Goal: Task Accomplishment & Management: Manage account settings

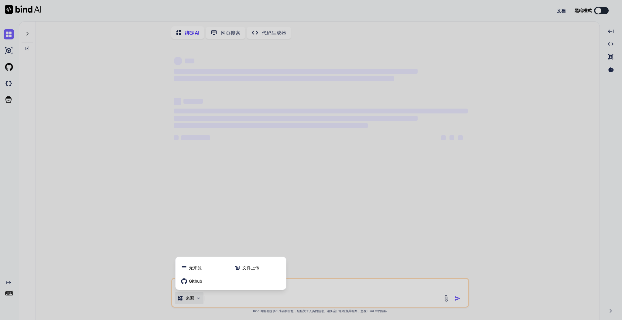
click at [328, 226] on div at bounding box center [311, 160] width 622 height 320
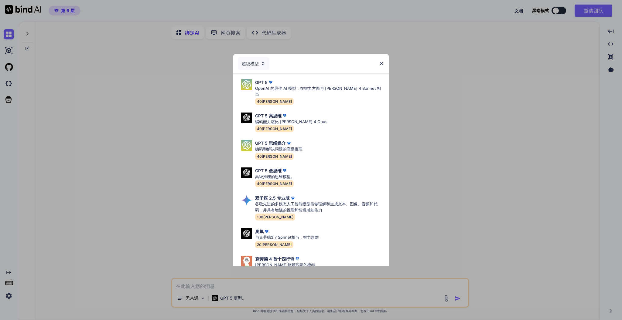
click at [224, 294] on div "超级模型 GPT 5 OpenAI 的最佳 AI 模型，在智力方面与 [PERSON_NAME] 4 Sonnet 相当 40[PERSON_NAME]GPT…" at bounding box center [311, 160] width 622 height 320
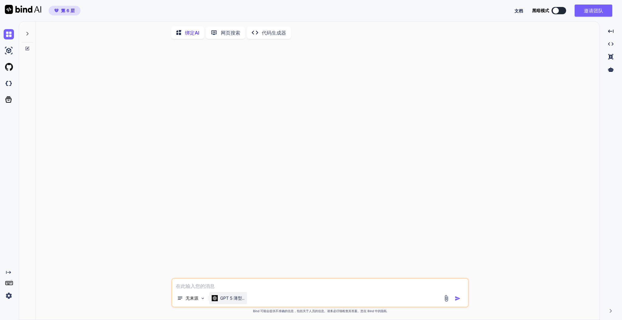
click at [226, 297] on font "GPT 5 薄型.." at bounding box center [232, 298] width 24 height 5
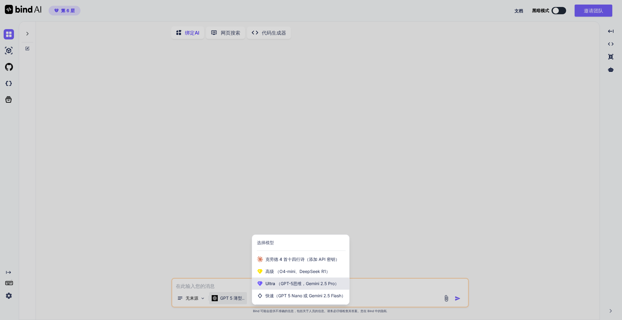
click at [292, 285] on font "（GPT-5思维，Gemini 2.5 Pro）" at bounding box center [307, 283] width 63 height 5
type textarea "x"
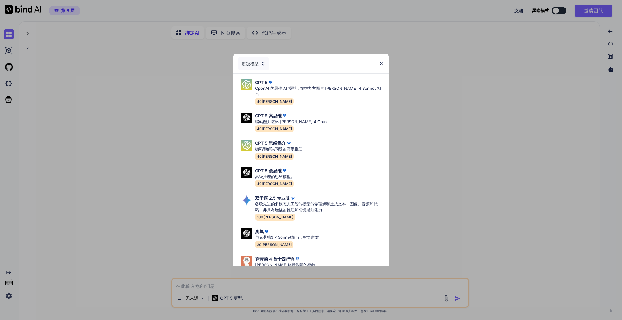
click at [564, 65] on div "超级模型 GPT 5 OpenAI 的最佳 AI 模型，在智力方面与 Claude 4 Sonnet 相当 40万 GPT 5 高思维 编码能力堪比 Clau…" at bounding box center [311, 160] width 622 height 320
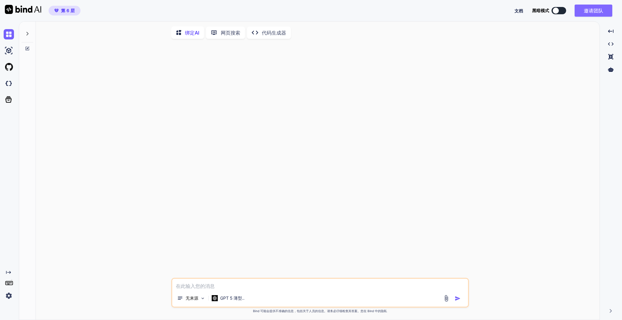
click at [593, 9] on font "邀请团队" at bounding box center [593, 11] width 19 height 6
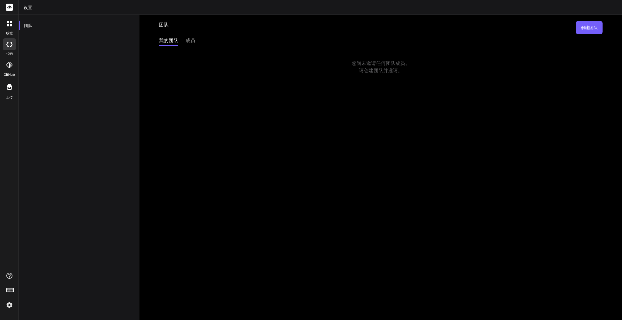
click at [583, 25] on font "创建团队" at bounding box center [588, 27] width 17 height 5
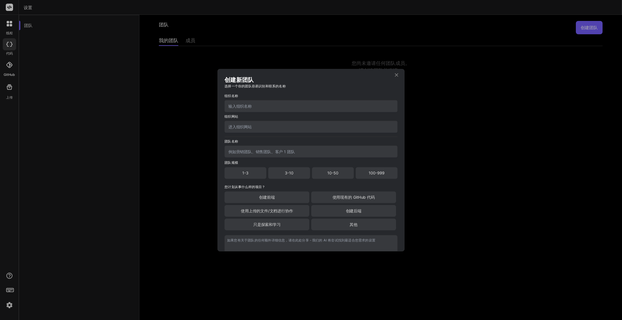
click at [297, 109] on input "text" at bounding box center [310, 106] width 173 height 12
type input "ABC"
click at [286, 125] on input "text" at bounding box center [310, 127] width 173 height 12
click at [281, 150] on input "text" at bounding box center [310, 152] width 173 height 12
type input "Team"
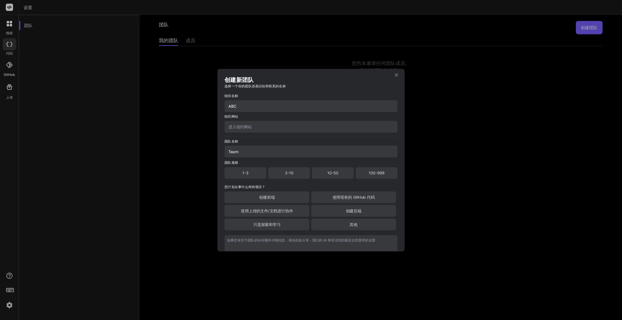
click at [256, 176] on div "1-3" at bounding box center [245, 173] width 42 height 12
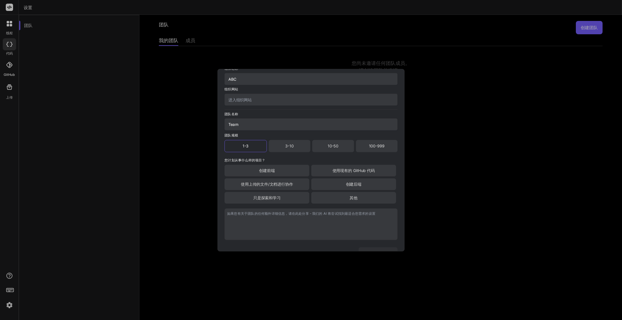
scroll to position [40, 0]
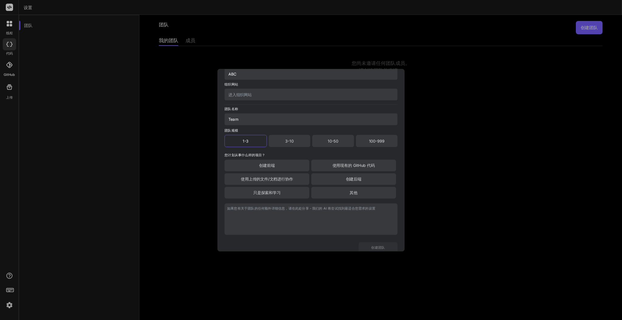
click at [291, 141] on font "3-10" at bounding box center [289, 140] width 8 height 5
click at [352, 196] on div "其他" at bounding box center [353, 193] width 85 height 12
click at [380, 248] on font "创建团队" at bounding box center [378, 248] width 14 height 4
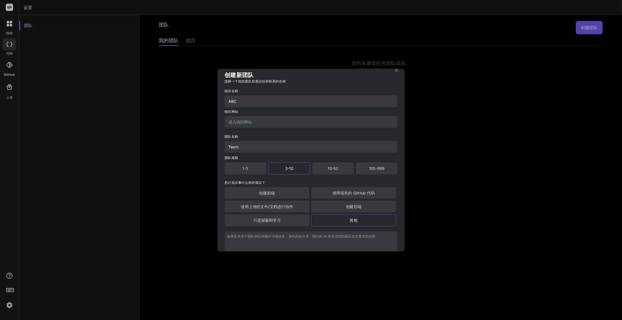
scroll to position [0, 0]
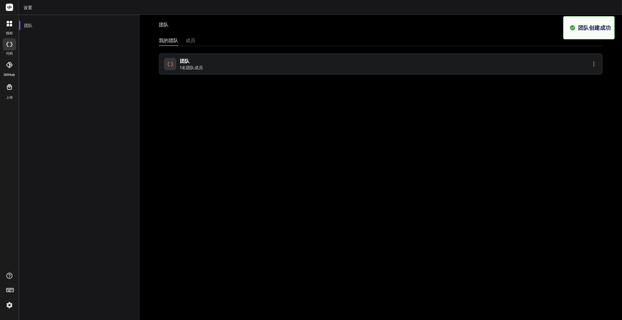
click at [469, 29] on div "团队 创建团队" at bounding box center [381, 27] width 444 height 13
click at [190, 38] on font "成员" at bounding box center [191, 40] width 10 height 6
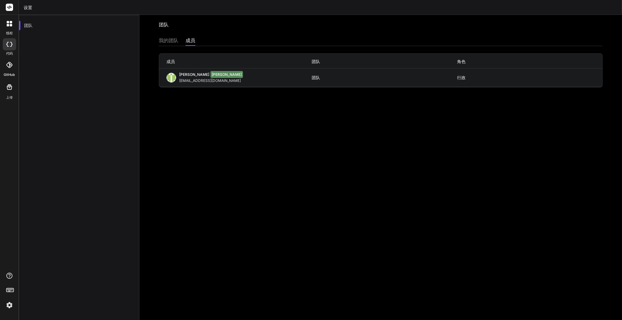
click at [171, 38] on font "我的团队" at bounding box center [168, 40] width 19 height 6
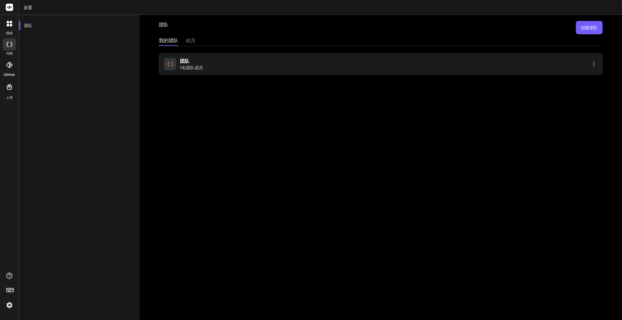
click at [183, 36] on div "团队 创建团队 我的团队 成员 团队 1名团队成员" at bounding box center [380, 167] width 482 height 305
click at [190, 40] on font "成员" at bounding box center [191, 40] width 10 height 6
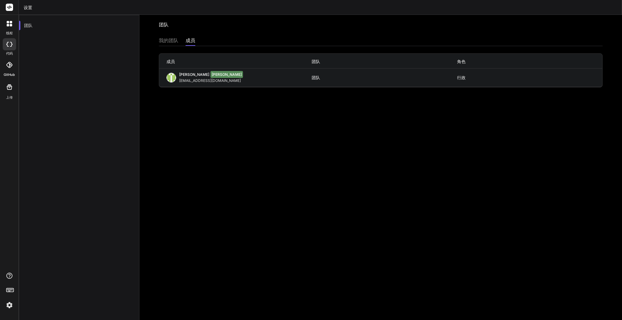
click at [224, 77] on div "Hugo 周游 yyjq@me.com" at bounding box center [238, 77] width 145 height 11
click at [192, 79] on font "[EMAIL_ADDRESS][DOMAIN_NAME]" at bounding box center [210, 80] width 62 height 5
click at [181, 79] on font "[EMAIL_ADDRESS][DOMAIN_NAME]" at bounding box center [210, 80] width 62 height 5
click at [220, 98] on div "团队 邀请加入团队 我的团队 成员 成员 团队 角色 Hugo 周游 yyjq@me.com 团队 行政" at bounding box center [380, 167] width 482 height 305
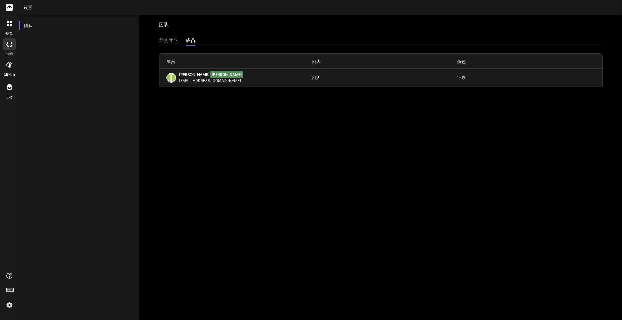
click at [7, 304] on img at bounding box center [9, 305] width 10 height 10
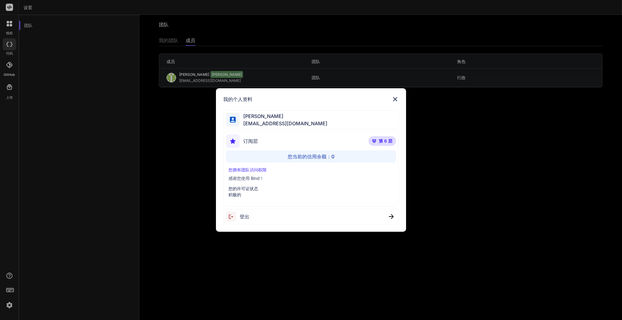
click at [284, 179] on p "感谢您使用 Bind！" at bounding box center [310, 178] width 165 height 6
click at [248, 181] on p "感谢您使用 Bind！" at bounding box center [310, 178] width 165 height 6
click at [248, 170] on font "您拥有团队访问权限" at bounding box center [247, 169] width 38 height 5
click at [247, 182] on div "您拥有团队访问权限 感谢您使用 Bind！ 您的许可证状态 积极的" at bounding box center [311, 182] width 170 height 31
click at [241, 192] on p "积极的" at bounding box center [310, 195] width 165 height 6
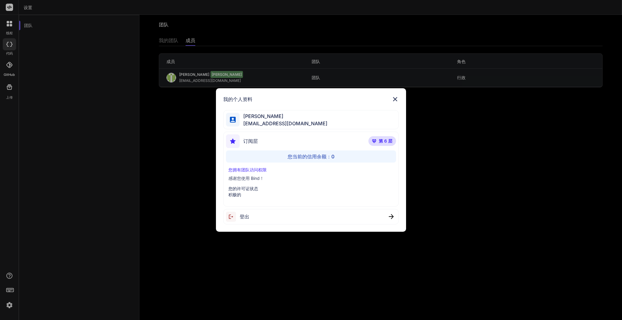
click at [236, 197] on p "积极的" at bounding box center [310, 195] width 165 height 6
click at [248, 182] on div "您拥有团队访问权限 感谢您使用 Bind！ 您的许可证状态 积极的" at bounding box center [311, 182] width 170 height 31
drag, startPoint x: 250, startPoint y: 175, endPoint x: 253, endPoint y: 172, distance: 4.1
click at [250, 175] on p "感谢您使用 Bind！" at bounding box center [310, 178] width 165 height 6
click at [294, 152] on div "您当前的信用余额： 0" at bounding box center [311, 157] width 170 height 12
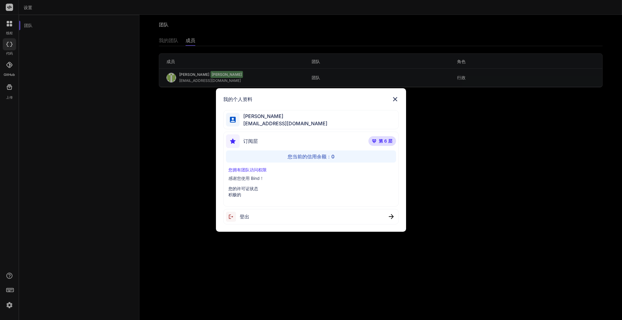
click at [306, 141] on div "订阅层 第 6 层" at bounding box center [311, 142] width 170 height 16
click at [395, 101] on img at bounding box center [394, 99] width 7 height 7
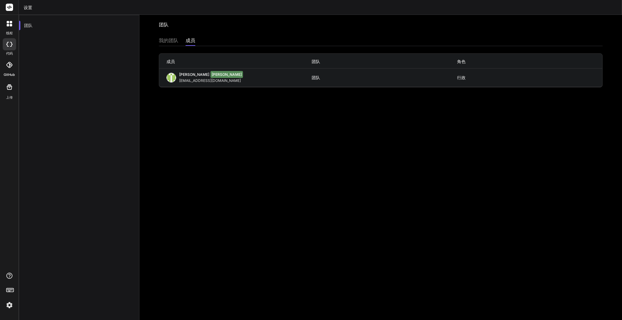
click at [10, 29] on div at bounding box center [9, 23] width 13 height 13
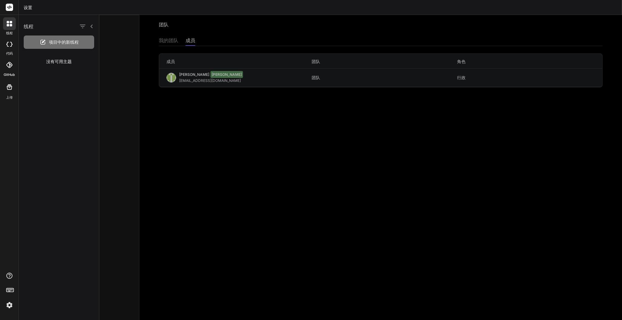
click at [8, 45] on icon at bounding box center [9, 44] width 6 height 5
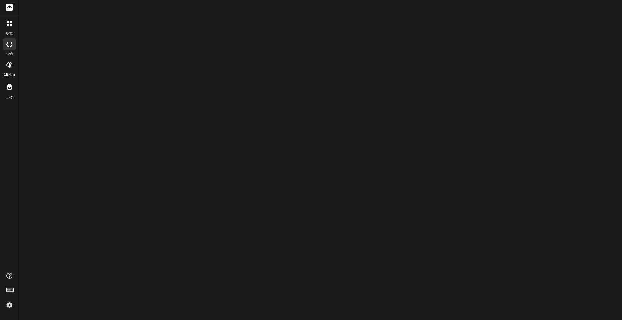
click at [9, 56] on div "GitHub" at bounding box center [9, 67] width 19 height 22
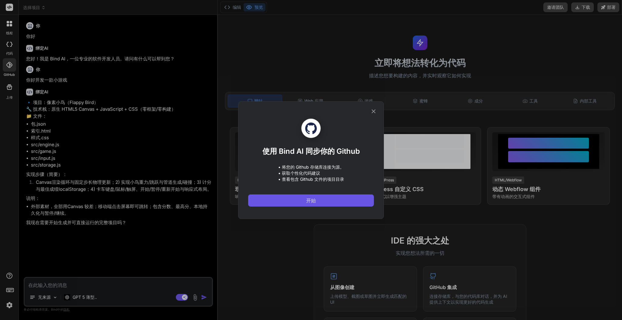
click at [301, 199] on button "开始" at bounding box center [311, 201] width 126 height 12
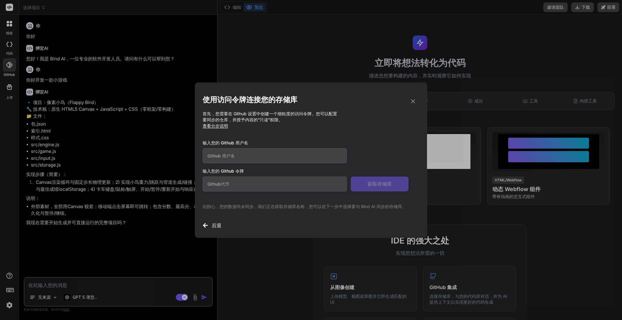
click at [414, 100] on icon at bounding box center [413, 101] width 7 height 7
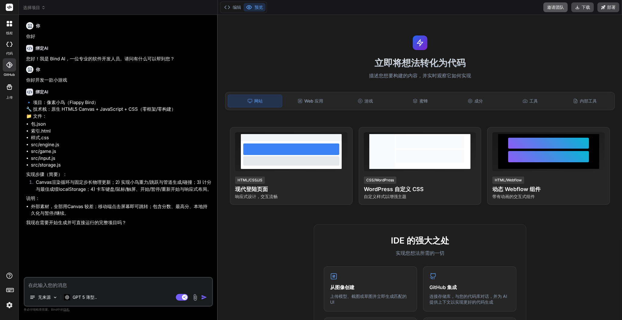
click at [558, 9] on font "邀请团队" at bounding box center [555, 7] width 17 height 5
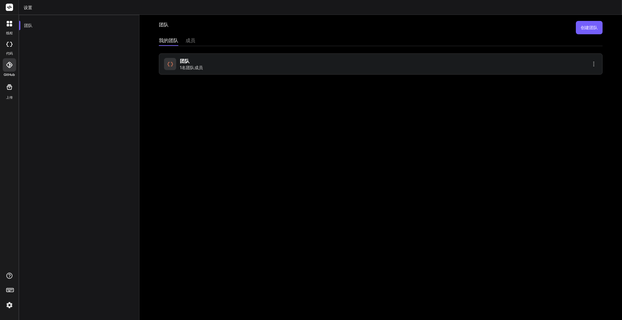
click at [590, 65] on icon at bounding box center [593, 63] width 7 height 7
click at [550, 80] on li "成员" at bounding box center [558, 79] width 49 height 11
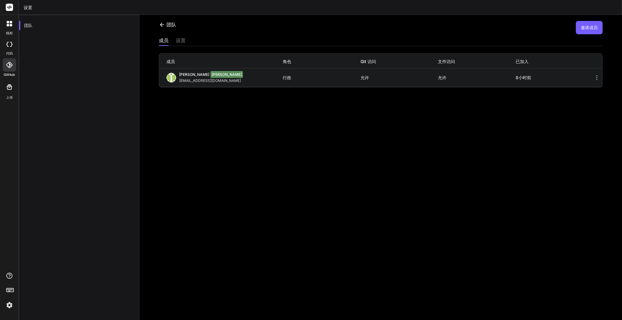
click at [586, 30] on button "邀请成员" at bounding box center [589, 27] width 27 height 13
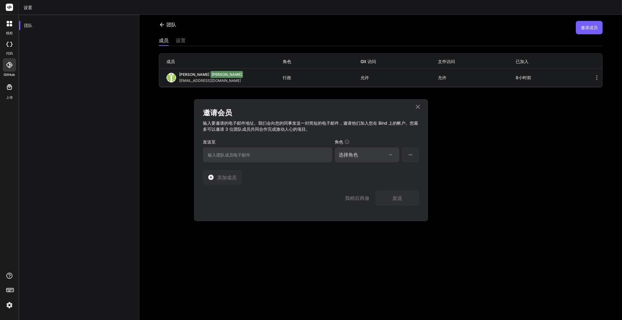
click at [269, 158] on input "email" at bounding box center [267, 155] width 129 height 15
click at [360, 158] on div "选择角色 分配角色 行政 合作者 成员" at bounding box center [367, 155] width 65 height 15
click at [362, 158] on div "选择角色" at bounding box center [367, 154] width 57 height 7
click at [372, 185] on div "行政" at bounding box center [366, 184] width 63 height 11
click at [387, 155] on div at bounding box center [391, 154] width 10 height 5
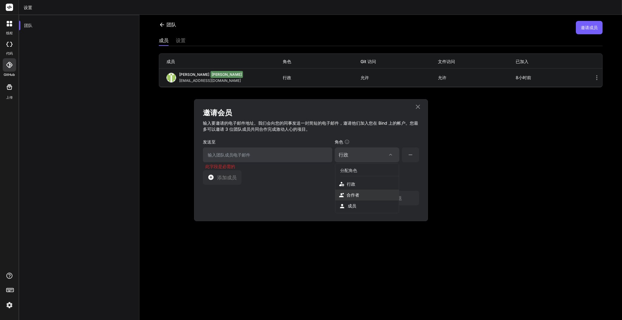
click at [374, 190] on div "合作者" at bounding box center [366, 195] width 63 height 11
click at [415, 156] on button at bounding box center [410, 155] width 17 height 15
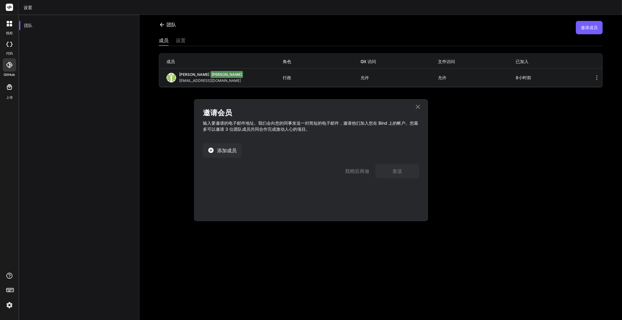
click at [234, 155] on button "添加成员" at bounding box center [222, 150] width 39 height 15
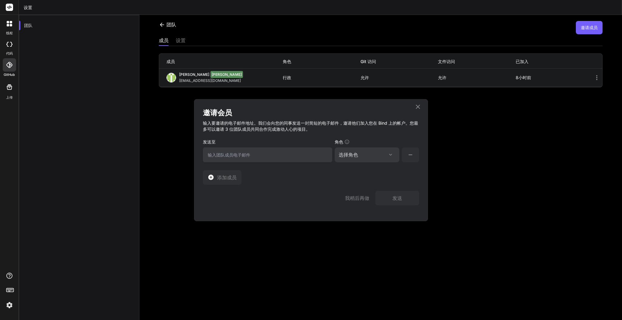
click at [416, 104] on icon at bounding box center [418, 106] width 4 height 4
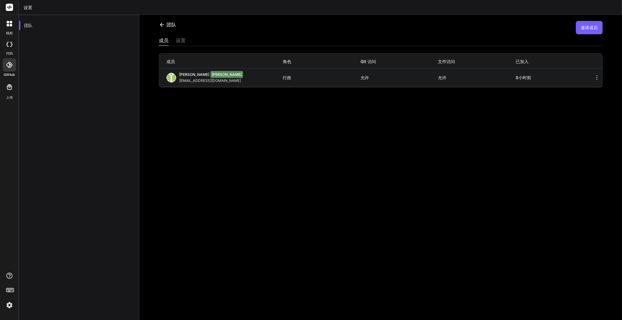
click at [4, 307] on img at bounding box center [9, 305] width 10 height 10
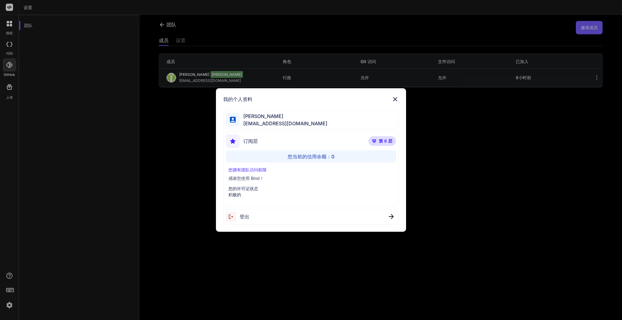
click at [322, 135] on div "订阅层 第 6 层" at bounding box center [311, 142] width 170 height 16
click at [378, 140] on p "第 6 层" at bounding box center [382, 141] width 28 height 10
click at [373, 141] on img at bounding box center [374, 141] width 4 height 4
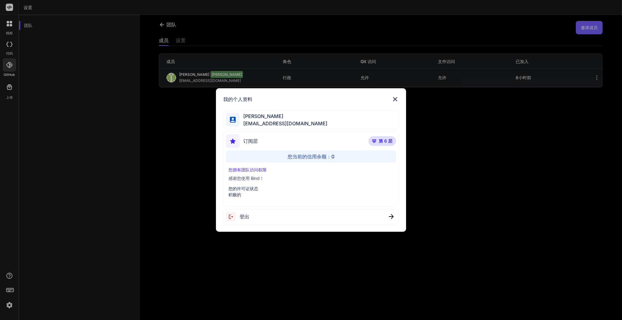
click at [244, 143] on font "订阅层" at bounding box center [250, 141] width 15 height 6
click at [261, 144] on div "订阅层 第 6 层" at bounding box center [311, 142] width 170 height 16
click at [305, 155] on font "您当前的信用余额：" at bounding box center [310, 157] width 44 height 6
click at [279, 176] on p "感谢您使用 Bind！" at bounding box center [310, 178] width 165 height 6
click at [294, 155] on font "您当前的信用余额：" at bounding box center [310, 157] width 44 height 6
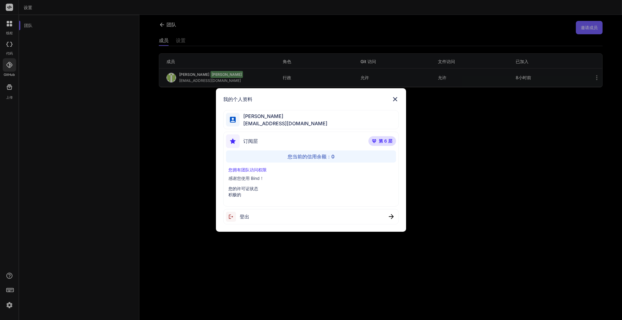
click at [396, 96] on img at bounding box center [394, 99] width 7 height 7
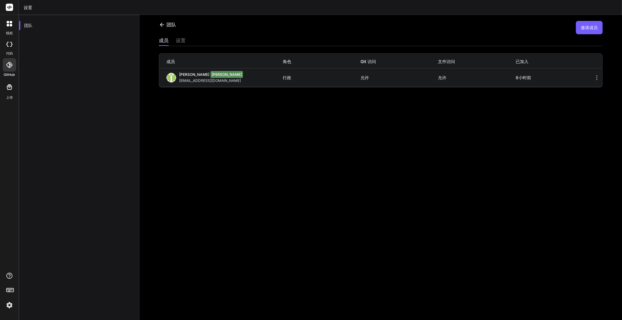
click at [580, 29] on font "邀请成员" at bounding box center [588, 27] width 17 height 5
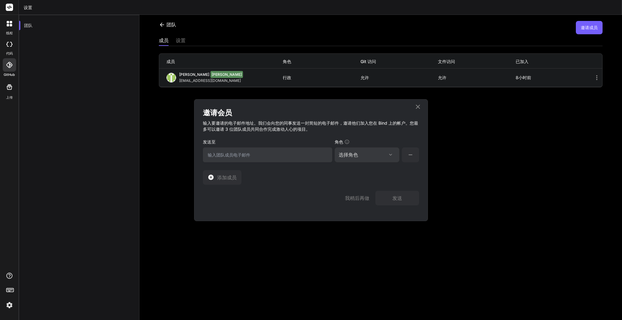
click at [386, 293] on div "邀请会员 输入要邀请的电子邮件地址。我们会向您的同事发送一封简短的电子邮件，邀请他们加入您在 Bind 上的帐户。您最多可以邀请 3 位团队成员共同合作完成激…" at bounding box center [311, 160] width 622 height 320
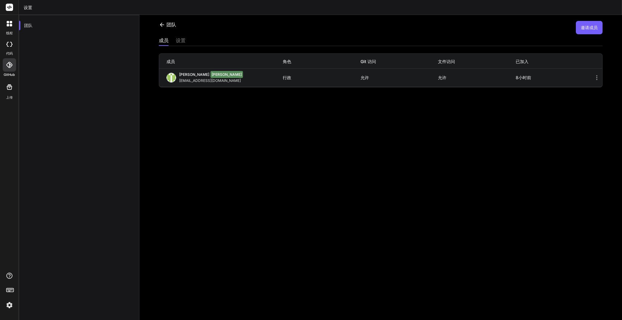
click at [580, 29] on font "邀请成员" at bounding box center [588, 27] width 17 height 5
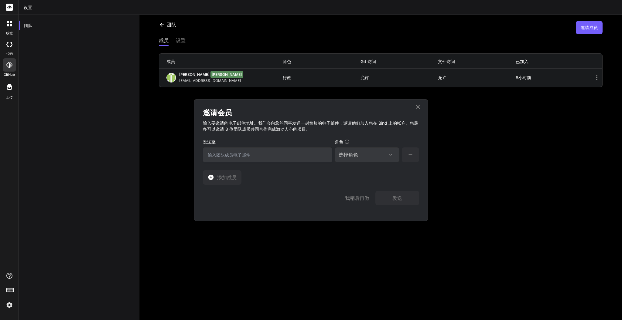
click at [280, 155] on input "email" at bounding box center [267, 155] width 129 height 15
paste input "sanwenyu125@gmail.com"
type input "sanwenyu125@gmail.com"
click at [357, 151] on div "选择角色" at bounding box center [348, 154] width 19 height 7
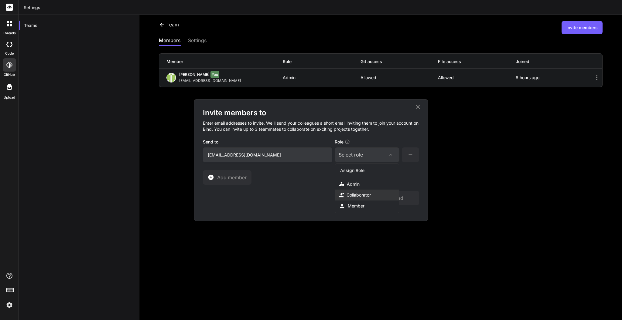
click at [371, 195] on div "Collaborator" at bounding box center [366, 195] width 63 height 11
click at [279, 158] on input "sanwenyu125@gmail.com" at bounding box center [267, 155] width 129 height 15
click at [381, 186] on div "I'll do it later Send" at bounding box center [311, 195] width 216 height 21
click at [398, 196] on button "Send" at bounding box center [397, 198] width 44 height 15
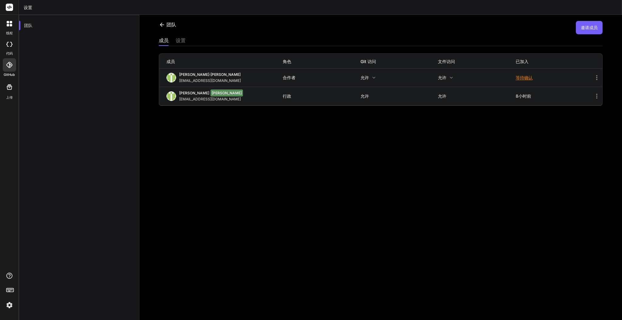
click at [9, 29] on div at bounding box center [9, 23] width 13 height 13
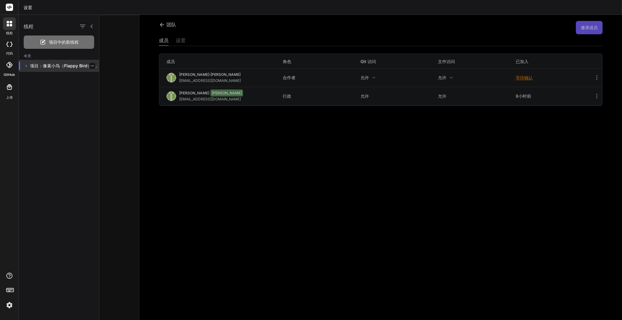
click at [94, 68] on font "🔹 项目：像素小鸟（Flappy Bird） 🔧 技术栈：..." at bounding box center [72, 65] width 96 height 5
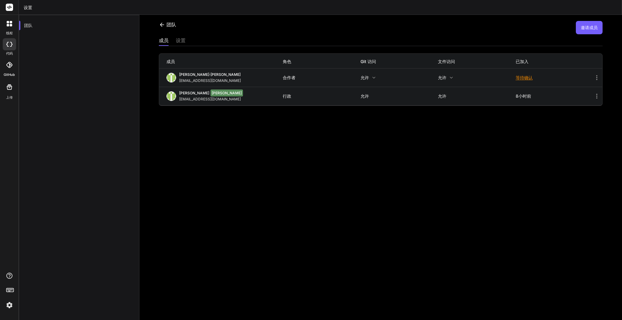
click at [7, 27] on div at bounding box center [9, 23] width 13 height 13
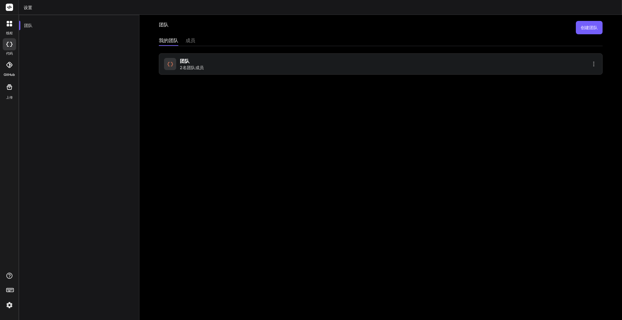
click at [203, 69] on font "2名团队成员" at bounding box center [192, 67] width 24 height 5
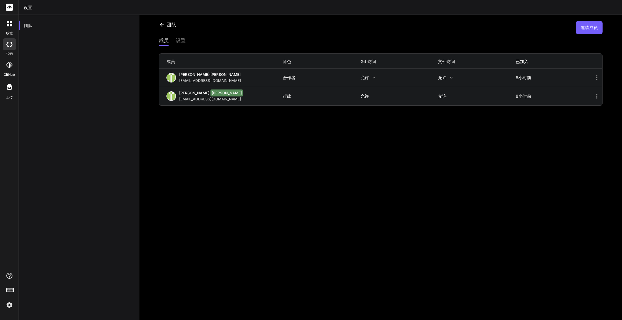
click at [217, 72] on div "[PERSON_NAME]" at bounding box center [211, 75] width 64 height 6
click at [180, 40] on font "设置" at bounding box center [181, 40] width 10 height 6
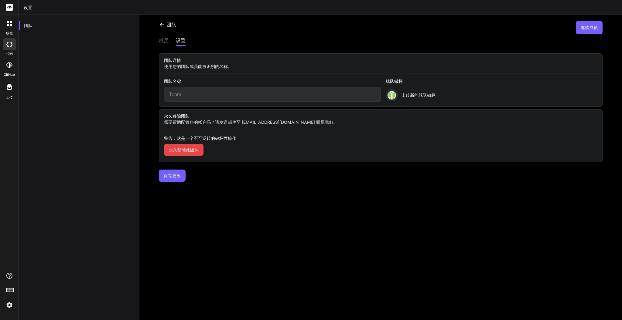
click at [229, 90] on input "Team" at bounding box center [272, 94] width 216 height 15
click at [161, 38] on font "成员" at bounding box center [164, 40] width 10 height 6
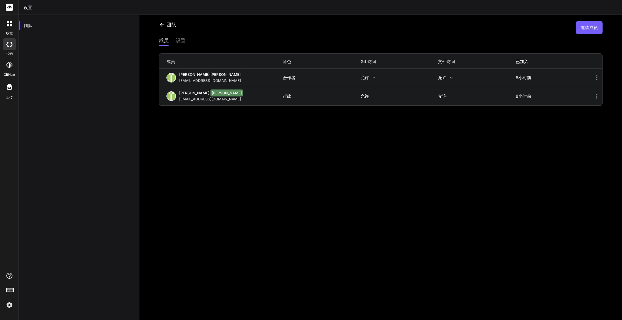
click at [162, 25] on icon at bounding box center [162, 25] width 6 height 6
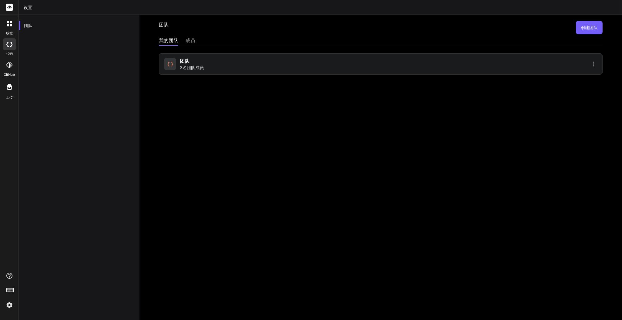
click at [194, 48] on div "团队 2名团队成员" at bounding box center [381, 60] width 444 height 29
click at [192, 44] on div "成员" at bounding box center [191, 41] width 10 height 9
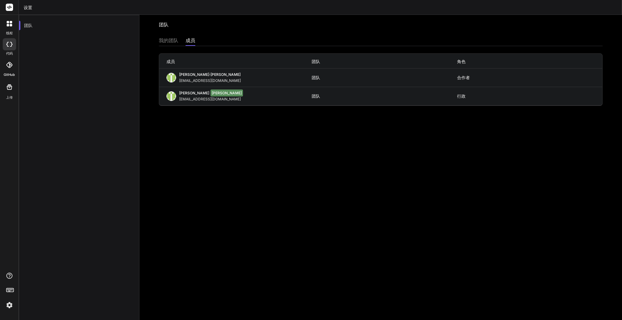
click at [183, 75] on font "[PERSON_NAME]·[PERSON_NAME]" at bounding box center [209, 74] width 61 height 5
click at [185, 94] on font "[PERSON_NAME]" at bounding box center [194, 93] width 30 height 5
click at [183, 71] on div "杰森·李 sanwenyu125@gmail.com 团队 合作者" at bounding box center [380, 78] width 443 height 18
click at [171, 42] on font "我的团队" at bounding box center [168, 40] width 19 height 6
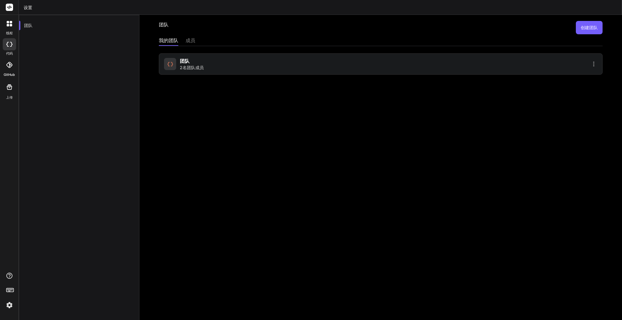
click at [10, 21] on icon at bounding box center [11, 22] width 2 height 2
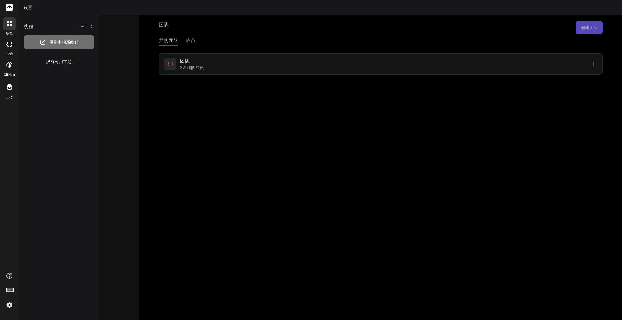
click at [64, 61] on font "没有可用主题" at bounding box center [59, 61] width 26 height 5
click at [9, 23] on icon at bounding box center [8, 22] width 2 height 2
click at [10, 2] on div at bounding box center [9, 7] width 19 height 15
click at [10, 3] on div at bounding box center [9, 7] width 19 height 15
drag, startPoint x: 10, startPoint y: 8, endPoint x: 73, endPoint y: 4, distance: 62.7
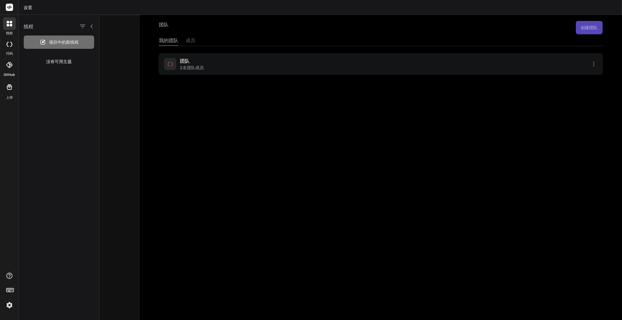
click at [11, 8] on icon at bounding box center [9, 7] width 5 height 4
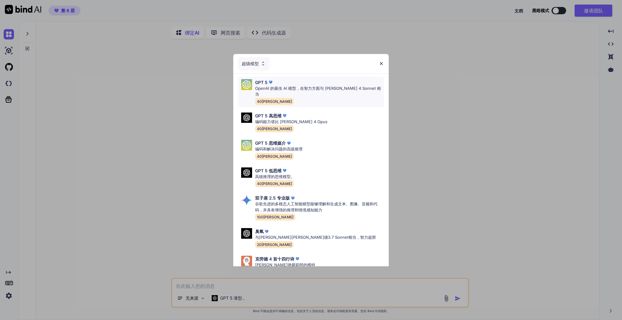
click at [333, 88] on font "OpenAI 的最佳 AI 模型，在智力方面与 Claude 4 Sonnet 相当" at bounding box center [318, 91] width 126 height 11
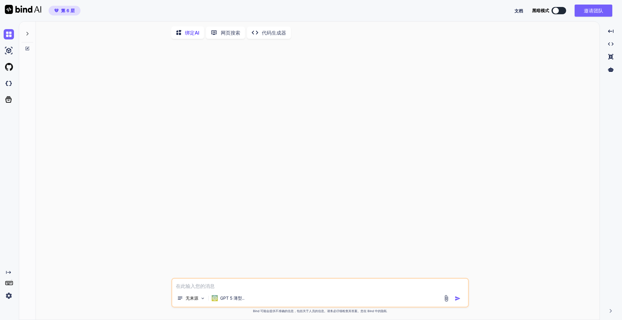
click at [221, 36] on p "网页搜索" at bounding box center [230, 32] width 19 height 7
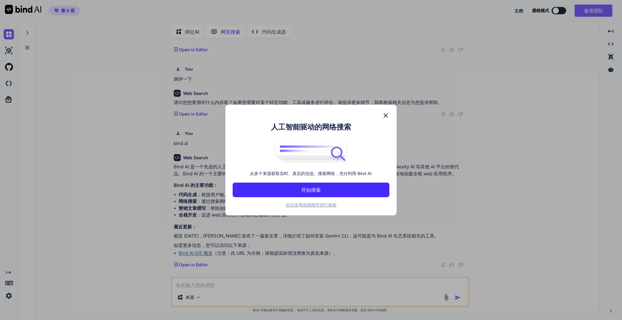
scroll to position [203, 0]
click at [300, 204] on font "尝试使用高级模型进行搜索" at bounding box center [310, 205] width 51 height 5
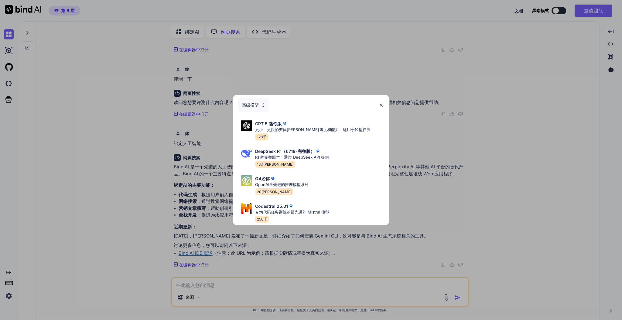
click at [259, 103] on div "高级模型" at bounding box center [253, 104] width 31 height 13
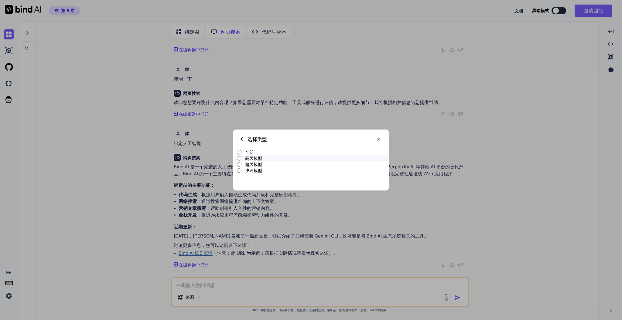
click at [264, 166] on p "超级模型" at bounding box center [317, 165] width 144 height 6
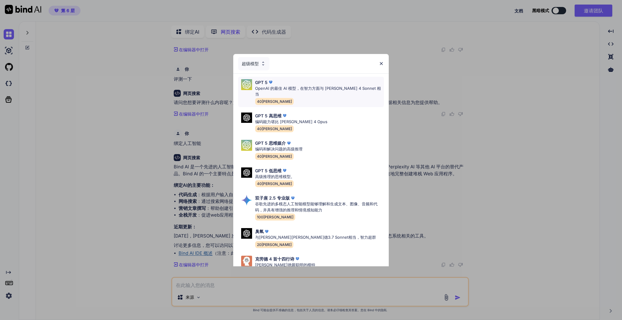
click at [300, 90] on font "OpenAI 的最佳 AI 模型，在智力方面与 [PERSON_NAME] 4 Sonnet 相当" at bounding box center [318, 91] width 126 height 11
type textarea "x"
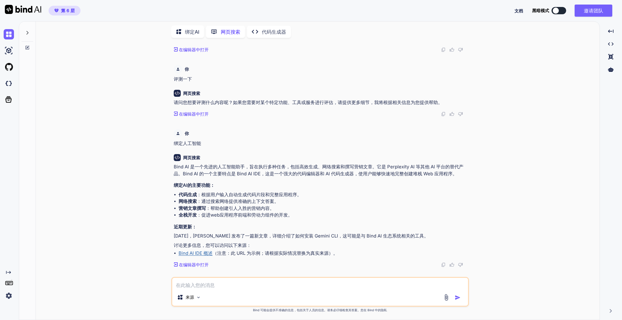
click at [237, 280] on textarea at bounding box center [320, 283] width 296 height 11
click at [213, 281] on textarea at bounding box center [320, 283] width 296 height 11
click at [211, 285] on textarea at bounding box center [320, 283] width 296 height 11
paste textarea "appsumo"
type textarea "appsumo的Bind ai值得买吗"
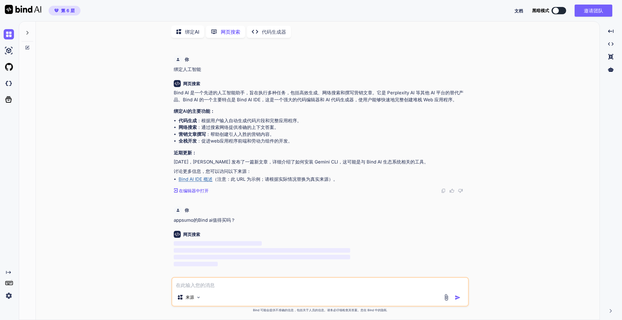
scroll to position [246, 0]
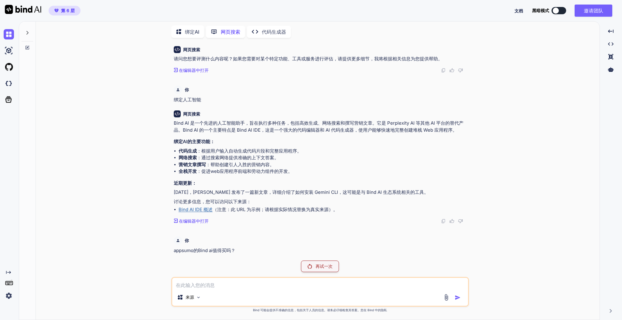
drag, startPoint x: 556, startPoint y: 56, endPoint x: 522, endPoint y: 58, distance: 34.1
click at [556, 56] on div "你 绑定人工智能 网页搜索 Bind AI 是一款先进的 AI 助手，专为各种任务而设计，包括代码生成、网页搜索和撰写营销文章。它可以作为 Perplexit…" at bounding box center [320, 181] width 559 height 277
click at [29, 9] on img at bounding box center [23, 9] width 36 height 9
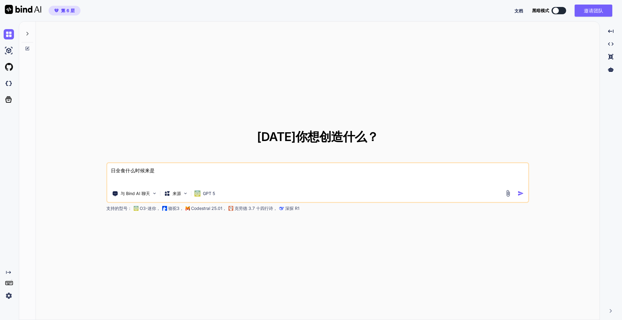
click at [581, 150] on div "今天你想创造什么？ 日全食什么时候来是 与 Bind AI 聊天 来源 GPT 5 支持的型号： O3-迷你， 骆驼3， Codestral 25.01， 克…" at bounding box center [317, 171] width 563 height 299
click at [598, 9] on font "邀请团队" at bounding box center [593, 11] width 19 height 6
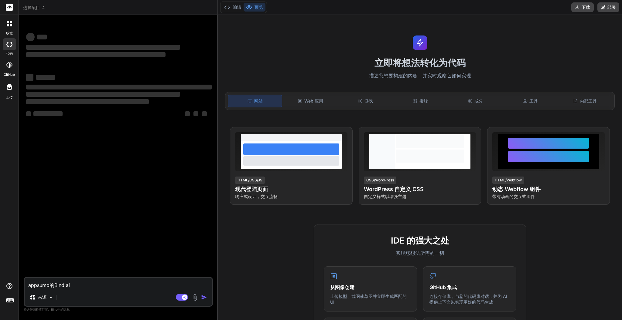
drag, startPoint x: 0, startPoint y: 0, endPoint x: 328, endPoint y: 22, distance: 329.0
click at [328, 22] on div "立即将想法转化为代码 描述您想要构建的内容，并实时观察它如何实现 网站 Web 应用 游戏 蜜蜂 成分 工具 内部工具 查看提示 HTML/CSS/JS 现代…" at bounding box center [420, 167] width 404 height 305
click at [557, 8] on font "邀请团队" at bounding box center [555, 7] width 17 height 5
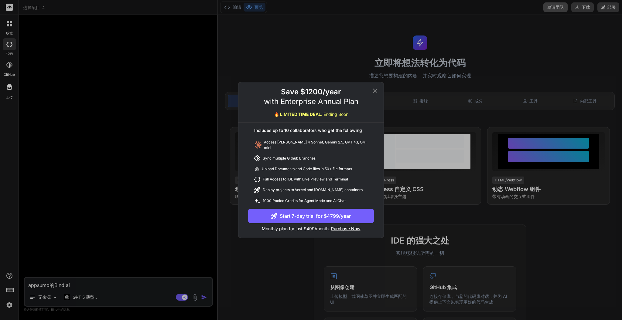
type textarea "x"
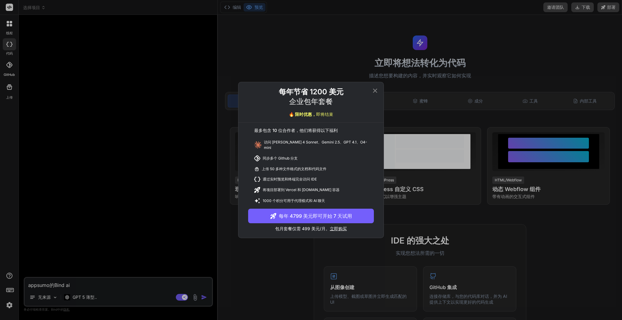
click at [375, 90] on icon at bounding box center [374, 90] width 7 height 7
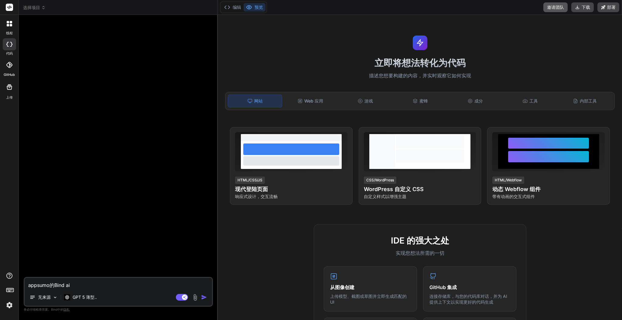
click at [553, 10] on font "邀请团队" at bounding box center [555, 7] width 17 height 5
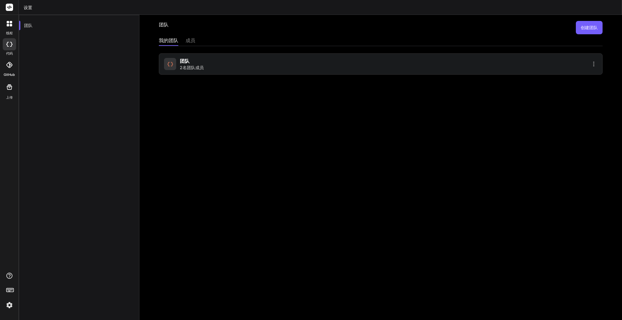
click at [486, 67] on div "团队 2名团队成员" at bounding box center [381, 63] width 444 height 21
click at [182, 63] on font "团队" at bounding box center [185, 61] width 10 height 6
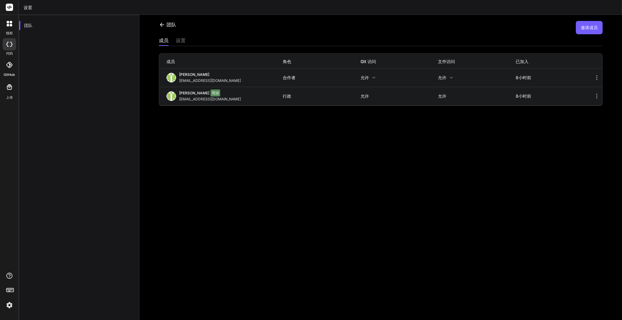
click at [442, 77] on font "允许" at bounding box center [442, 77] width 9 height 5
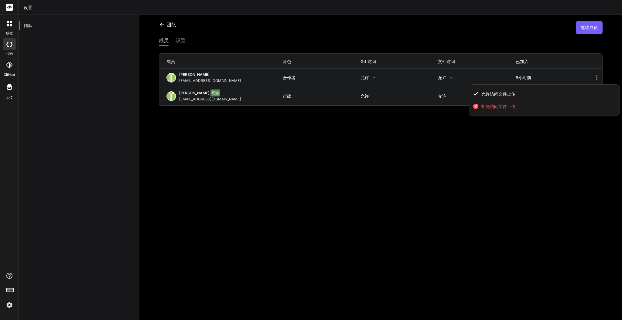
click at [370, 78] on div at bounding box center [311, 160] width 622 height 320
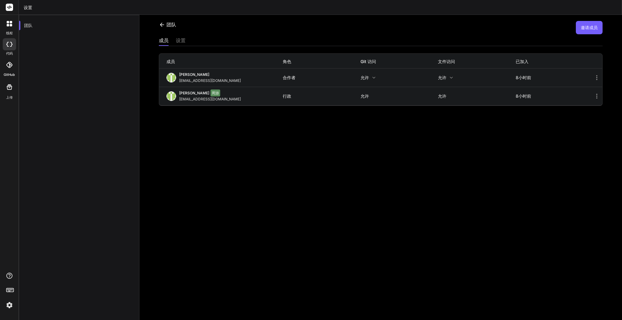
click at [371, 78] on icon at bounding box center [373, 77] width 5 height 5
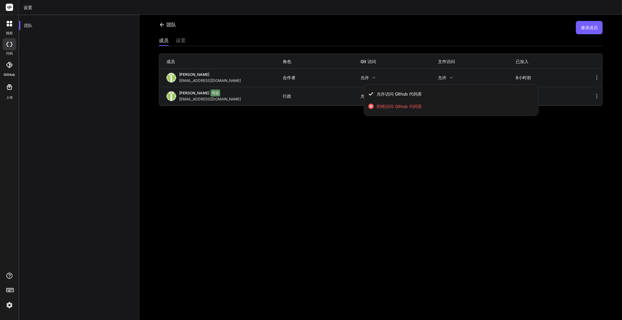
click at [287, 77] on div at bounding box center [311, 160] width 622 height 320
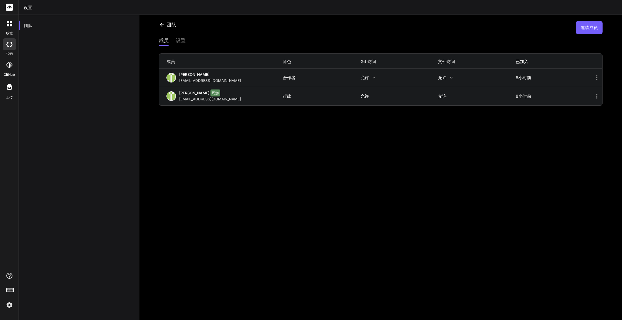
click at [516, 76] on font "8小时前" at bounding box center [523, 77] width 15 height 5
click at [211, 174] on div "团队 邀请成员 成员 设置 成员 角色 Git 访问 文件访问 已加入 杰森·李 sanwenyu125@gmail.com 合作者 允许 允许 8小时前 H…" at bounding box center [380, 167] width 482 height 305
click at [11, 304] on img at bounding box center [9, 305] width 10 height 10
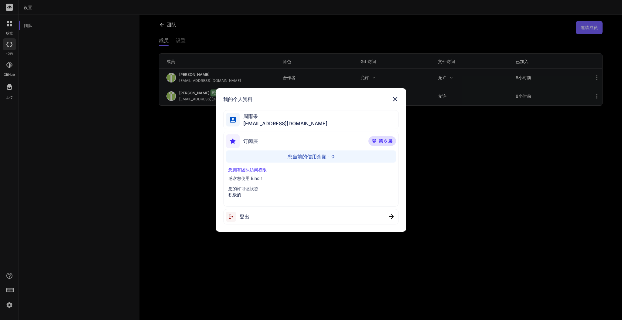
click at [394, 99] on img at bounding box center [394, 99] width 7 height 7
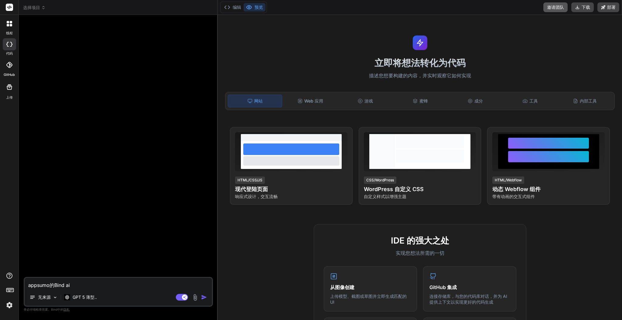
type textarea "x"
click at [554, 7] on font "邀请团队" at bounding box center [555, 7] width 17 height 5
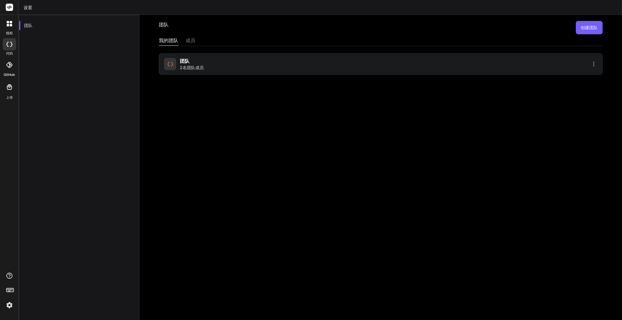
click at [192, 63] on div "团队 2名团队成员" at bounding box center [192, 63] width 24 height 13
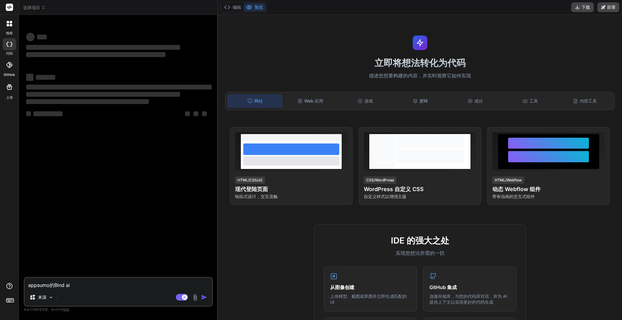
drag, startPoint x: 0, startPoint y: 0, endPoint x: 546, endPoint y: 67, distance: 550.3
click at [546, 67] on h1 "立即将想法转化为代码" at bounding box center [419, 62] width 397 height 11
click at [548, 6] on font "邀请团队" at bounding box center [555, 7] width 17 height 5
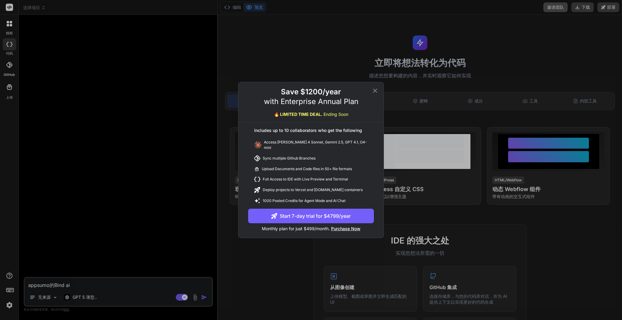
type textarea "x"
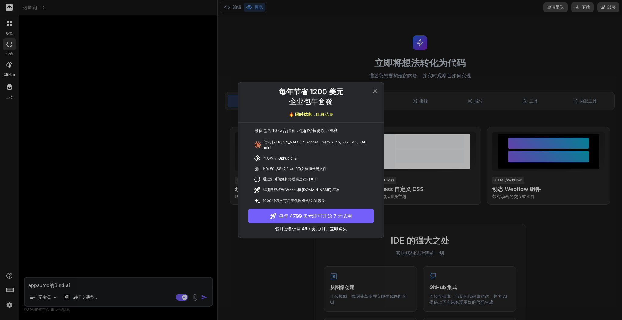
click at [375, 92] on icon at bounding box center [375, 91] width 4 height 4
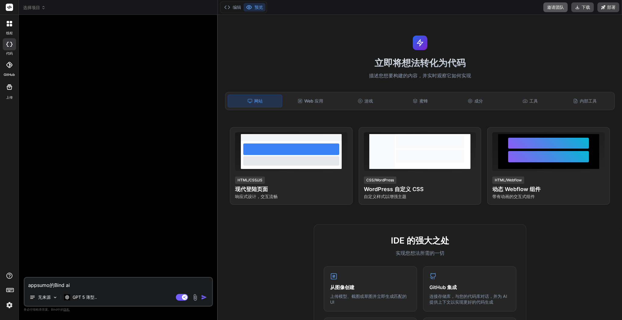
click at [555, 8] on font "邀请团队" at bounding box center [555, 7] width 17 height 5
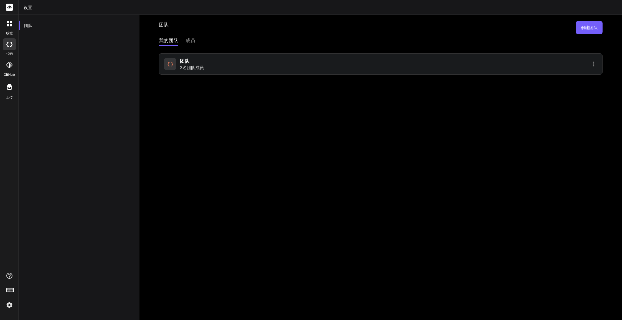
click at [204, 63] on div "团队 2名团队成员" at bounding box center [271, 63] width 215 height 13
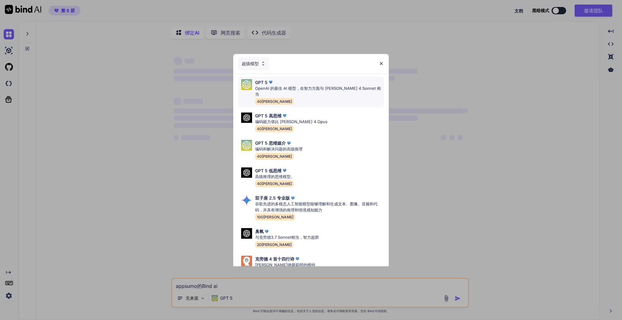
type textarea "x"
click at [381, 64] on img at bounding box center [381, 63] width 5 height 5
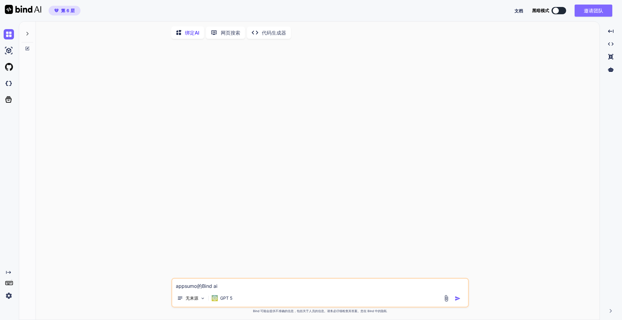
click at [595, 13] on font "邀请团队" at bounding box center [593, 11] width 19 height 6
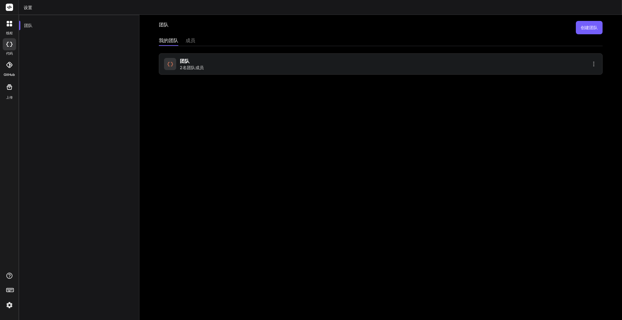
click at [184, 59] on font "团队" at bounding box center [185, 61] width 10 height 6
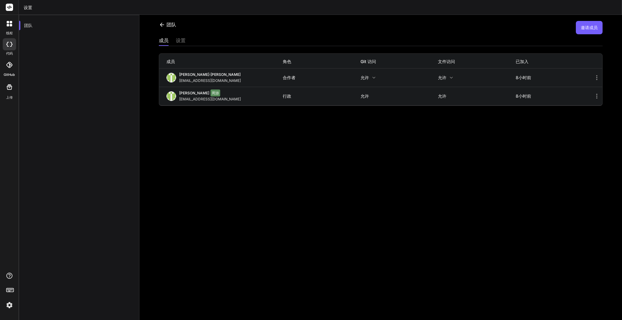
click at [294, 76] on font "合作者" at bounding box center [289, 77] width 13 height 5
click at [365, 76] on font "允许" at bounding box center [364, 77] width 9 height 5
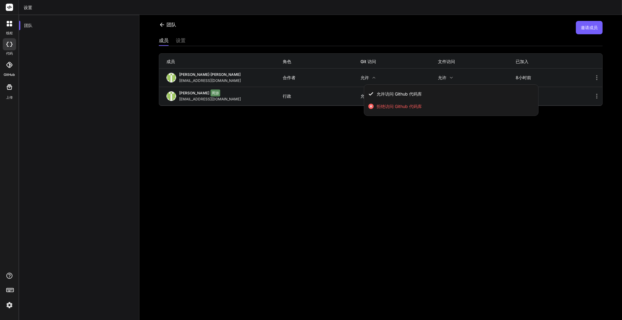
click at [365, 76] on div at bounding box center [311, 160] width 622 height 320
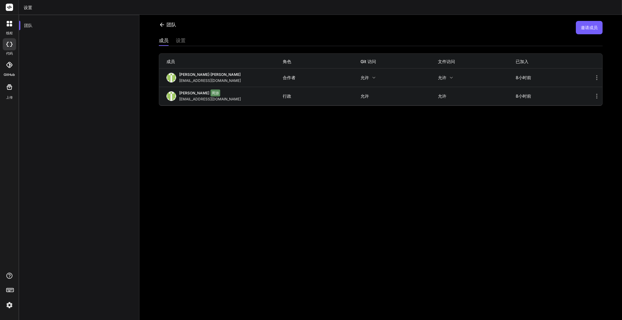
click at [266, 121] on div "团队 邀请成员 成员 设置 成员 角色 Git 访问 文件访问 已加入 杰森·李 sanwenyu125@gmail.com 合作者 允许 允许 8小时前 H…" at bounding box center [380, 167] width 482 height 305
click at [162, 25] on icon at bounding box center [162, 25] width 6 height 6
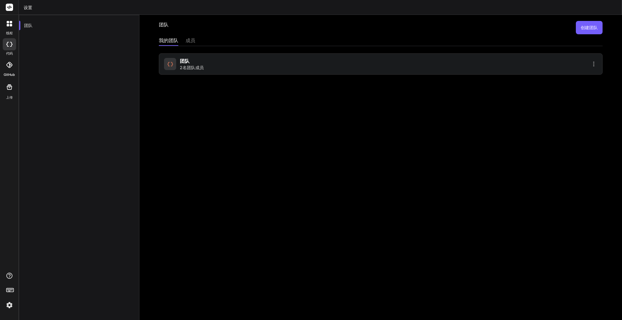
click at [189, 36] on div "团队 创建团队 我的团队 成员 团队 2名团队成员" at bounding box center [380, 167] width 482 height 305
click at [190, 39] on font "成员" at bounding box center [191, 40] width 10 height 6
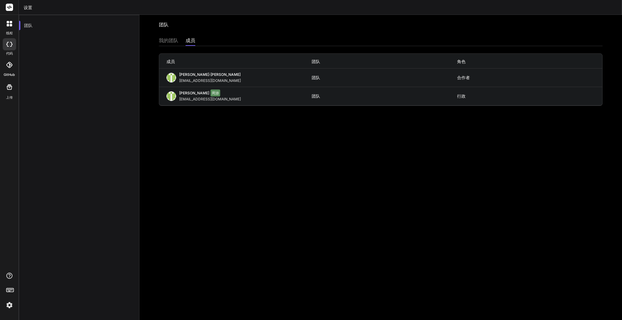
click at [169, 44] on div "我的团队" at bounding box center [168, 41] width 19 height 9
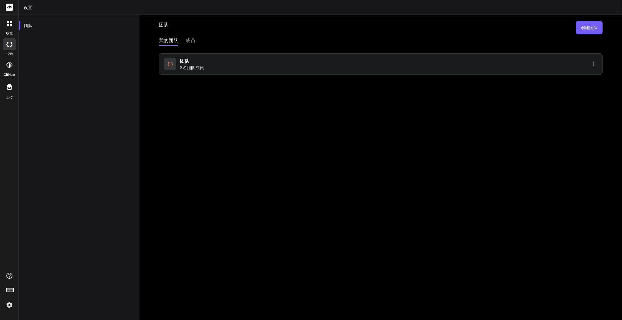
click at [180, 62] on font "团队" at bounding box center [185, 61] width 10 height 6
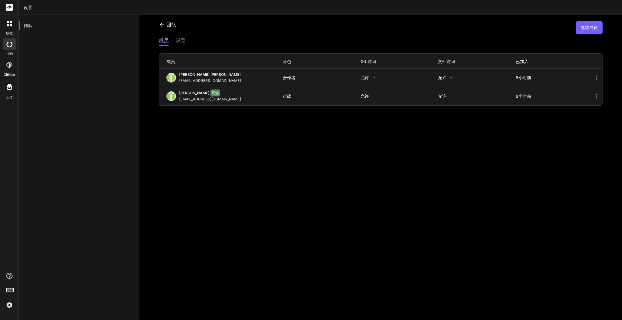
click at [185, 100] on font "yyjq@me.com" at bounding box center [210, 99] width 62 height 5
click at [184, 77] on div "杰森·李" at bounding box center [211, 75] width 64 height 6
click at [3, 30] on div "线程" at bounding box center [9, 25] width 19 height 21
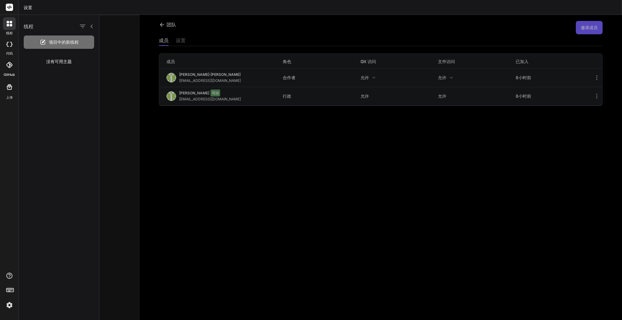
click at [8, 41] on div at bounding box center [9, 44] width 13 height 12
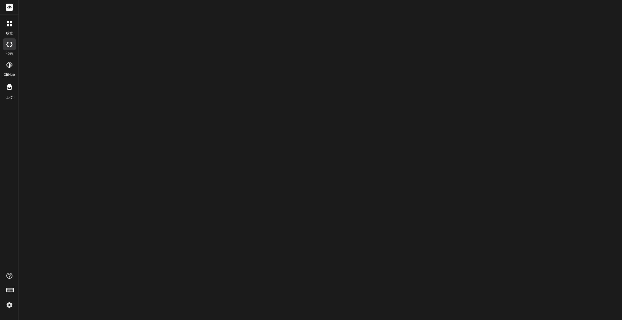
click at [10, 61] on div at bounding box center [9, 64] width 13 height 13
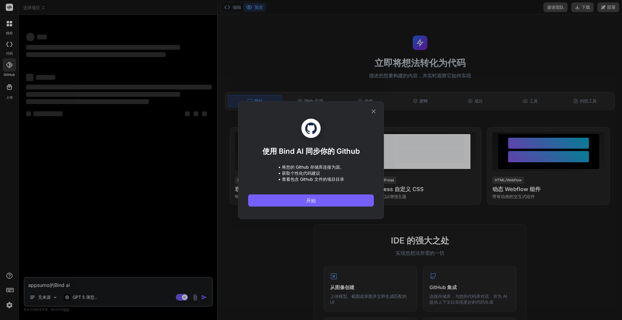
click at [8, 70] on div "使用 Bind AI 同步你的 Github • 将您的 Github 存储库连接为源。 • 获取个性化代码建议 • 查看包含 Github 文件的项目目录 …" at bounding box center [311, 160] width 622 height 320
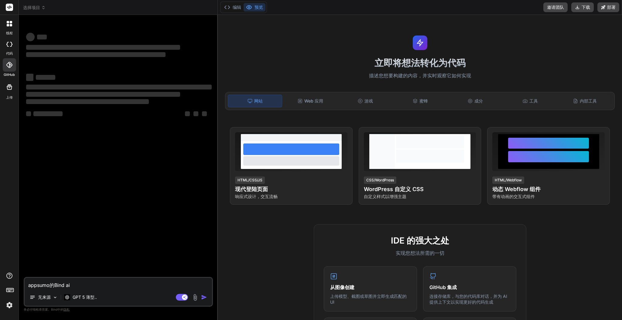
click at [8, 90] on icon at bounding box center [9, 86] width 7 height 7
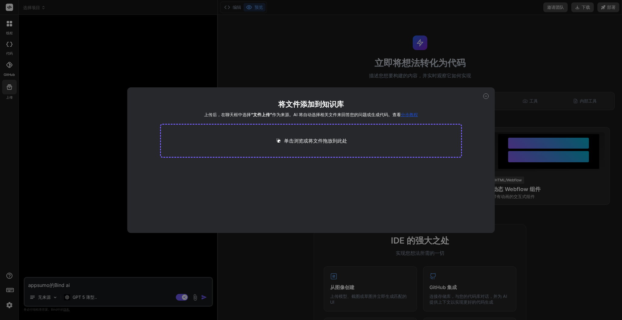
click at [486, 97] on icon at bounding box center [485, 96] width 5 height 5
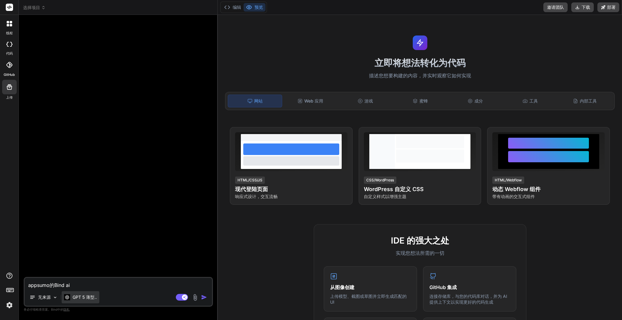
click at [76, 302] on div "GPT 5 薄型.." at bounding box center [81, 297] width 38 height 12
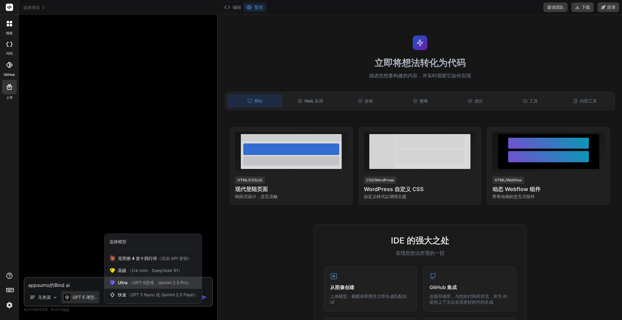
click at [157, 284] on font "（GPT-5思维，Gemini 2.5 Pro）" at bounding box center [160, 282] width 63 height 5
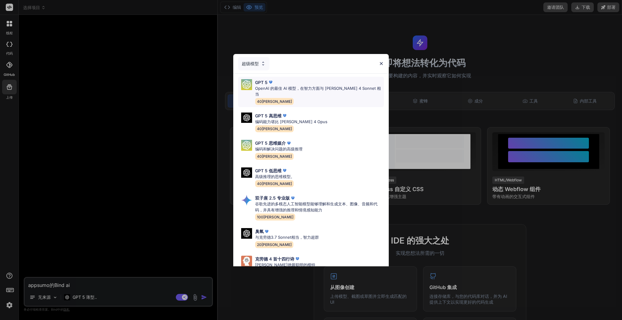
click at [298, 87] on font "OpenAI 的最佳 AI 模型，在智力方面与 Claude 4 Sonnet 相当" at bounding box center [318, 91] width 126 height 11
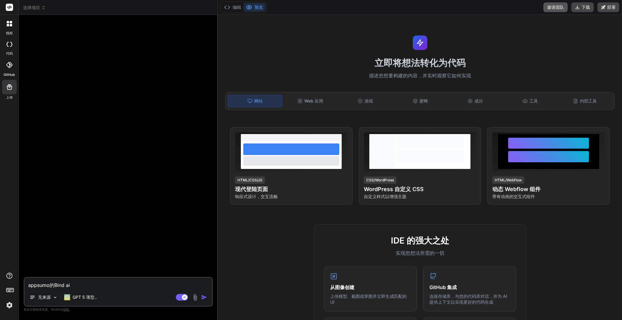
click at [557, 7] on font "邀请团队" at bounding box center [555, 7] width 17 height 5
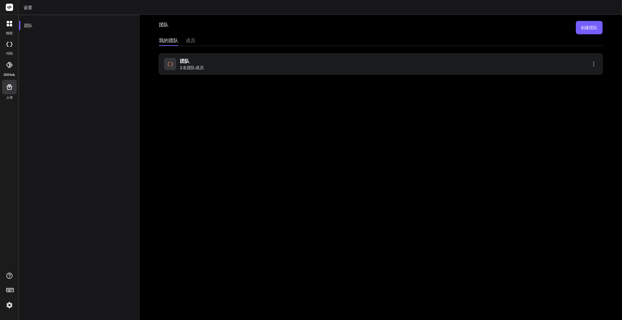
click at [584, 27] on font "创建团队" at bounding box center [588, 27] width 17 height 5
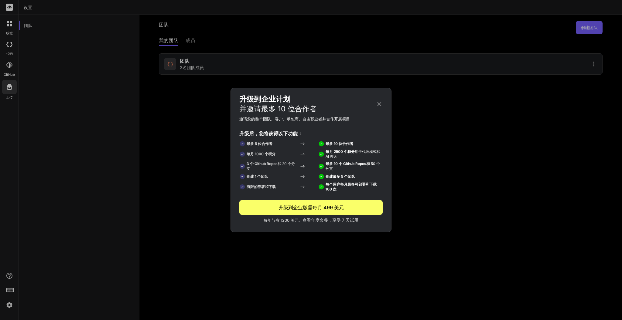
click at [380, 104] on icon at bounding box center [379, 104] width 7 height 7
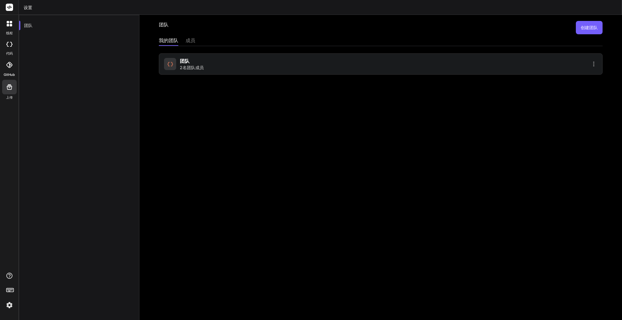
click at [580, 27] on font "创建团队" at bounding box center [588, 27] width 17 height 5
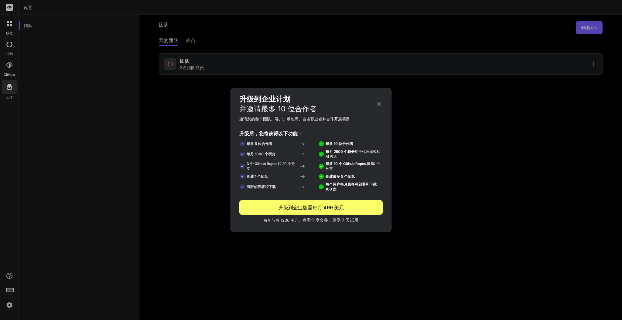
click at [380, 103] on icon at bounding box center [379, 104] width 4 height 4
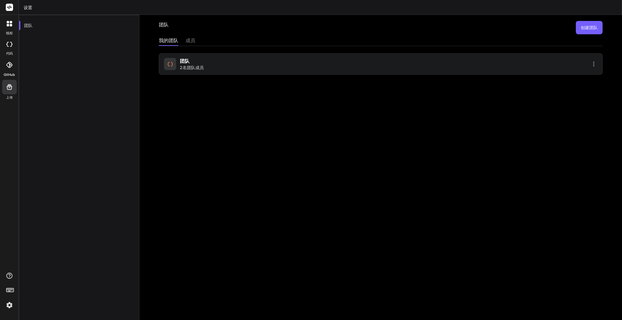
click at [579, 24] on button "创建团队" at bounding box center [589, 27] width 27 height 13
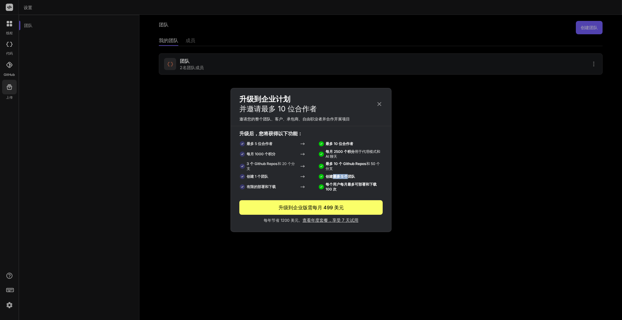
drag, startPoint x: 334, startPoint y: 175, endPoint x: 348, endPoint y: 175, distance: 14.3
click at [348, 175] on font "创建最多 5 个团队" at bounding box center [339, 176] width 29 height 5
click at [350, 177] on font "创建最多 5 个团队" at bounding box center [339, 176] width 29 height 5
drag, startPoint x: 333, startPoint y: 185, endPoint x: 331, endPoint y: 190, distance: 5.6
click at [331, 190] on font "每个用户每月最多可部署和下载 100 次" at bounding box center [350, 186] width 51 height 9
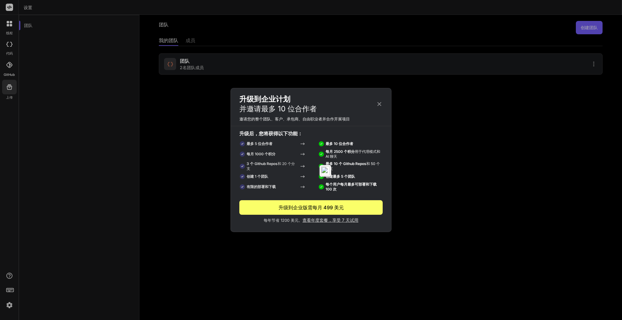
click at [351, 192] on div "有限的部署和下载 每个用户每月最多可部署和下载 100 次" at bounding box center [310, 187] width 143 height 12
click at [378, 106] on icon at bounding box center [379, 104] width 7 height 7
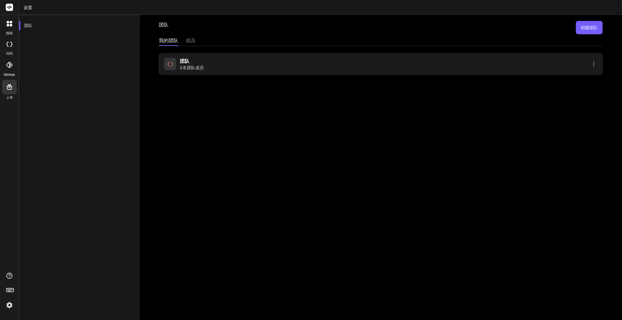
click at [190, 41] on font "成员" at bounding box center [191, 40] width 10 height 6
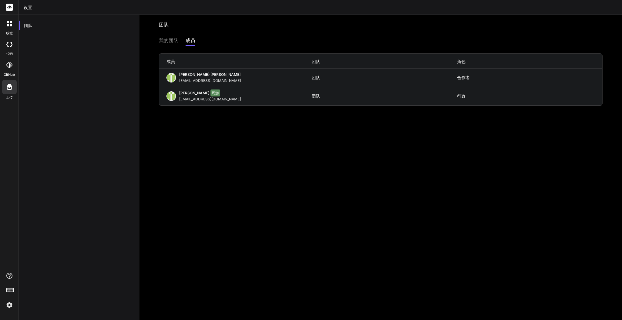
click at [166, 41] on font "我的团队" at bounding box center [168, 40] width 19 height 6
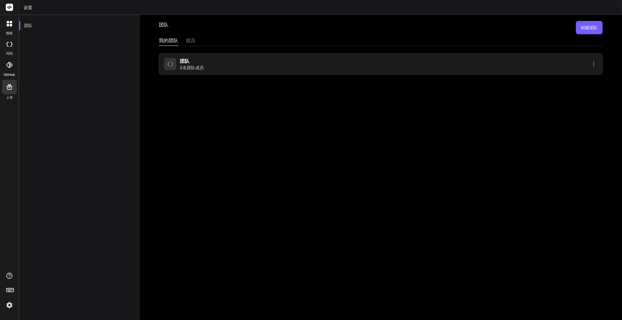
click at [192, 43] on font "成员" at bounding box center [191, 40] width 10 height 6
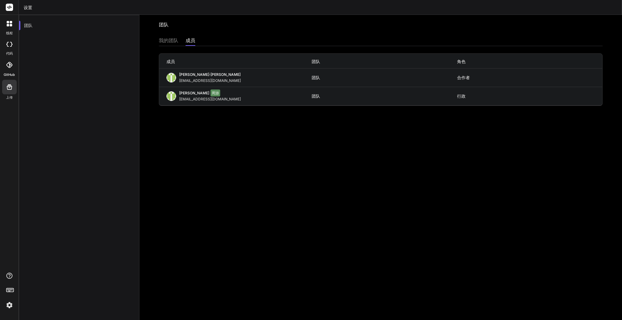
click at [247, 93] on div "Hugo 周游 yyjq@me.com" at bounding box center [238, 96] width 145 height 11
click at [171, 43] on font "我的团队" at bounding box center [168, 40] width 19 height 6
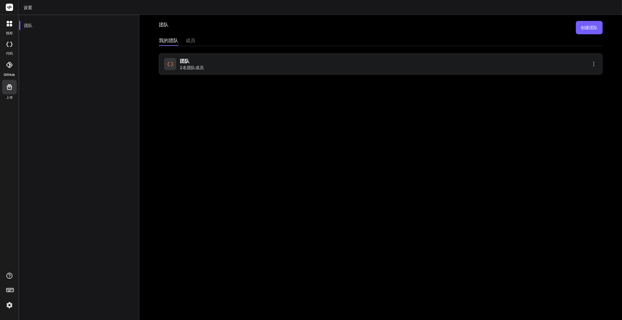
click at [590, 62] on icon at bounding box center [593, 63] width 7 height 7
click at [557, 69] on li "设置" at bounding box center [558, 67] width 49 height 11
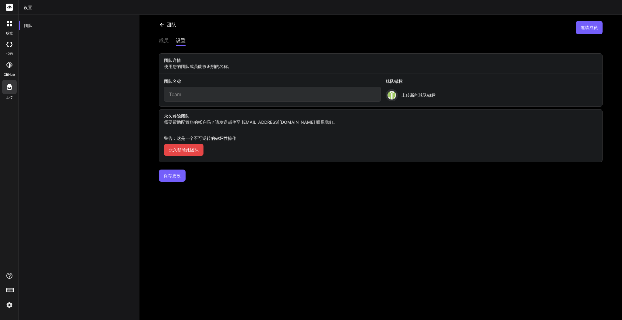
click at [588, 28] on font "邀请成员" at bounding box center [588, 27] width 17 height 5
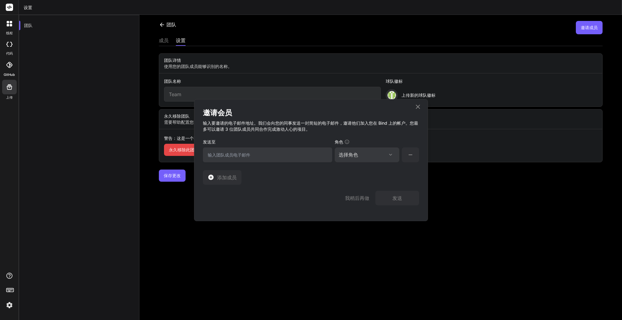
click at [357, 152] on font "选择角色" at bounding box center [348, 155] width 19 height 6
click at [235, 152] on input "email" at bounding box center [267, 155] width 129 height 15
click at [347, 155] on font "选择角色" at bounding box center [348, 155] width 19 height 6
click at [354, 155] on font "选择角色" at bounding box center [348, 155] width 19 height 6
click at [305, 157] on input "email" at bounding box center [267, 155] width 129 height 15
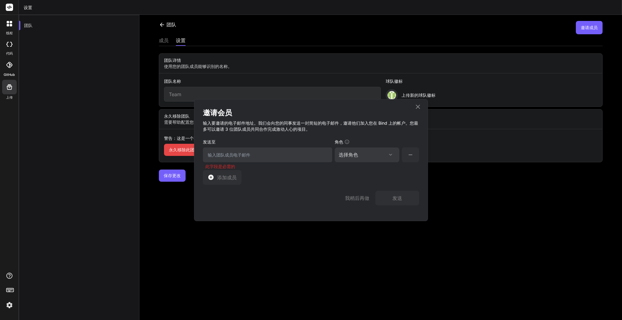
click at [375, 158] on div "选择角色" at bounding box center [367, 154] width 57 height 7
click at [379, 196] on div "合作者" at bounding box center [366, 195] width 63 height 11
click at [295, 161] on input "email" at bounding box center [267, 155] width 129 height 15
type input "[EMAIL_ADDRESS][DOMAIN_NAME]"
click at [408, 186] on div "我稍后再做 发送" at bounding box center [311, 195] width 216 height 21
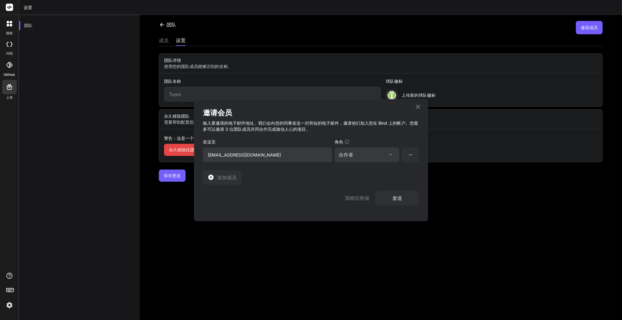
click at [403, 192] on button "发送" at bounding box center [397, 198] width 44 height 15
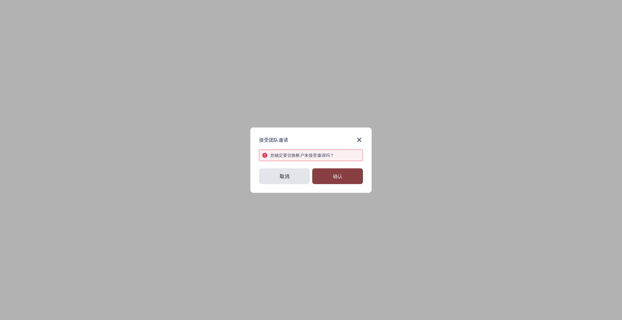
click at [342, 177] on font "确认" at bounding box center [338, 176] width 10 height 6
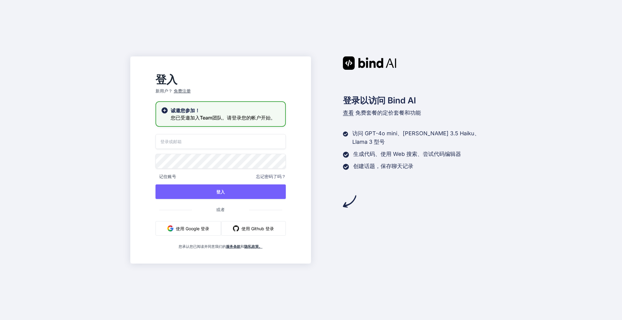
click at [244, 146] on input "email" at bounding box center [220, 141] width 130 height 15
click at [247, 145] on input "email" at bounding box center [220, 141] width 130 height 15
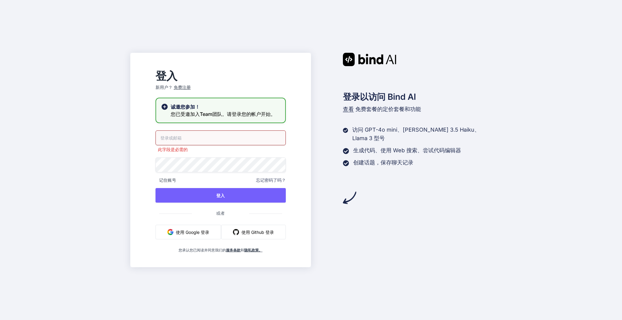
click at [237, 140] on input "email" at bounding box center [220, 138] width 130 height 15
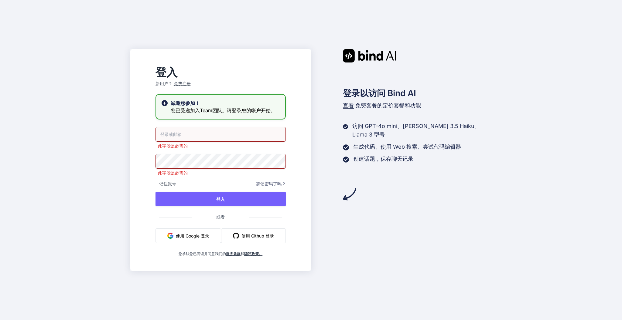
click at [270, 182] on font "忘记密码了吗？" at bounding box center [271, 183] width 30 height 5
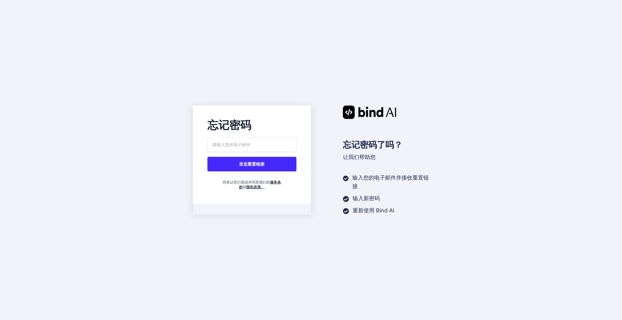
click at [231, 148] on input "email" at bounding box center [251, 144] width 89 height 15
type input "[EMAIL_ADDRESS][DOMAIN_NAME]"
drag, startPoint x: 201, startPoint y: 175, endPoint x: 204, endPoint y: 173, distance: 3.7
click at [201, 175] on div "忘记密码 bjbq@me.com 发送重置链接 您承认您已阅读并同意我们的 服务条款 和 隐私政策。" at bounding box center [252, 155] width 109 height 70
click at [216, 167] on button "发送重置链接" at bounding box center [251, 164] width 89 height 15
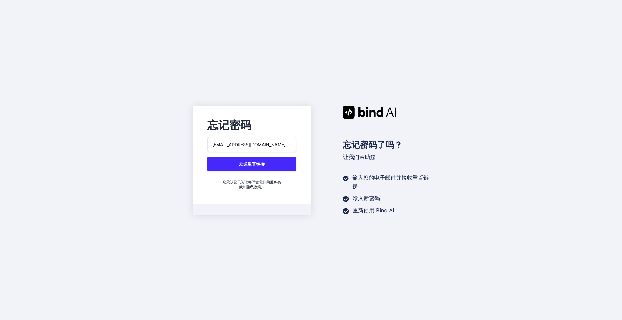
click at [258, 164] on font "发送重置链接" at bounding box center [252, 164] width 26 height 5
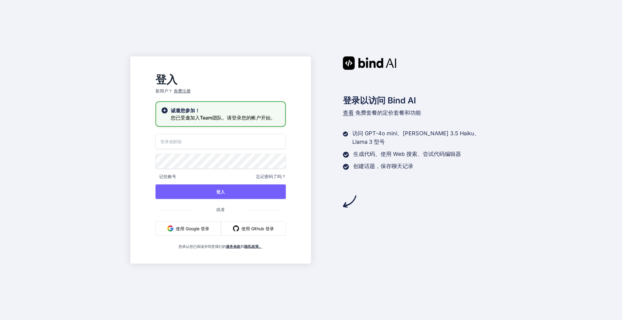
click at [282, 177] on font "忘记密码了吗？" at bounding box center [271, 176] width 30 height 5
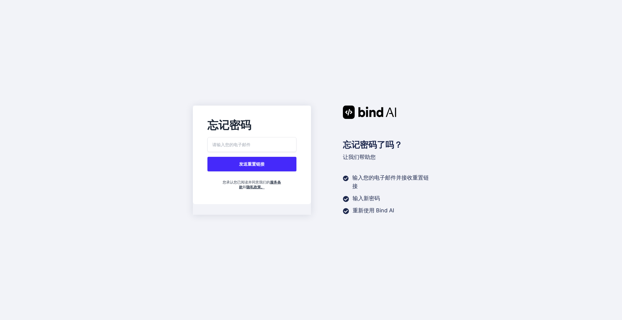
click at [245, 149] on input "email" at bounding box center [251, 144] width 89 height 15
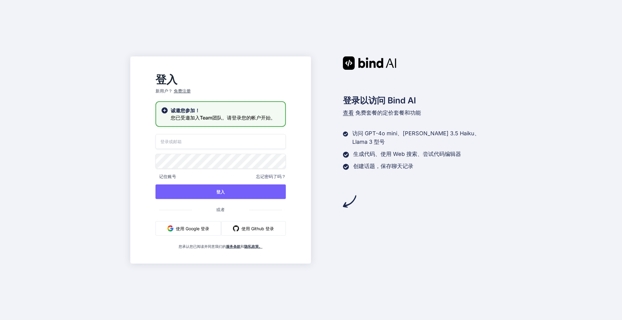
click at [193, 143] on input "email" at bounding box center [220, 141] width 130 height 15
type input "[EMAIL_ADDRESS][DOMAIN_NAME]"
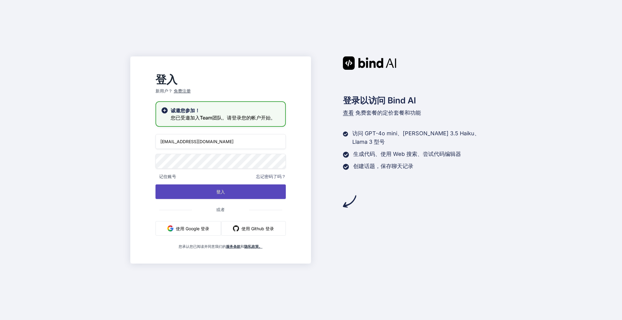
click at [206, 192] on button "登入" at bounding box center [220, 192] width 130 height 15
click at [231, 195] on button "登入" at bounding box center [220, 192] width 130 height 15
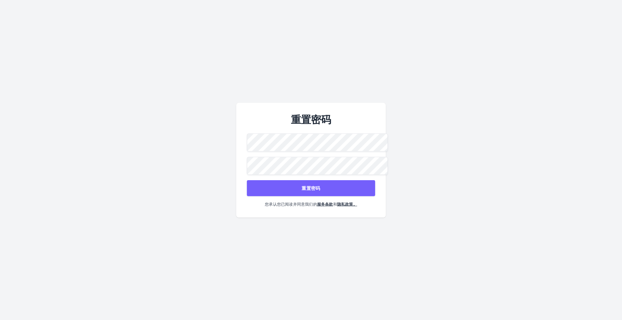
click at [299, 186] on button "重置密码" at bounding box center [311, 188] width 128 height 16
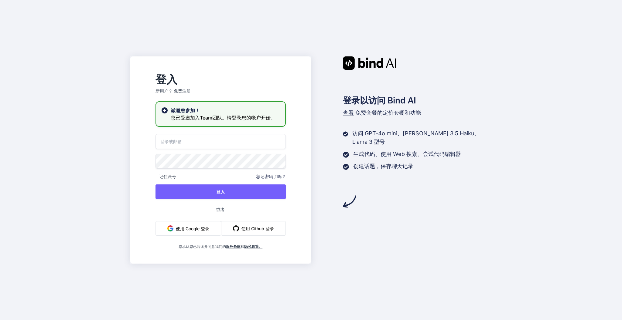
click at [213, 150] on div "记住账号 忘记密码了吗？ 登入 或者 使用 Google 登录 使用 Github 登录 您承认您已阅读并同意我们的 服务条款 和 隐私政策。" at bounding box center [220, 191] width 130 height 115
click at [212, 144] on input "email" at bounding box center [220, 141] width 130 height 15
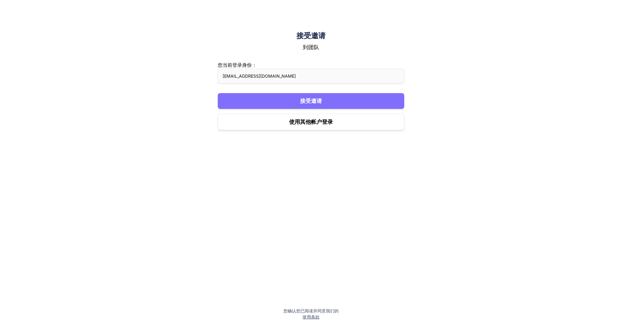
click at [282, 97] on button "接受邀请" at bounding box center [311, 101] width 186 height 16
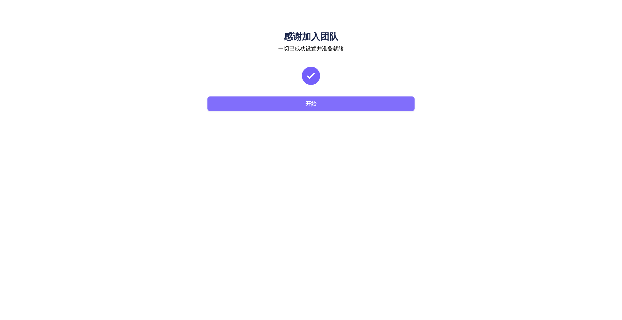
click at [295, 105] on button "开始" at bounding box center [310, 104] width 207 height 15
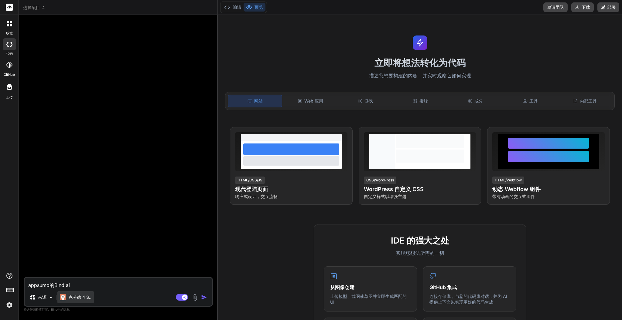
click at [93, 297] on div "克劳德 4 S.." at bounding box center [75, 297] width 36 height 12
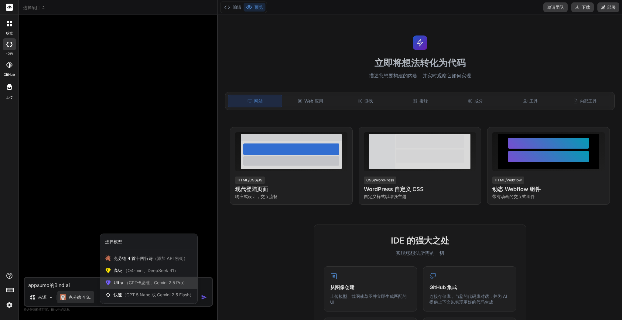
click at [149, 288] on div "Ultra （GPT-5思维，Gemini 2.5 Pro）" at bounding box center [148, 283] width 97 height 12
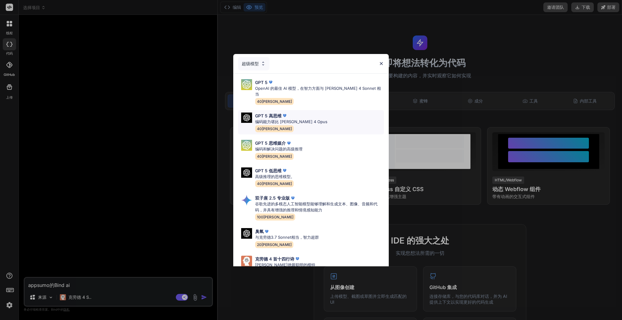
click at [290, 113] on div "GPT 5 高思维" at bounding box center [291, 116] width 72 height 6
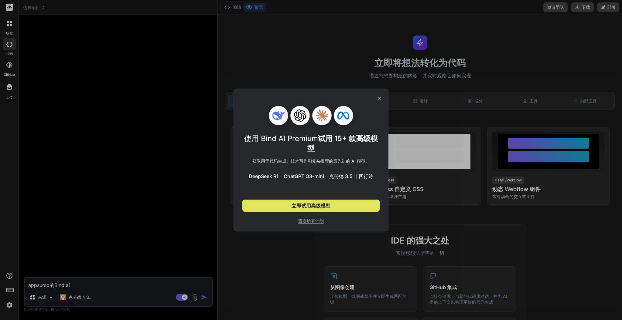
click at [338, 204] on button "立即试用高级模型" at bounding box center [310, 206] width 137 height 12
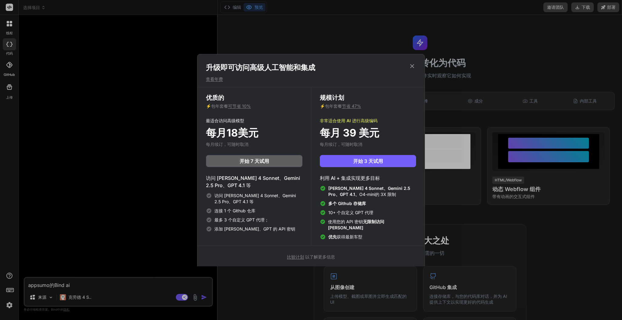
click at [413, 66] on icon at bounding box center [412, 66] width 7 height 7
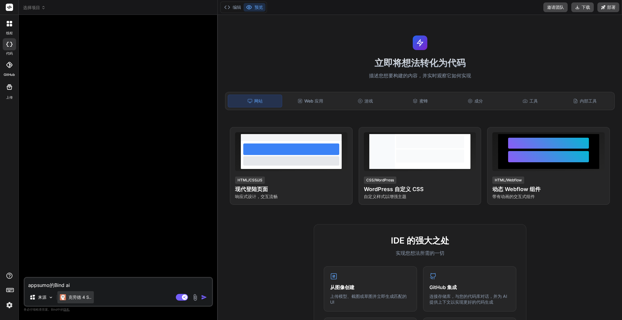
click at [87, 299] on font "克劳德 4 S.." at bounding box center [79, 297] width 23 height 5
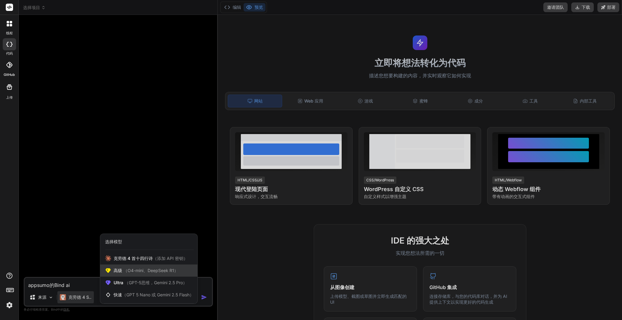
click at [143, 273] on font "（O4-mini、DeepSeek R1）" at bounding box center [150, 270] width 55 height 5
type textarea "x"
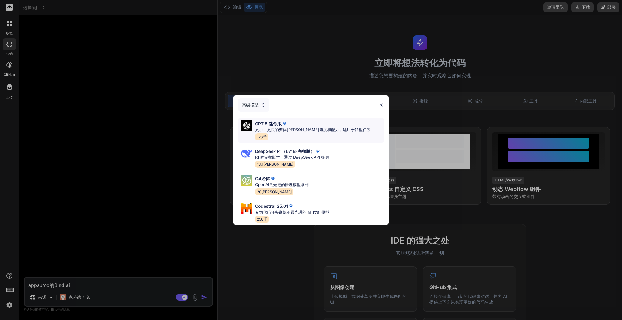
click at [324, 123] on div "GPT 5 迷你版" at bounding box center [312, 124] width 115 height 6
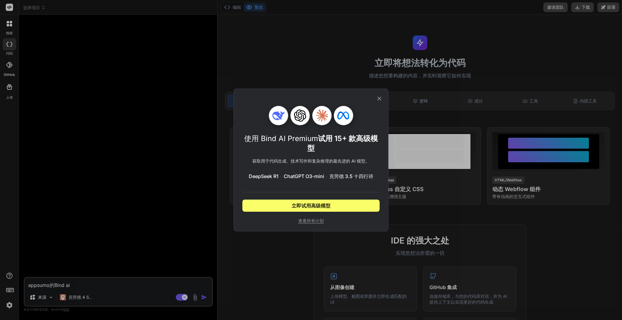
click at [377, 99] on icon at bounding box center [379, 98] width 7 height 7
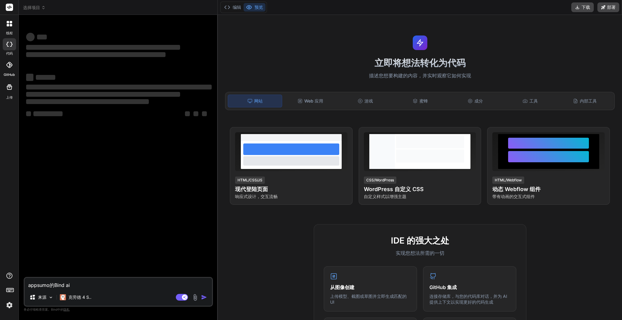
click at [95, 191] on div "‌ ‌ ‌ ‌ ‌ ‌ ‌ ‌ ‌ ‌ ‌ ‌ ‌ ‌" at bounding box center [119, 148] width 188 height 257
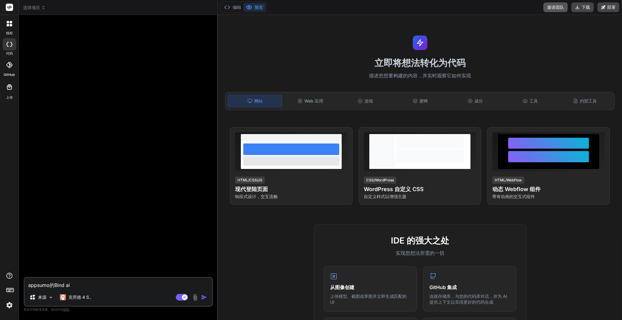
click at [548, 6] on font "邀请团队" at bounding box center [555, 7] width 17 height 5
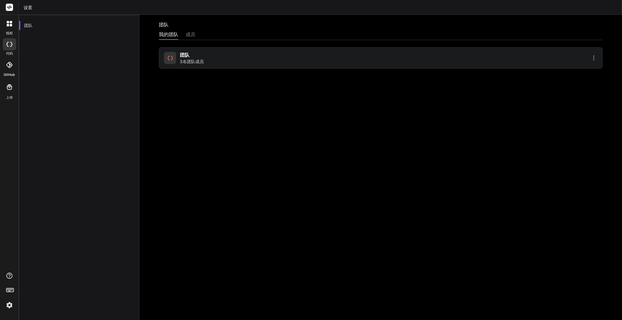
click at [364, 66] on div "团队 3名团队成员" at bounding box center [381, 57] width 444 height 21
click at [222, 63] on div "团队 3名团队成员" at bounding box center [271, 57] width 215 height 13
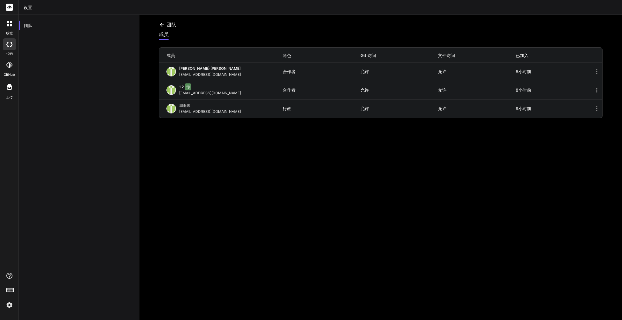
click at [4, 22] on div at bounding box center [9, 23] width 13 height 13
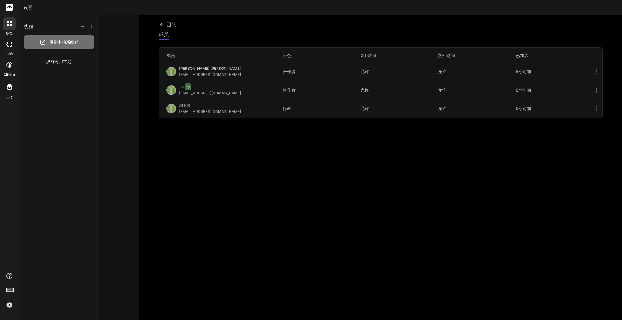
click at [9, 32] on font "线程" at bounding box center [9, 33] width 7 height 4
click at [37, 60] on div "没有可用主题" at bounding box center [59, 62] width 80 height 16
click at [47, 60] on font "没有可用主题" at bounding box center [59, 61] width 26 height 5
click at [9, 37] on div "代码" at bounding box center [9, 46] width 19 height 20
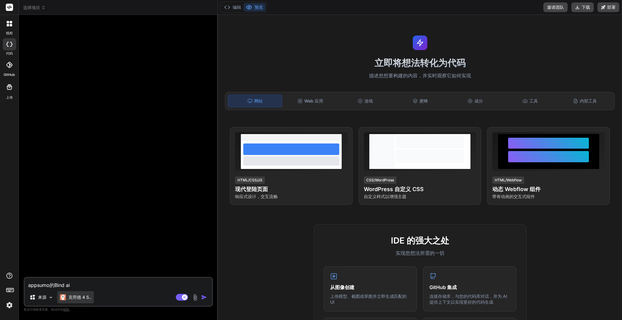
click at [78, 298] on font "克劳德 4 S.." at bounding box center [79, 297] width 23 height 5
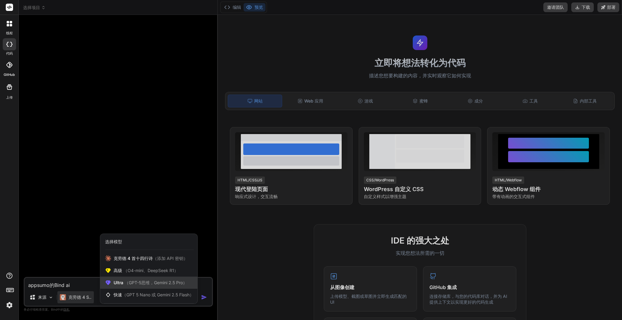
click at [116, 287] on div "Ultra （GPT-5思维，Gemini 2.5 Pro）" at bounding box center [148, 283] width 97 height 12
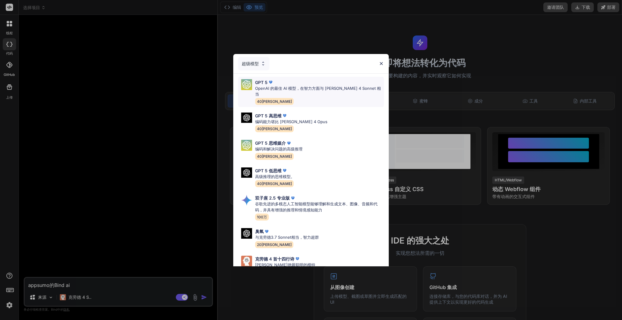
click at [318, 100] on div "GPT 5 OpenAI 的最佳 AI 模型，在智力方面与 [PERSON_NAME] 4 Sonnet 相当 40[PERSON_NAME]" at bounding box center [311, 92] width 146 height 30
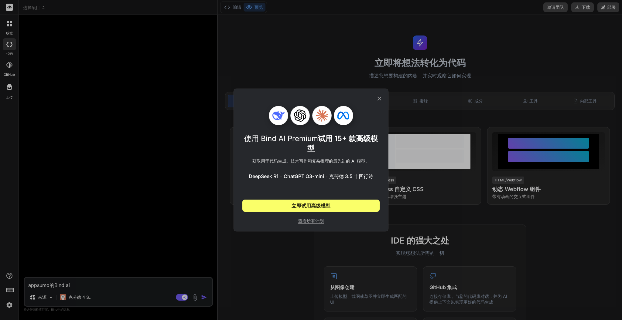
click at [317, 219] on font "查看所有计划" at bounding box center [311, 220] width 26 height 5
click at [381, 97] on icon at bounding box center [379, 98] width 7 height 7
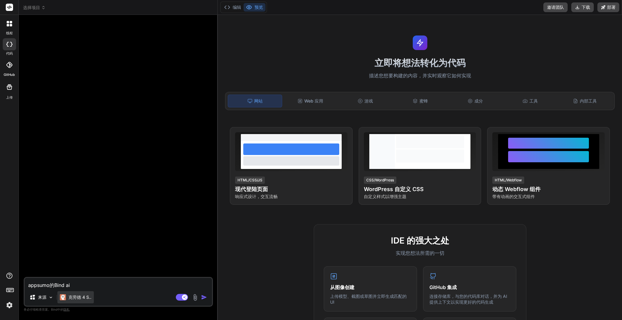
click at [69, 293] on div "克劳德 4 S.." at bounding box center [75, 297] width 36 height 12
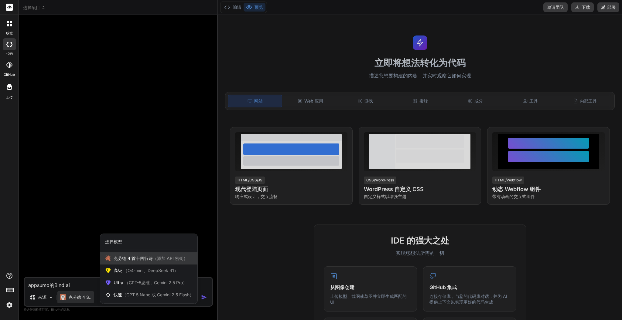
click at [151, 258] on font "克劳德 4 首十四行诗" at bounding box center [133, 258] width 39 height 5
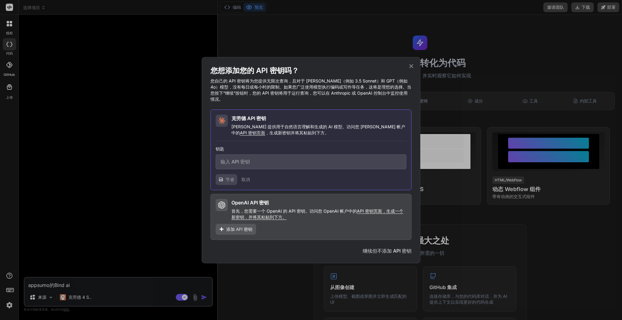
click at [414, 64] on div "您想添加您的 API 密钥吗？ 您自己的 API 密钥将为您提供无限次查询，且对于 Claude（例如 3.5 Sonnet）和 GPT（例如 4o）模型，没…" at bounding box center [311, 160] width 219 height 206
click at [414, 70] on icon at bounding box center [411, 66] width 7 height 7
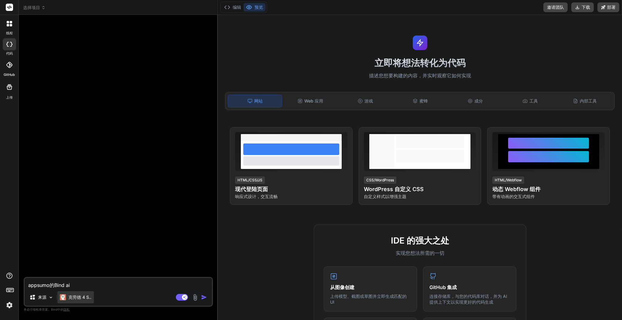
click at [77, 300] on font "克劳德 4 S.." at bounding box center [79, 297] width 23 height 5
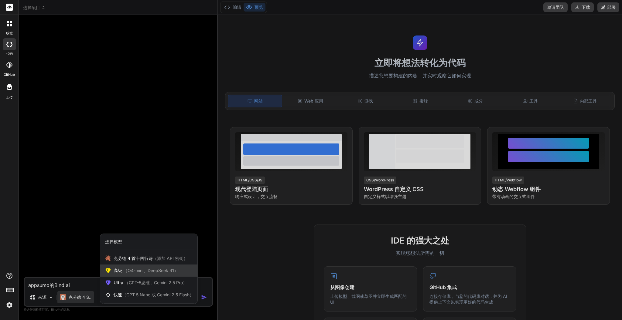
click at [142, 267] on div "高级 （O4-mini、DeepSeek R1）" at bounding box center [148, 271] width 97 height 12
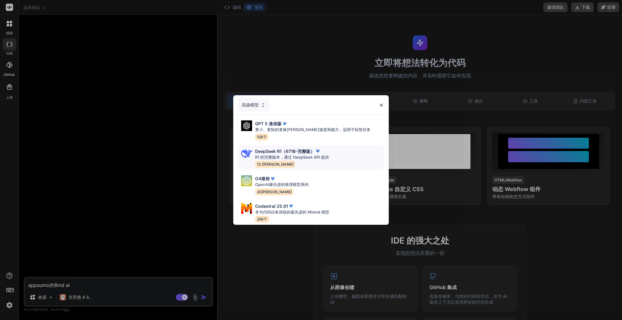
click at [294, 155] on p "R1 的完整版本，通过 DeepSeek API 提供" at bounding box center [292, 158] width 74 height 6
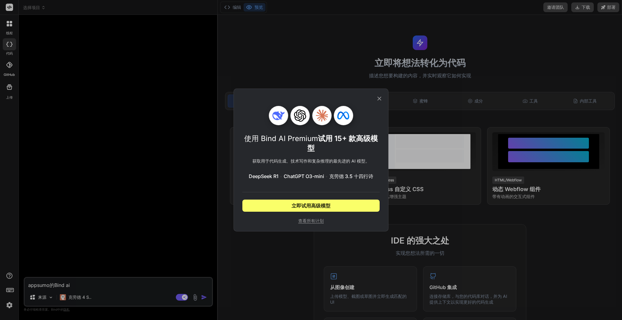
click at [382, 101] on icon at bounding box center [379, 98] width 7 height 7
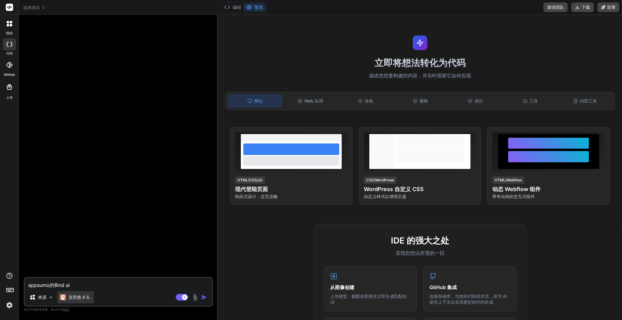
click at [74, 296] on font "克劳德 4 S.." at bounding box center [79, 297] width 23 height 5
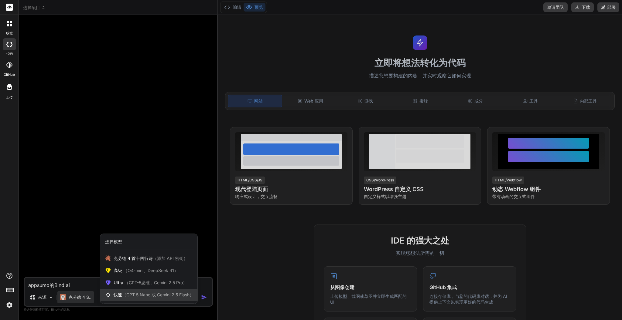
click at [142, 295] on font "（GPT 5 Nano 或 Gemini 2.5 Flash）" at bounding box center [158, 294] width 72 height 5
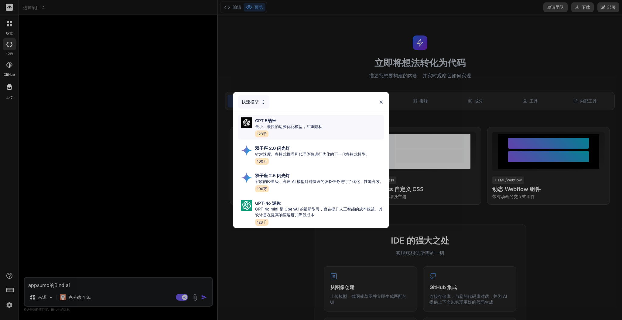
click at [318, 125] on div "GPT 5纳米 最小、最快的边缘优化模型，注重隐私 128千" at bounding box center [288, 127] width 67 height 20
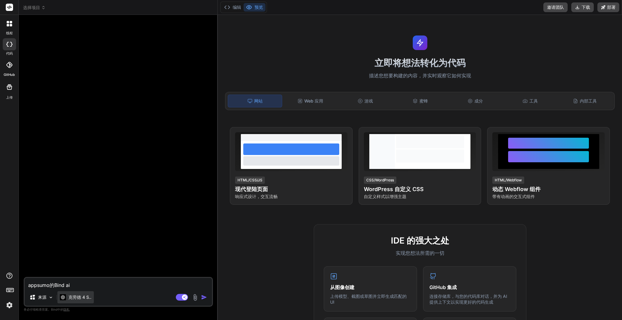
click at [71, 300] on font "克劳德 4 S.." at bounding box center [79, 297] width 23 height 5
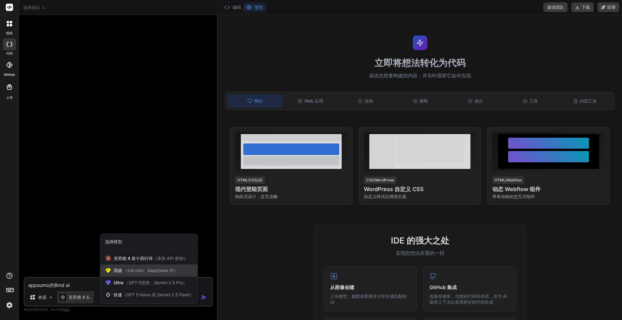
click at [174, 274] on div "高级 （O4-mini、DeepSeek R1）" at bounding box center [148, 271] width 97 height 12
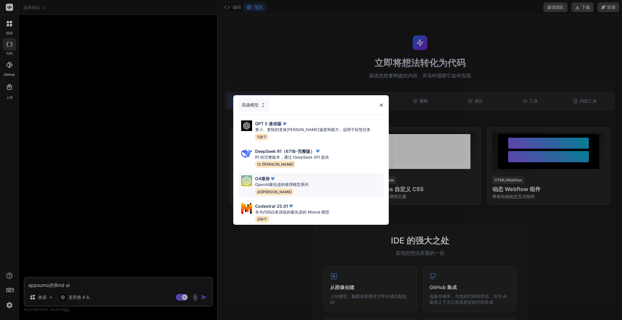
click at [301, 175] on div "O4迷你" at bounding box center [281, 178] width 53 height 6
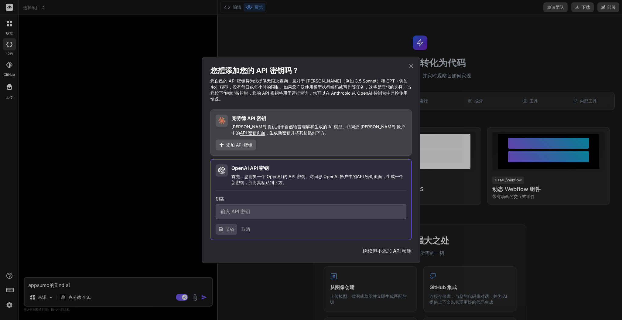
click at [409, 70] on icon at bounding box center [411, 66] width 7 height 7
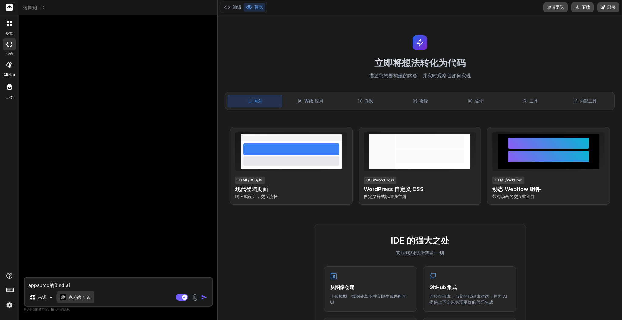
click at [80, 298] on font "克劳德 4 S.." at bounding box center [79, 297] width 23 height 5
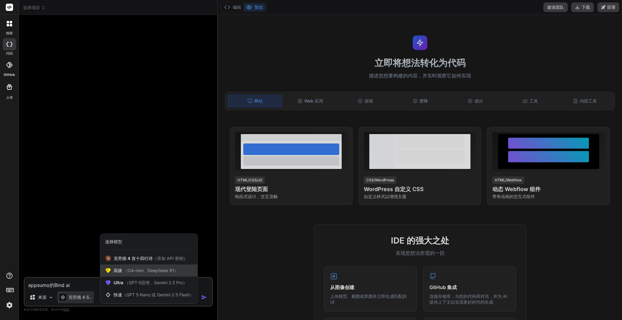
click at [157, 272] on font "（O4-mini、DeepSeek R1）" at bounding box center [150, 270] width 55 height 5
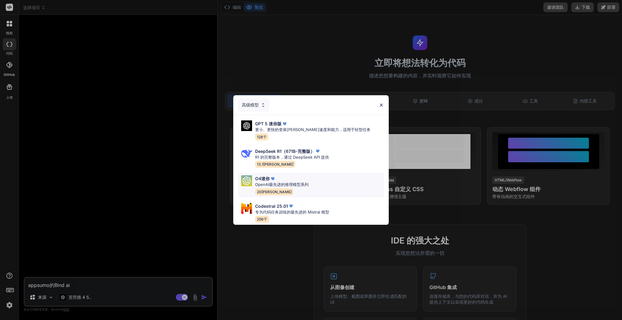
click at [328, 178] on div "O4迷你 OpenAI最先进的推理模型系列 20万" at bounding box center [311, 185] width 146 height 25
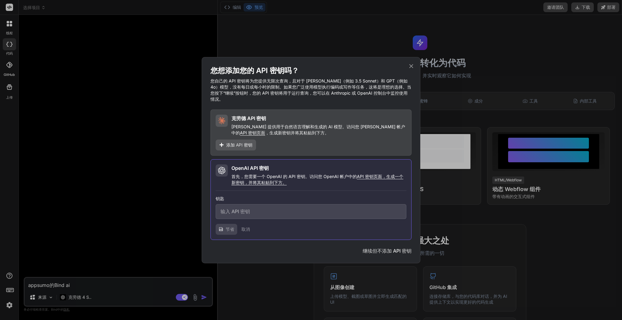
click at [416, 70] on div "您想添加您的 API 密钥吗？ 您自己的 API 密钥将为您提供无限次查询，且对于 Claude（例如 3.5 Sonnet）和 GPT（例如 4o）模型，没…" at bounding box center [311, 160] width 219 height 206
click at [410, 68] on icon at bounding box center [411, 66] width 4 height 4
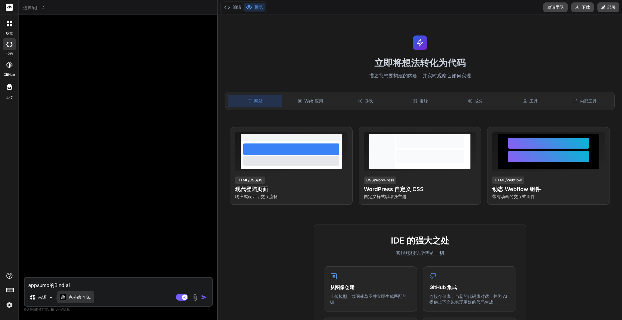
click at [70, 296] on font "克劳德 4 S.." at bounding box center [79, 297] width 23 height 5
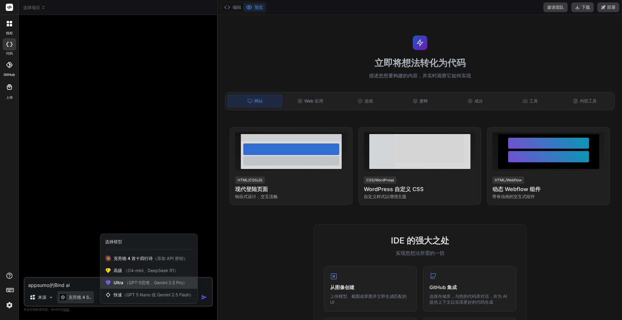
click at [127, 284] on font "（GPT-5思维，Gemini 2.5 Pro）" at bounding box center [155, 282] width 63 height 5
type textarea "x"
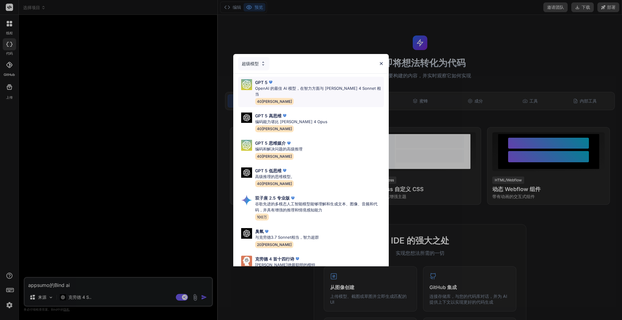
click at [291, 92] on div "GPT 5 OpenAI 的最佳 AI 模型，在智力方面与 Claude 4 Sonnet 相当 40万" at bounding box center [319, 92] width 129 height 26
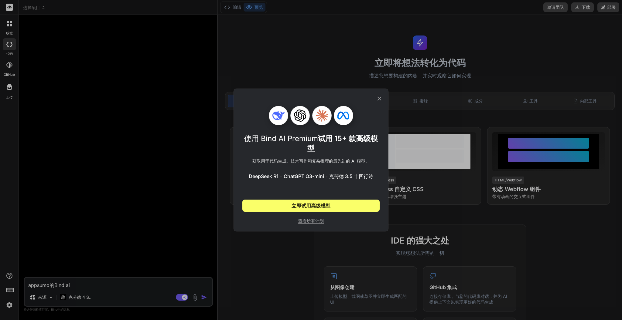
click at [382, 97] on icon at bounding box center [379, 98] width 7 height 7
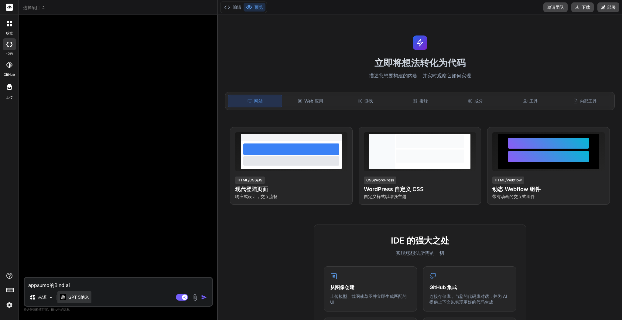
click at [83, 298] on font "GPT 5纳米" at bounding box center [78, 297] width 21 height 5
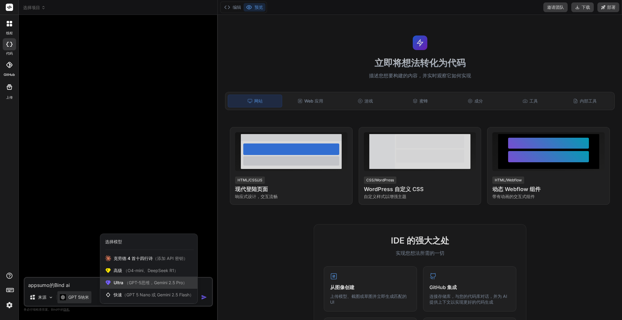
click at [146, 282] on font "（GPT-5思维，Gemini 2.5 Pro）" at bounding box center [155, 282] width 63 height 5
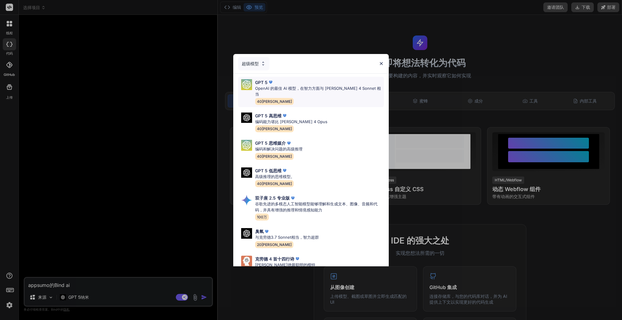
click at [295, 77] on div "GPT 5 OpenAI 的最佳 AI 模型，在智力方面与 [PERSON_NAME] 4 Sonnet 相当 40[PERSON_NAME]" at bounding box center [311, 92] width 146 height 30
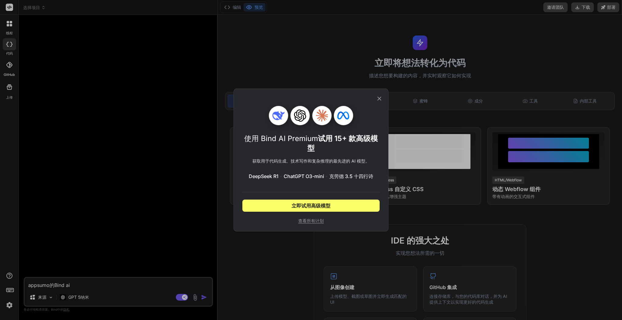
click at [8, 42] on div "使用 Bind AI Premium 试用 15+ 款高级模型 获取用于代码 生成、技术写作和复杂推理的最先进的 AI 模型。 DeepSeek R1 • C…" at bounding box center [311, 160] width 622 height 320
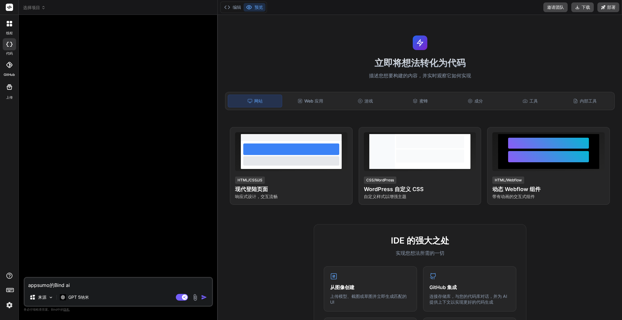
click at [10, 46] on icon at bounding box center [9, 44] width 6 height 5
click at [10, 70] on div at bounding box center [9, 64] width 13 height 13
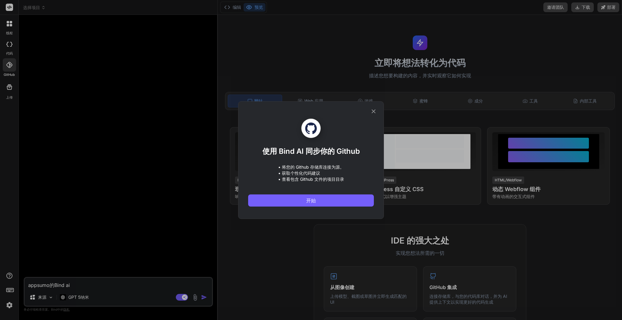
click at [10, 47] on div "使用 Bind AI 同步你的 Github • 将您的 Github 存储库连接为源。 • 获取个性化代码建议 • 查看包含 Github 文件的项目目录 …" at bounding box center [311, 160] width 622 height 320
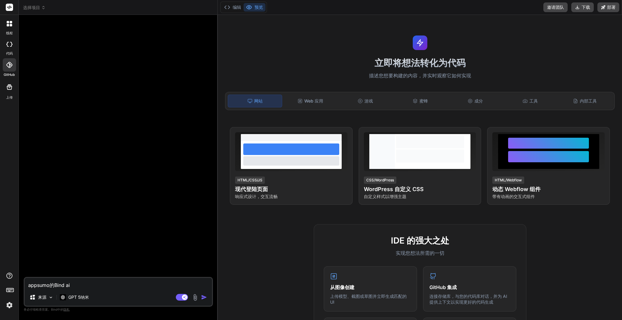
click at [6, 43] on icon at bounding box center [9, 44] width 6 height 5
type textarea "x"
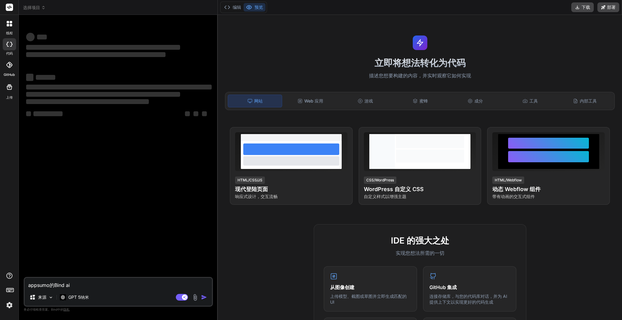
click at [8, 45] on icon at bounding box center [9, 44] width 6 height 5
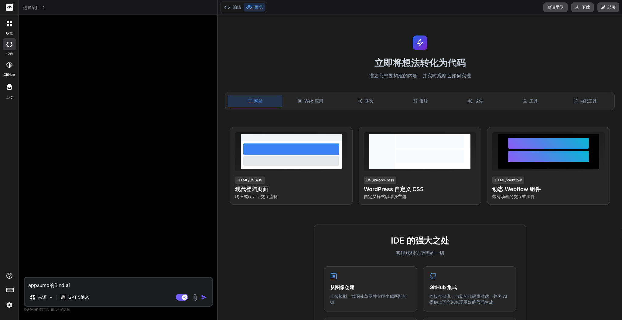
type textarea "x"
click at [236, 10] on font "编辑" at bounding box center [237, 7] width 9 height 5
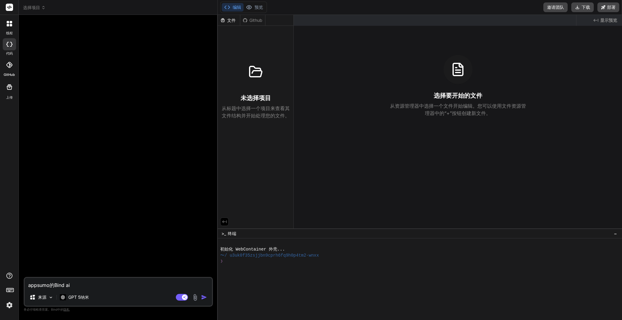
click at [232, 18] on font "文件" at bounding box center [231, 20] width 9 height 5
click at [229, 22] on font "文件" at bounding box center [231, 20] width 9 height 5
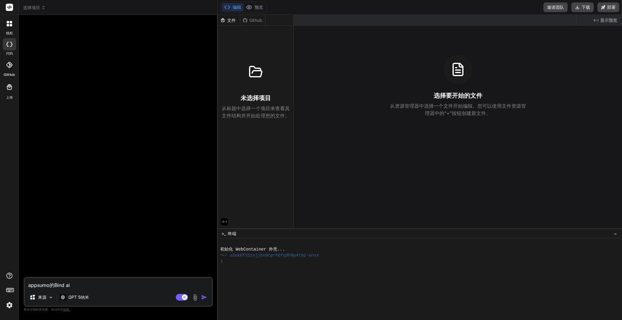
click at [246, 76] on div at bounding box center [255, 71] width 29 height 29
click at [256, 114] on font "从标题中选择一个项目来查看其文件结构并开始处理您的文件。" at bounding box center [256, 111] width 68 height 13
drag, startPoint x: 231, startPoint y: 110, endPoint x: 263, endPoint y: 116, distance: 32.8
click at [263, 116] on font "从标题中选择一个项目来查看其文件结构并开始处理您的文件。" at bounding box center [256, 111] width 68 height 13
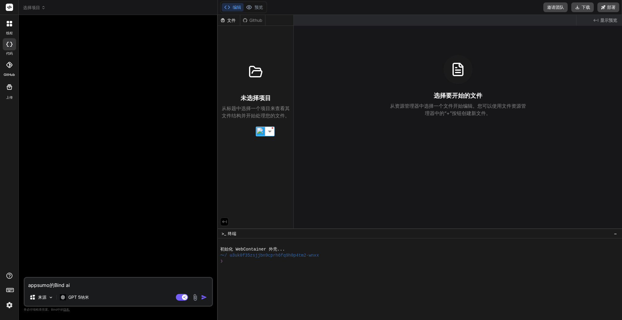
click at [231, 19] on font "文件" at bounding box center [231, 20] width 9 height 5
click at [250, 21] on font "Github" at bounding box center [255, 20] width 13 height 5
click at [231, 23] on font "文件" at bounding box center [231, 20] width 9 height 6
click at [244, 20] on icon at bounding box center [245, 20] width 5 height 5
click at [237, 21] on div "文件" at bounding box center [229, 20] width 22 height 6
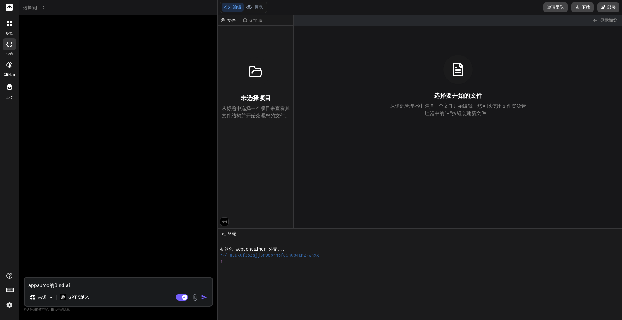
click at [245, 21] on icon at bounding box center [245, 20] width 5 height 5
click at [234, 20] on font "文件" at bounding box center [231, 20] width 9 height 5
click at [250, 10] on button "预览" at bounding box center [254, 7] width 22 height 9
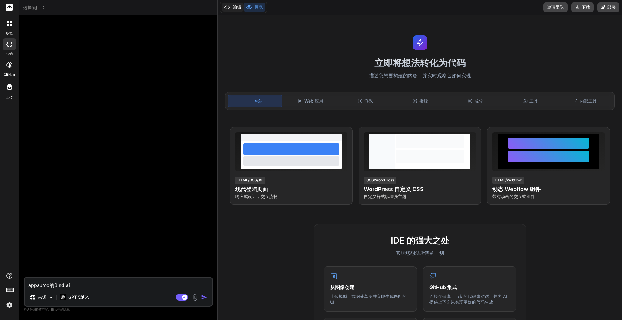
click at [236, 9] on font "编辑" at bounding box center [237, 7] width 9 height 5
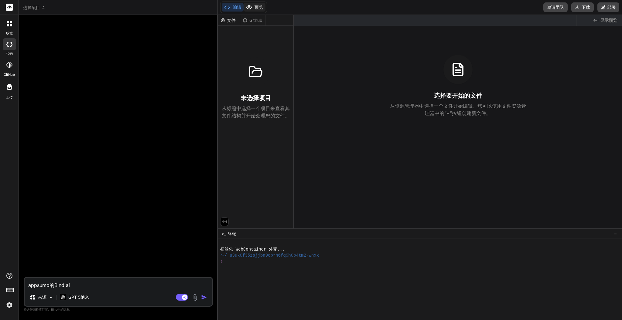
click at [251, 9] on icon at bounding box center [249, 7] width 6 height 6
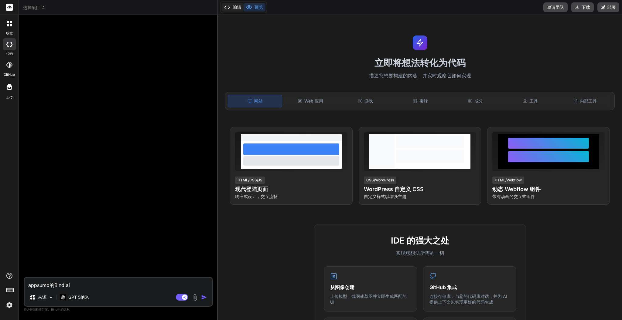
click at [230, 7] on icon at bounding box center [227, 7] width 6 height 6
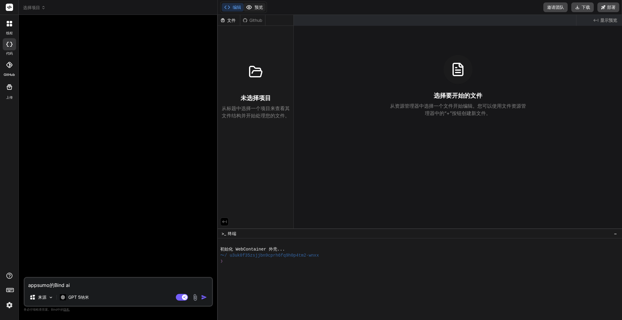
click at [258, 8] on font "预览" at bounding box center [258, 7] width 9 height 5
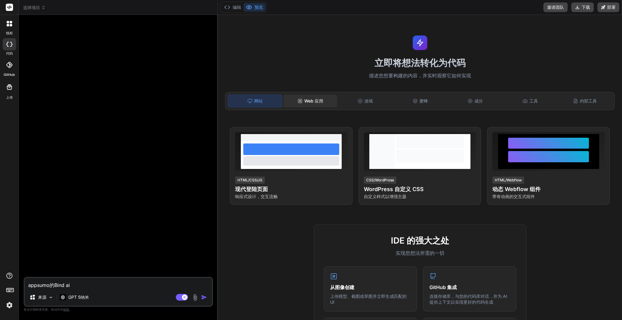
click at [306, 104] on div "Web 应用" at bounding box center [310, 101] width 54 height 13
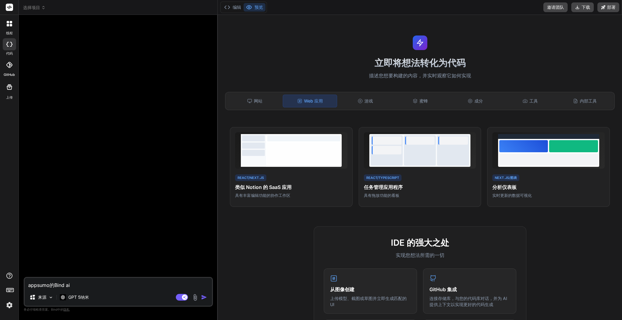
click at [422, 100] on font "蜜蜂" at bounding box center [423, 100] width 9 height 5
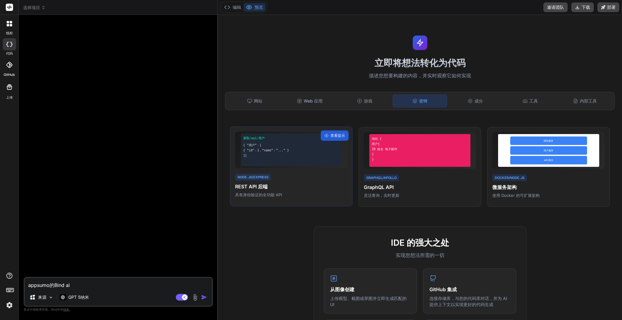
click at [321, 142] on div "获取/api/用户 { “用户”：[ { “id”：1，“name”：“...” } ]}" at bounding box center [291, 150] width 101 height 33
click at [292, 154] on div "]}" at bounding box center [291, 155] width 96 height 5
click at [295, 153] on div "]}" at bounding box center [291, 155] width 96 height 5
click at [309, 153] on div "]}" at bounding box center [291, 155] width 96 height 5
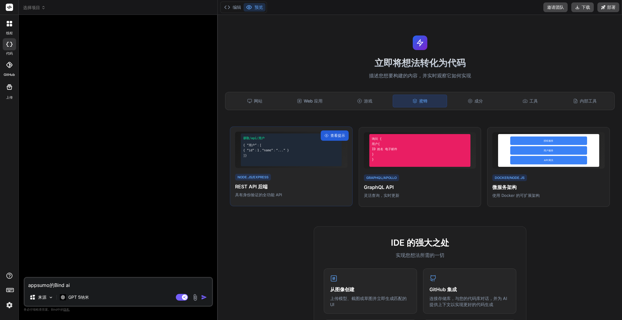
click at [267, 162] on div "获取/api/用户 { “用户”：[ { “id”：1，“name”：“...” } ]}" at bounding box center [291, 150] width 101 height 33
click at [263, 175] on font "Node.js/Express" at bounding box center [252, 177] width 31 height 4
click at [276, 211] on div "立即将想法转化为代码 描述您想要构建的内容，并实时观察它如何实现 网站 Web 应用 游戏 蜜蜂 成分 工具 内部工具 获取/api/用户 { “用户”：[ …" at bounding box center [420, 167] width 404 height 305
click at [264, 160] on div "获取/api/用户 { “用户”：[ { “id”：1，“name”：“...” } ]}" at bounding box center [291, 150] width 101 height 33
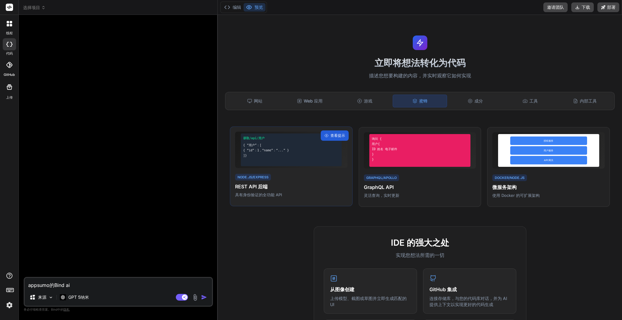
click at [264, 160] on div "获取/api/用户 { “用户”：[ { “id”：1，“name”：“...” } ]}" at bounding box center [291, 150] width 101 height 33
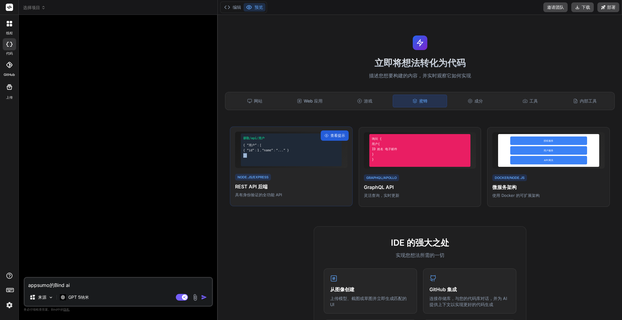
click at [264, 160] on div "获取/api/用户 { “用户”：[ { “id”：1，“name”：“...” } ]}" at bounding box center [291, 150] width 101 height 33
click at [324, 150] on div "{ “id”：1，“name”：“...” }" at bounding box center [291, 150] width 96 height 5
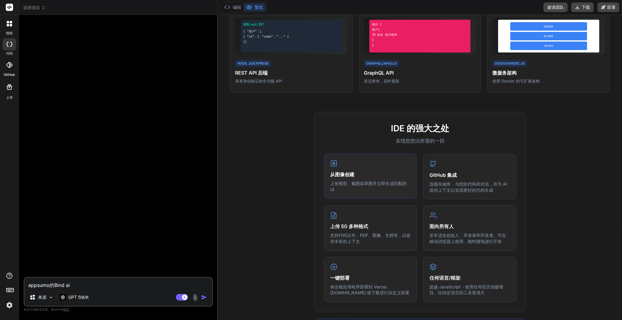
scroll to position [121, 0]
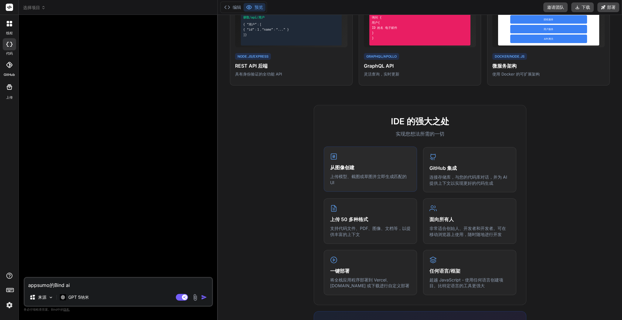
click at [365, 160] on div "从图像创建 上传模型、截图或草图并立即生成匹配的 UI" at bounding box center [370, 169] width 93 height 45
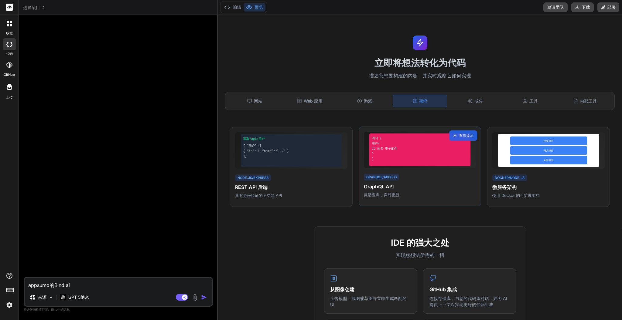
click at [396, 144] on div "用户{" at bounding box center [420, 143] width 96 height 5
click at [397, 144] on div "用户{" at bounding box center [420, 143] width 96 height 5
click at [463, 102] on div "成分" at bounding box center [475, 101] width 54 height 13
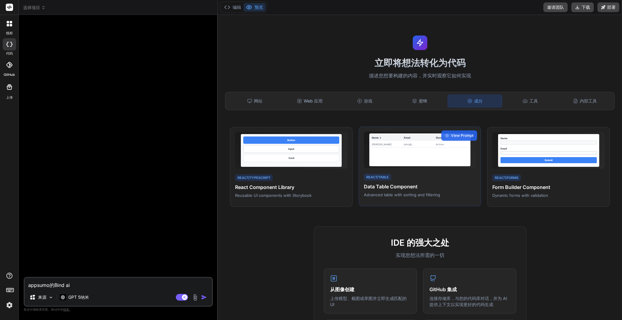
click at [449, 144] on div "Active" at bounding box center [452, 145] width 32 height 4
click at [430, 159] on div "姓名 ↓ 电子邮件 地位 约翰·多伊 约翰@... 积极的" at bounding box center [419, 150] width 101 height 33
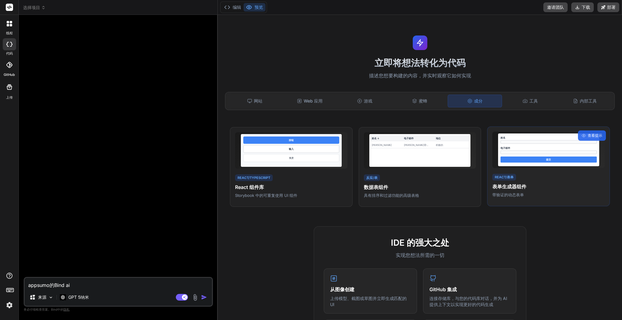
click at [534, 160] on div "提交" at bounding box center [548, 160] width 96 height 6
click at [508, 181] on div "React/表单 表单生成器组件 带验证的动态表单" at bounding box center [548, 185] width 112 height 25
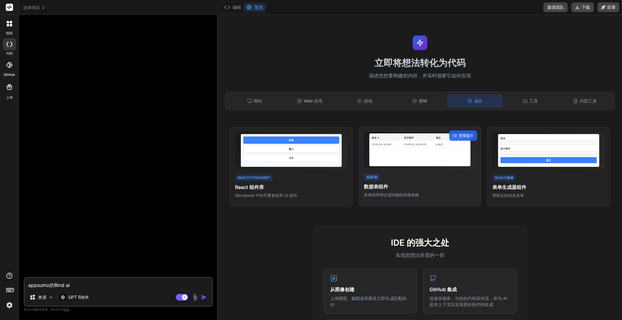
click at [390, 165] on div "姓名 ↓ 电子邮件 地位 约翰·多伊 约翰@... 积极的" at bounding box center [419, 150] width 101 height 33
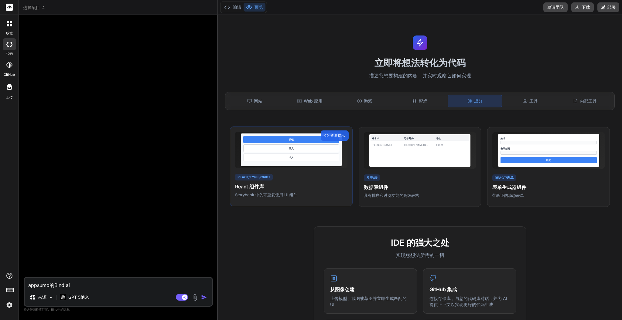
click at [302, 167] on div "按钮 输入 卡片" at bounding box center [291, 150] width 112 height 36
click at [254, 104] on div "网站" at bounding box center [255, 101] width 54 height 13
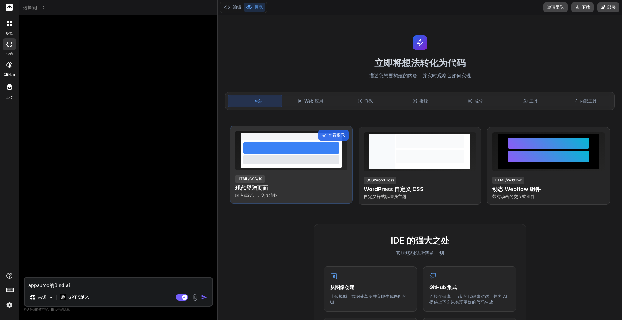
drag, startPoint x: 280, startPoint y: 140, endPoint x: 285, endPoint y: 142, distance: 4.8
click at [280, 140] on div at bounding box center [291, 154] width 101 height 28
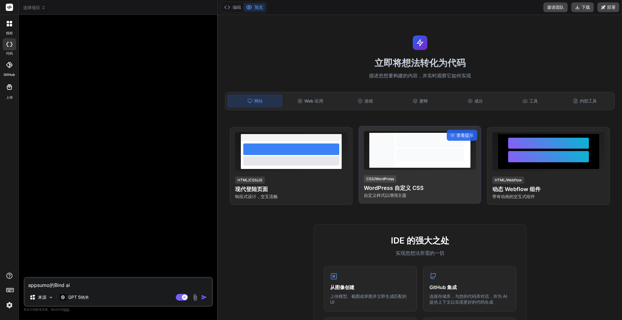
click at [384, 154] on div at bounding box center [381, 150] width 25 height 35
click at [475, 152] on div "查看提示 CSS/WordPress WordPress 自定义 CSS 自定义样式以增强主题" at bounding box center [420, 165] width 123 height 78
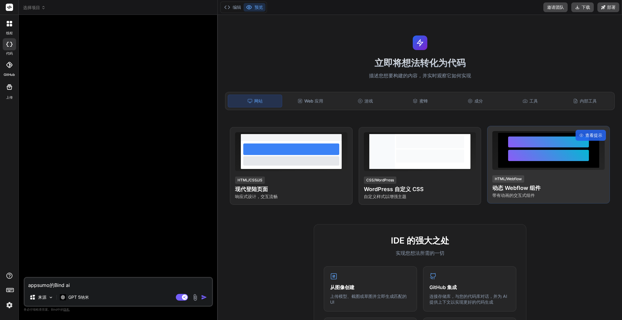
click at [527, 157] on div at bounding box center [548, 155] width 81 height 11
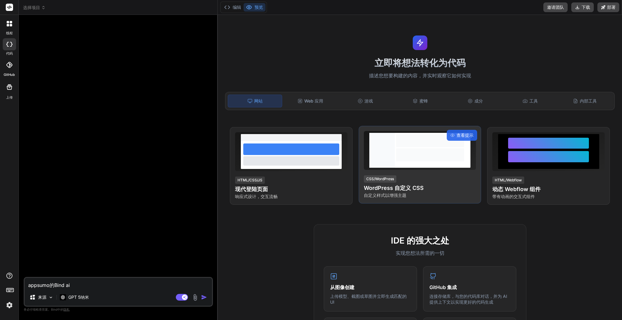
click at [386, 167] on div at bounding box center [381, 150] width 25 height 35
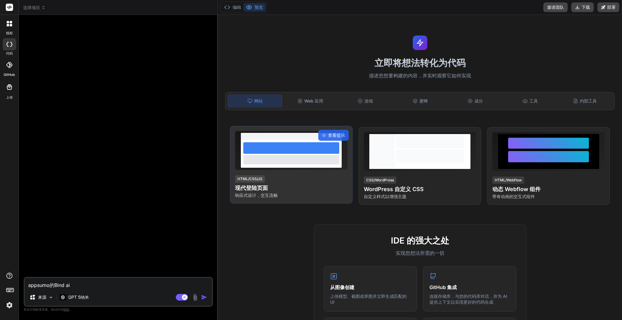
click at [290, 159] on div at bounding box center [291, 159] width 96 height 9
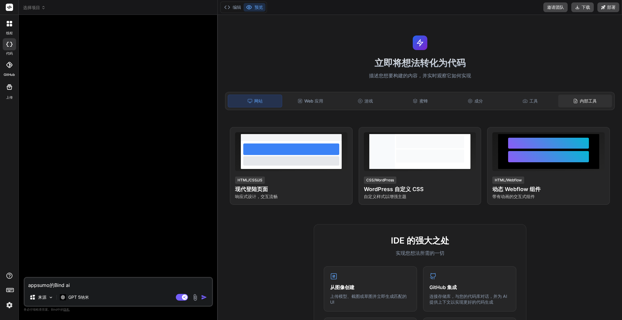
click at [573, 100] on icon at bounding box center [575, 101] width 5 height 5
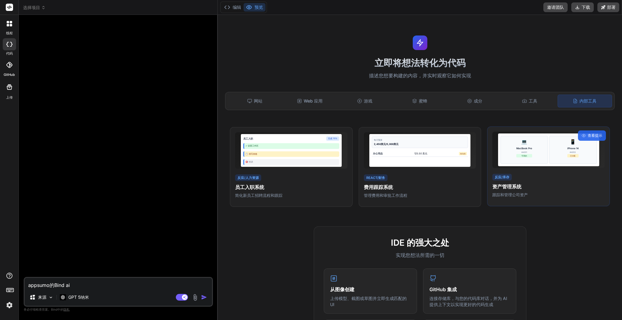
click at [549, 141] on div "📱 iPhone 14 #A002 已分配" at bounding box center [572, 150] width 47 height 28
click at [502, 159] on div "💻 MacBook Pro #A001 可用的" at bounding box center [523, 150] width 47 height 28
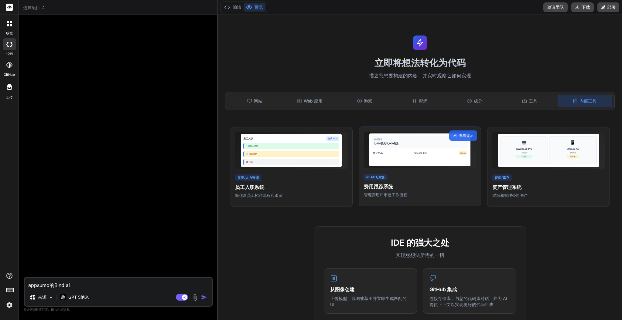
click at [380, 160] on div "每月预算 2,450美元/5,000美元 办公用品 125.50 美元 待办的" at bounding box center [419, 150] width 101 height 33
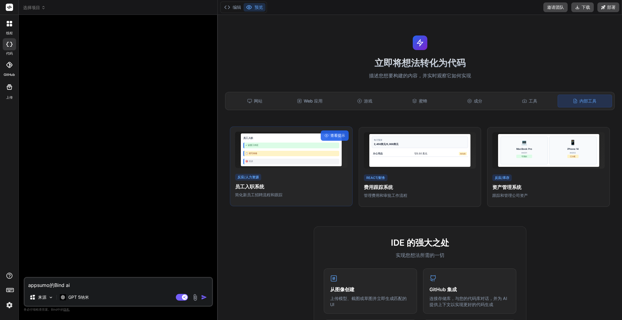
click at [286, 173] on div "反应/人力资源 员工入职系统 简化新员工招聘流程和跟踪" at bounding box center [291, 185] width 112 height 25
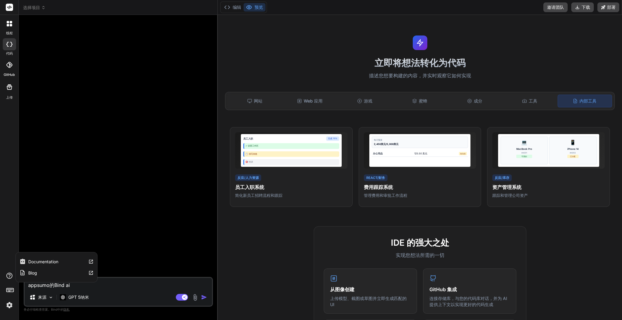
drag, startPoint x: 133, startPoint y: 289, endPoint x: 12, endPoint y: 279, distance: 121.2
click at [0, 0] on div "线程 代码 GitHub 上传 Documentation Blog 选择项目 Created with Pixso. 绑定AI 网页搜索 Created w…" at bounding box center [0, 0] width 0 height 0
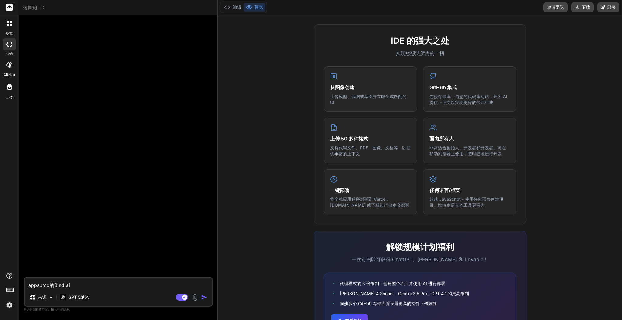
scroll to position [202, 0]
type textarea "x"
click at [13, 90] on div at bounding box center [9, 87] width 15 height 15
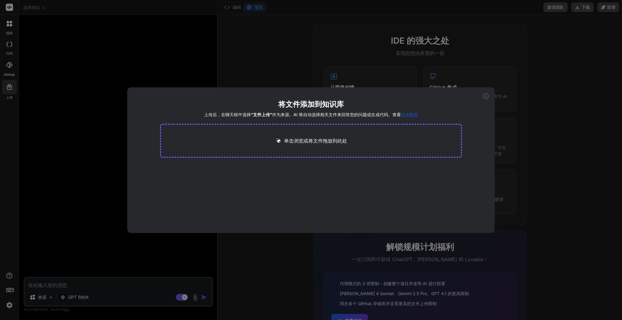
click at [320, 141] on font "单击浏览或将文件拖放到此处" at bounding box center [315, 141] width 63 height 6
click at [486, 95] on icon at bounding box center [485, 96] width 5 height 5
type textarea "x"
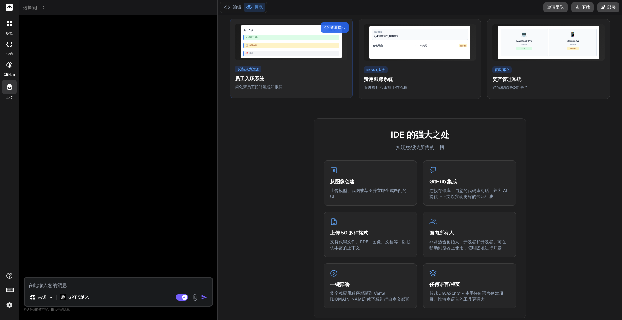
scroll to position [81, 0]
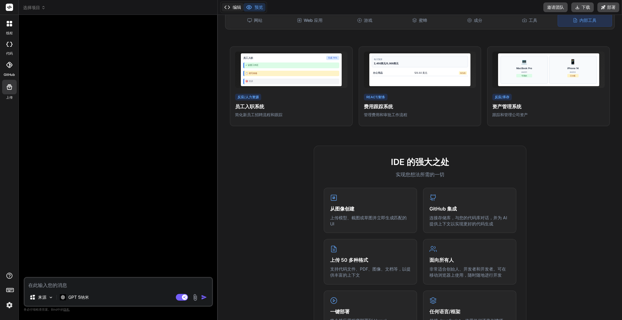
click at [236, 9] on font "编辑" at bounding box center [237, 7] width 9 height 5
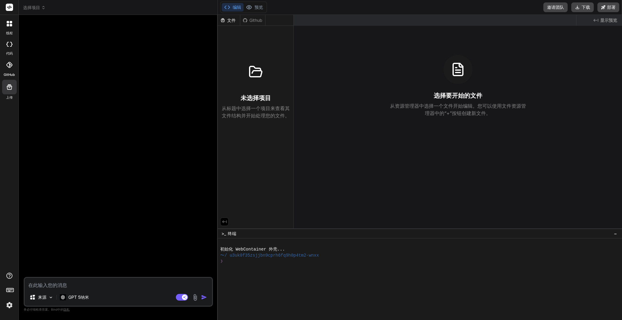
click at [232, 20] on font "文件" at bounding box center [231, 20] width 9 height 5
click at [251, 21] on font "Github" at bounding box center [255, 20] width 13 height 5
drag, startPoint x: 237, startPoint y: 109, endPoint x: 274, endPoint y: 114, distance: 38.3
click at [274, 114] on font "从标题中选择一个项目来查看其文件结构并开始处理您的文件。" at bounding box center [256, 111] width 68 height 13
click at [272, 120] on div "未选择项目 从标题中选择一个项目来查看其文件结构并开始处理您的文件。" at bounding box center [256, 74] width 76 height 96
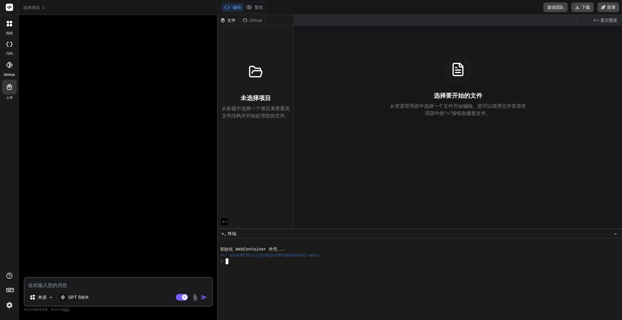
click at [270, 142] on div "文件 Github 未选择项目 从标题中选择一个项目来查看其文件结构并开始处理您的文件。" at bounding box center [256, 122] width 76 height 214
click at [255, 19] on font "Github" at bounding box center [255, 20] width 13 height 5
click at [229, 22] on font "文件" at bounding box center [231, 20] width 9 height 5
click at [258, 8] on font "预览" at bounding box center [258, 7] width 9 height 5
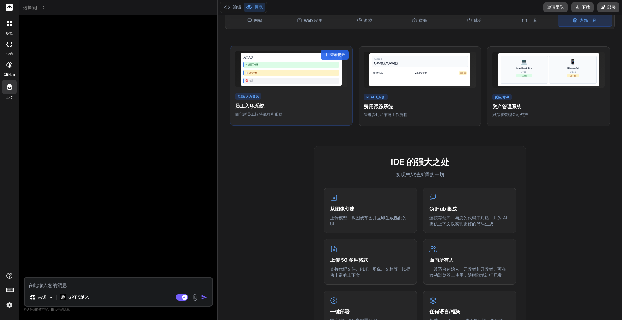
click at [273, 60] on div "员工入职 完成 75% ✓ 设置工作区 📋 填写表格 🎯 培训" at bounding box center [291, 69] width 101 height 33
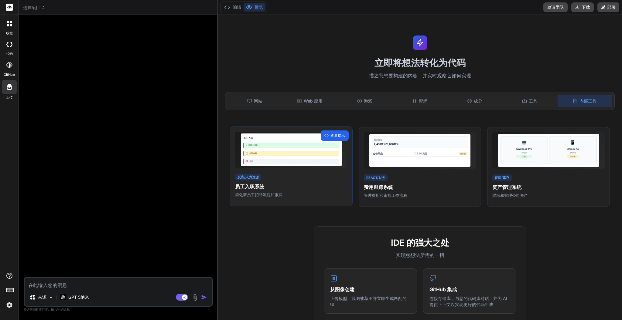
click at [330, 135] on font "查看提示" at bounding box center [337, 135] width 15 height 5
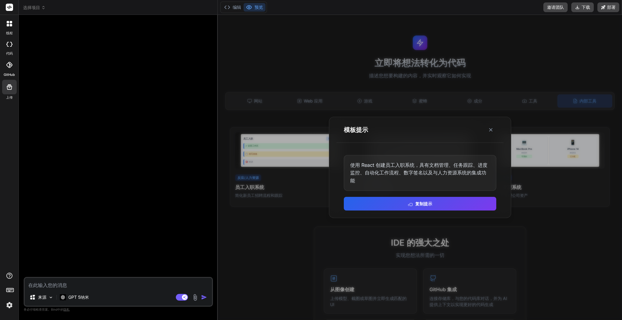
click at [312, 144] on div at bounding box center [420, 167] width 404 height 305
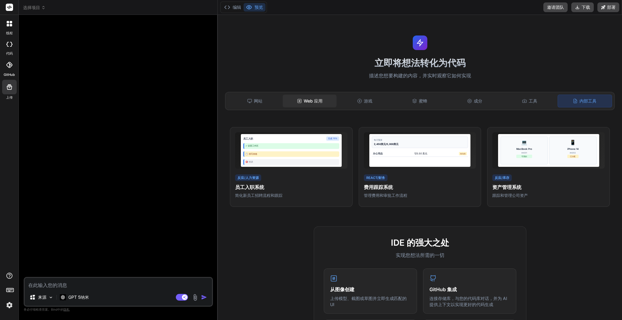
click at [310, 99] on font "Web 应用" at bounding box center [313, 100] width 19 height 5
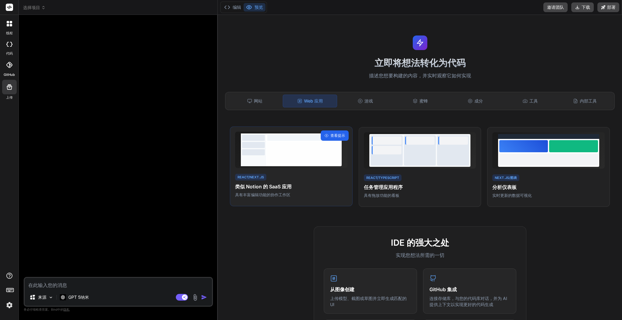
click at [342, 131] on div "查看提示" at bounding box center [335, 136] width 28 height 10
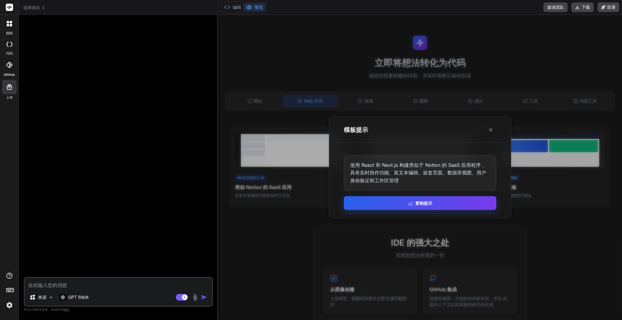
click at [393, 206] on button "复制提示" at bounding box center [420, 203] width 152 height 14
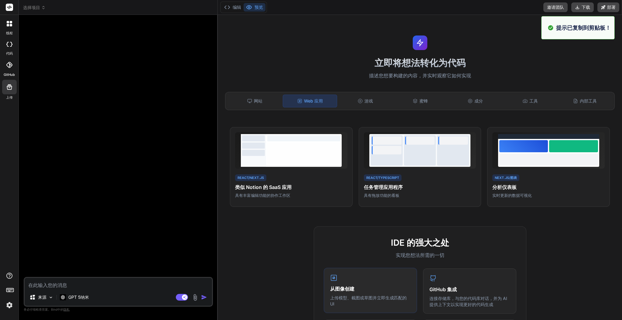
click at [382, 277] on div "从图像创建 上传模型、截图或草图并立即生成匹配的 UI" at bounding box center [370, 290] width 93 height 45
click at [345, 288] on font "从图像创建" at bounding box center [342, 289] width 24 height 6
click at [139, 288] on textarea at bounding box center [118, 283] width 187 height 11
paste textarea "Build a SaaS application similar to Notion using React and Next.js with real-ti…"
type textarea "Build a SaaS application similar to Notion using React and Next.js with real-ti…"
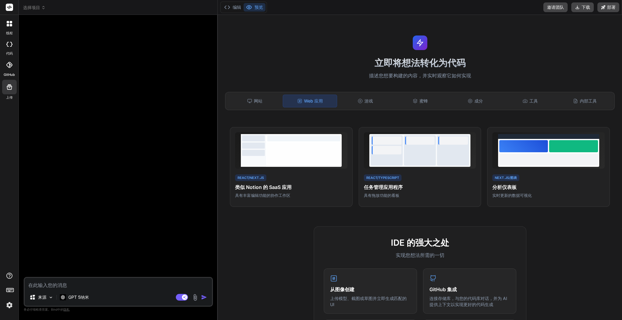
type textarea "x"
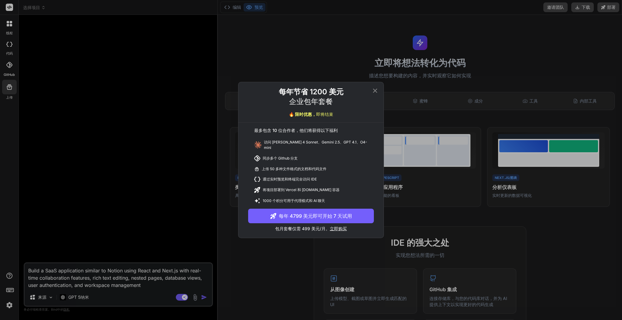
type textarea "Build a SaaS application similar to Notion using React and Next.js with real-ti…"
click at [373, 92] on icon at bounding box center [374, 90] width 7 height 7
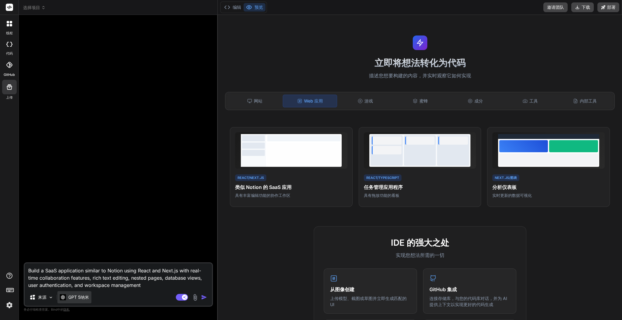
click at [83, 297] on font "GPT 5纳米" at bounding box center [78, 297] width 21 height 5
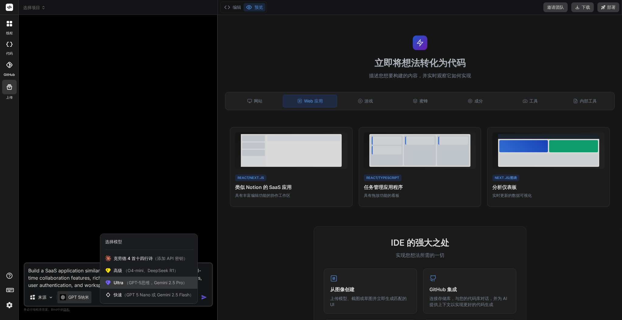
click at [151, 283] on font "（GPT-5思维，Gemini 2.5 Pro）" at bounding box center [155, 282] width 63 height 5
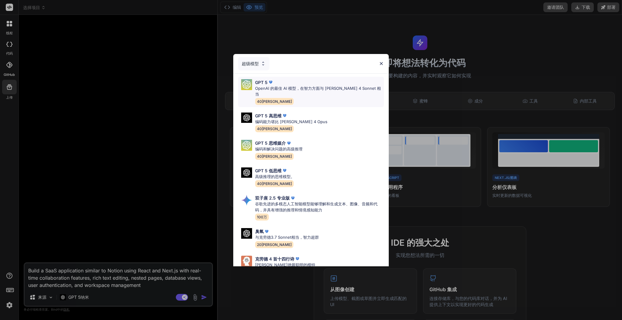
click at [269, 89] on font "OpenAI 的最佳 AI 模型，在智力方面与 Claude 4 Sonnet 相当" at bounding box center [318, 91] width 126 height 11
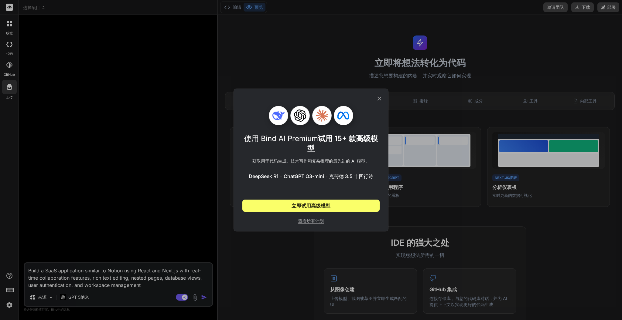
click at [204, 299] on div "使用 Bind AI Premium 试用 15+ 款高级模型 获取用于代码 生成、技术写作和复杂推理的最先进的 AI 模型。 DeepSeek R1 • C…" at bounding box center [311, 160] width 622 height 320
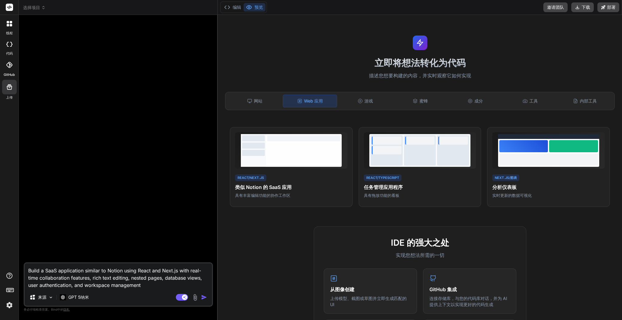
click at [204, 299] on img "button" at bounding box center [204, 297] width 6 height 6
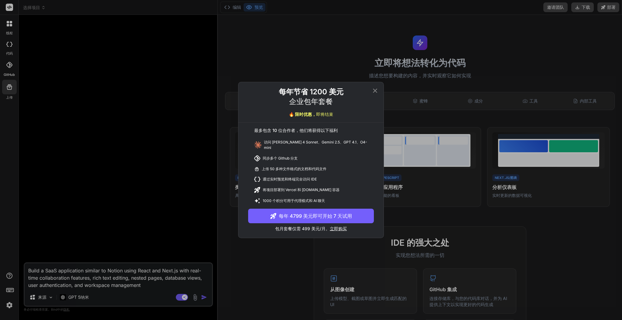
click at [204, 299] on div "每年节省 1200 美元 企业包年套餐 🔥 限时优惠， 即将结束 最多包含 10 位合作者，他们将获得以下福利 访问 [PERSON_NAME] 4 Sonn…" at bounding box center [311, 160] width 622 height 320
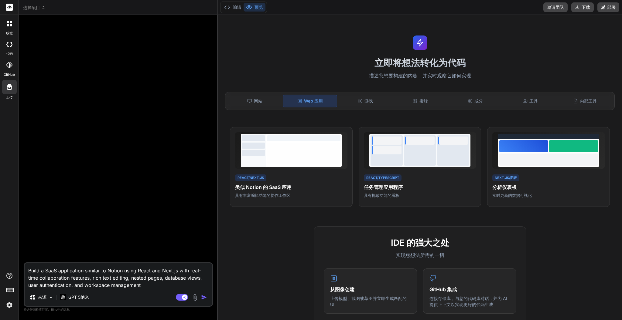
click at [204, 299] on img "button" at bounding box center [204, 297] width 6 height 6
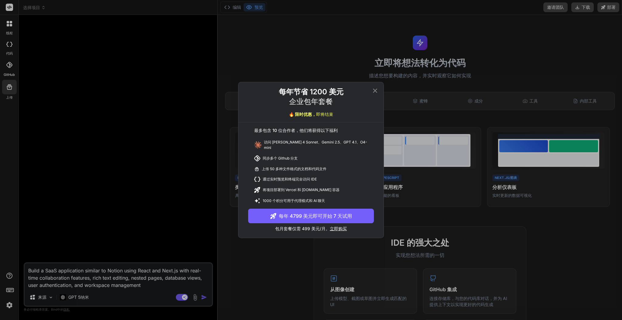
click at [204, 299] on div "每年节省 1200 美元 企业包年套餐 🔥 限时优惠， 即将结束 最多包含 10 位合作者，他们将获得以下福利 访问 [PERSON_NAME] 4 Sonn…" at bounding box center [311, 160] width 622 height 320
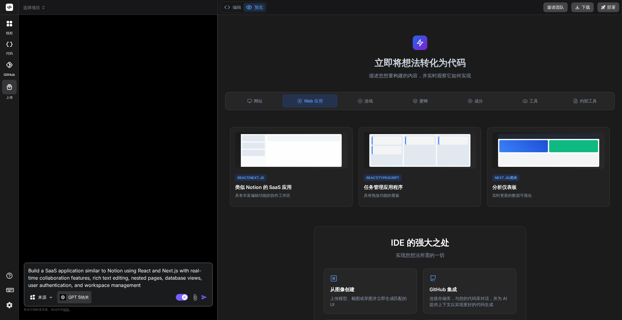
click at [74, 302] on div "GPT 5纳米" at bounding box center [74, 297] width 34 height 12
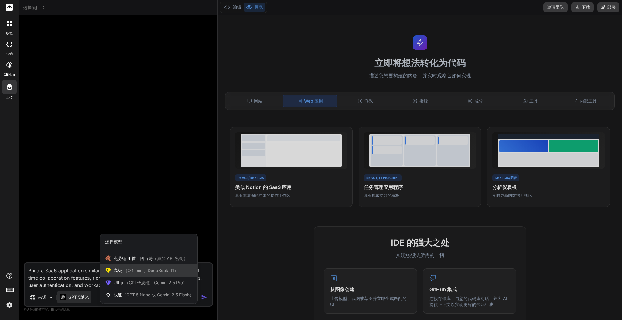
click at [147, 270] on font "（O4-mini、DeepSeek R1）" at bounding box center [150, 270] width 55 height 5
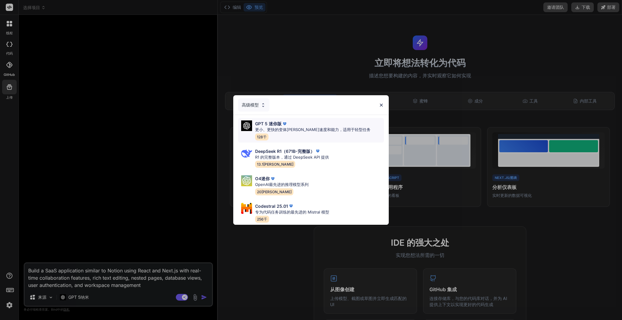
click at [296, 122] on div "GPT 5 迷你版" at bounding box center [312, 124] width 115 height 6
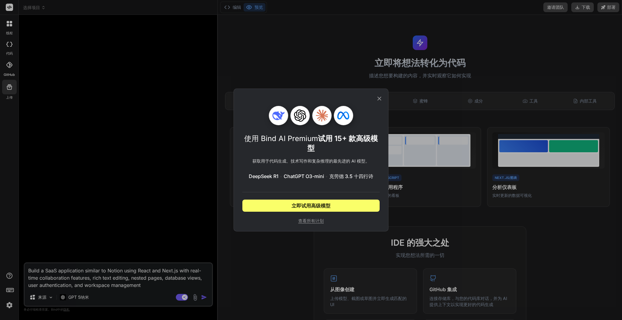
click at [202, 294] on div "使用 Bind AI Premium 试用 15+ 款高级模型 获取用于代码 生成、技术写作和复杂推理的最先进的 AI 模型。 DeepSeek R1 • C…" at bounding box center [311, 160] width 622 height 320
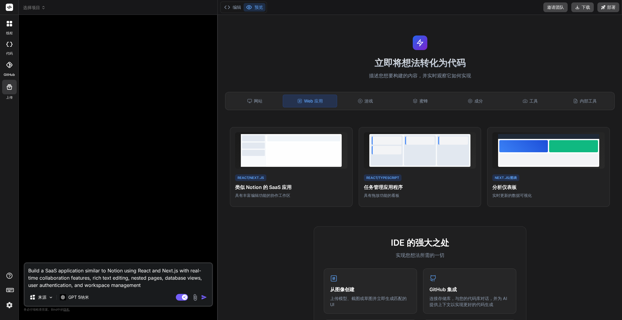
click at [203, 298] on img "button" at bounding box center [204, 297] width 6 height 6
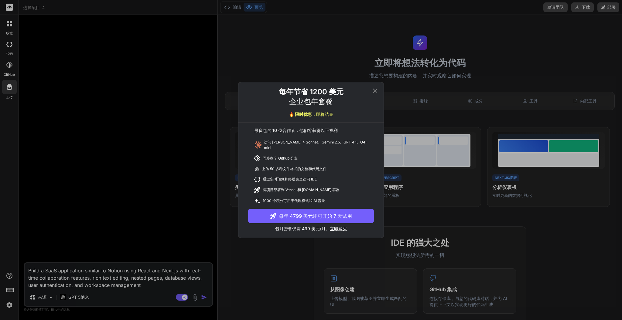
click at [203, 298] on div "每年节省 1200 美元 企业包年套餐 🔥 限时优惠， 即将结束 最多包含 10 位合作者，他们将获得以下福利 访问 [PERSON_NAME] 4 Sonn…" at bounding box center [311, 160] width 622 height 320
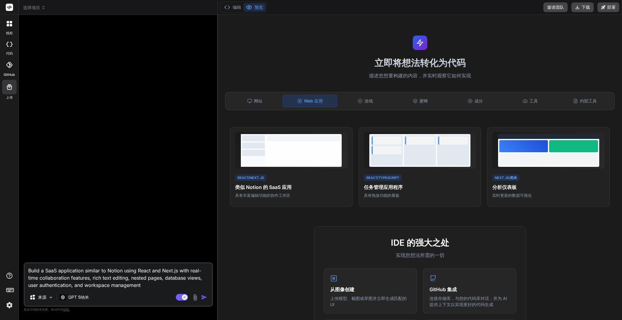
click at [203, 298] on img "button" at bounding box center [204, 297] width 6 height 6
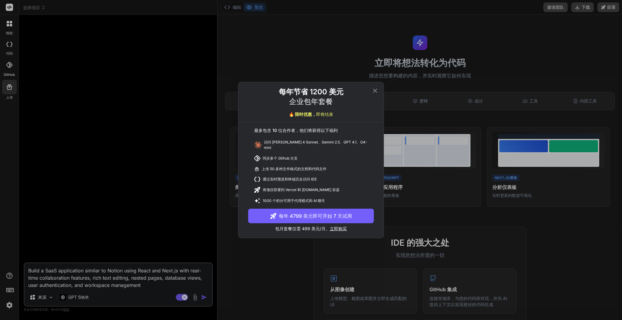
click at [203, 298] on div "每年节省 1200 美元 企业包年套餐 🔥 限时优惠， 即将结束 最多包含 10 位合作者，他们将获得以下福利 访问 [PERSON_NAME] 4 Sonn…" at bounding box center [311, 160] width 622 height 320
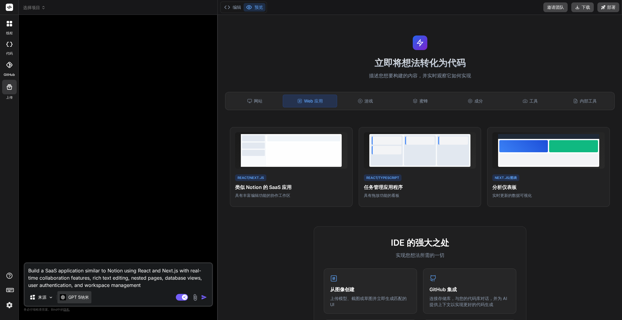
click at [73, 301] on div "GPT 5纳米" at bounding box center [74, 297] width 34 height 12
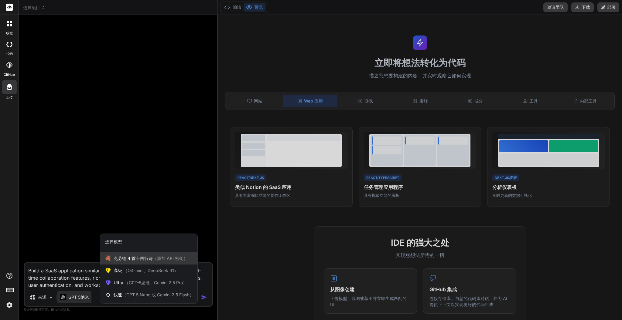
click at [162, 259] on font "（添加 API 密钥）" at bounding box center [170, 258] width 35 height 5
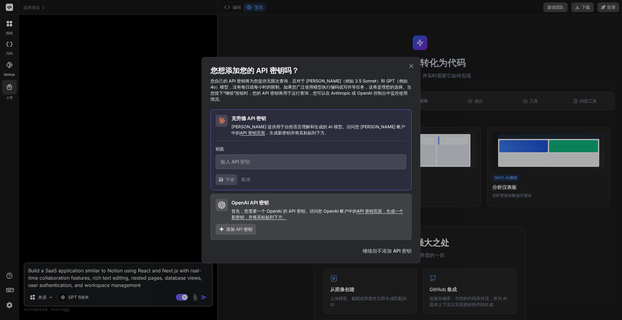
click at [410, 68] on icon at bounding box center [411, 66] width 4 height 4
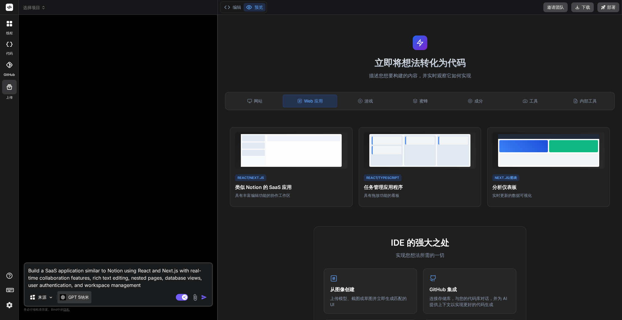
click at [79, 300] on p "GPT 5纳米" at bounding box center [78, 297] width 21 height 6
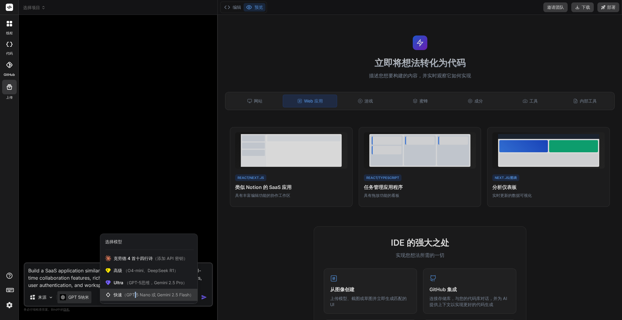
click at [135, 291] on div "快速 （GPT 5 Nano 或 Gemini 2.5 Flash）" at bounding box center [148, 295] width 97 height 12
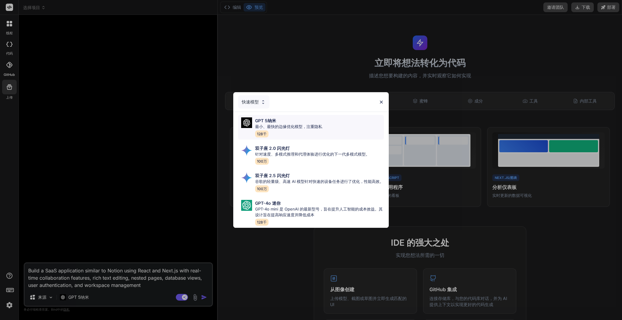
click at [278, 124] on font "最小、最快的边缘优化模型，注重隐私" at bounding box center [288, 126] width 67 height 5
type textarea "x"
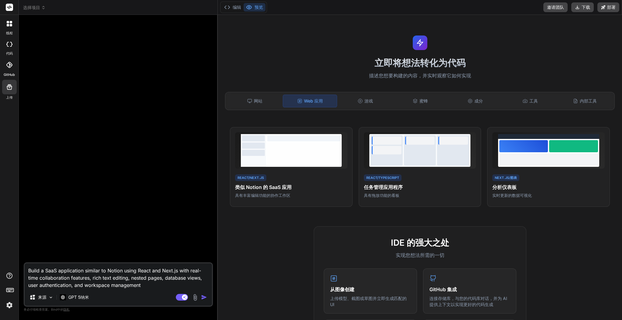
click at [204, 298] on img "button" at bounding box center [204, 297] width 6 height 6
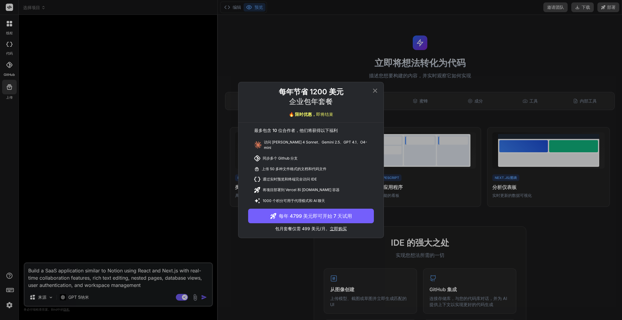
click at [374, 94] on icon at bounding box center [374, 90] width 7 height 7
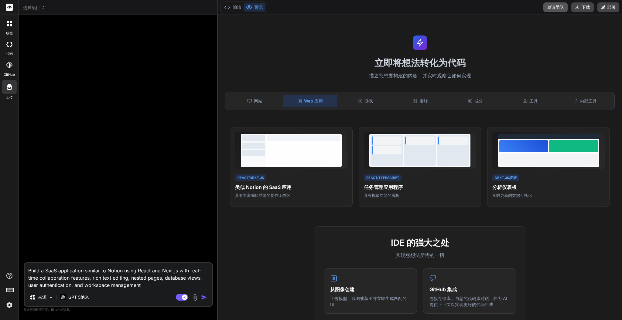
click at [559, 6] on font "邀请团队" at bounding box center [555, 7] width 17 height 5
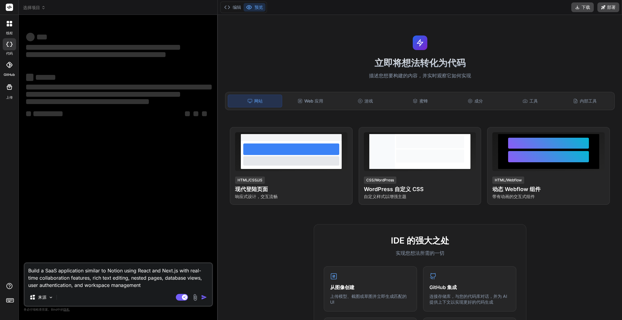
click at [566, 32] on div "立即将想法转化为代码 描述您想要构建的内容，并实时观察它如何实现 网站 Web 应用 游戏 蜜蜂 成分 工具 内部工具 查看提示 HTML/CSS/JS 现代…" at bounding box center [420, 167] width 404 height 305
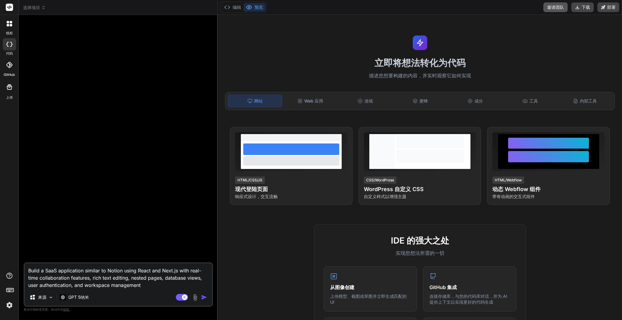
click at [552, 6] on font "邀请团队" at bounding box center [555, 7] width 17 height 5
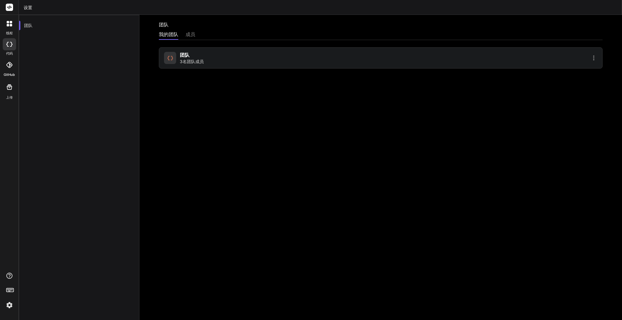
click at [245, 60] on div "团队 3名团队成员" at bounding box center [271, 57] width 215 height 13
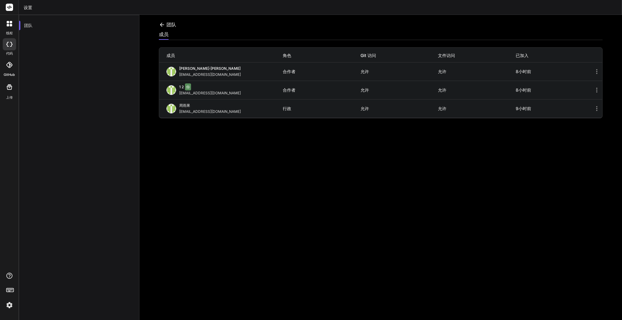
click at [161, 25] on icon at bounding box center [162, 25] width 6 height 6
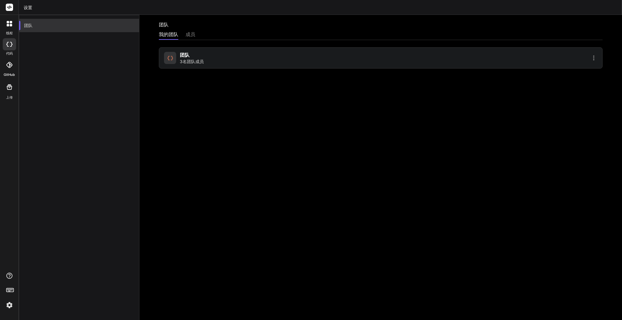
click at [31, 27] on font "团队" at bounding box center [28, 25] width 9 height 5
click at [9, 28] on div at bounding box center [9, 23] width 13 height 13
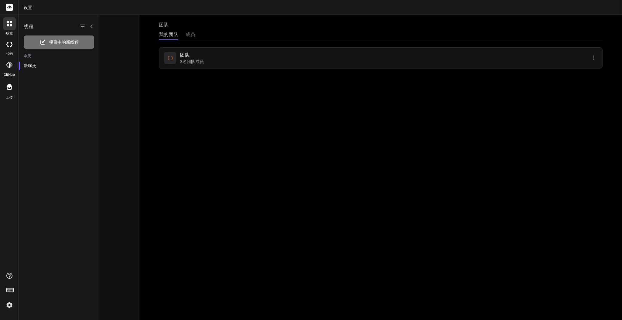
click at [42, 45] on icon at bounding box center [42, 42] width 7 height 7
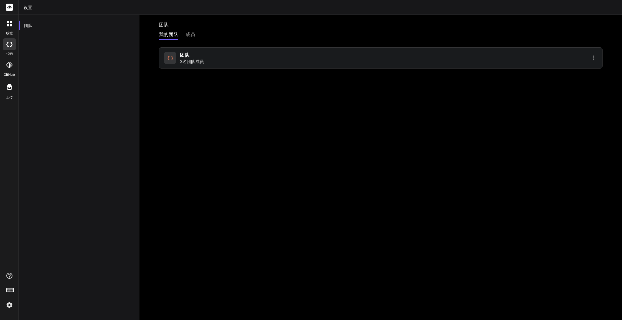
click at [10, 49] on div at bounding box center [9, 44] width 13 height 12
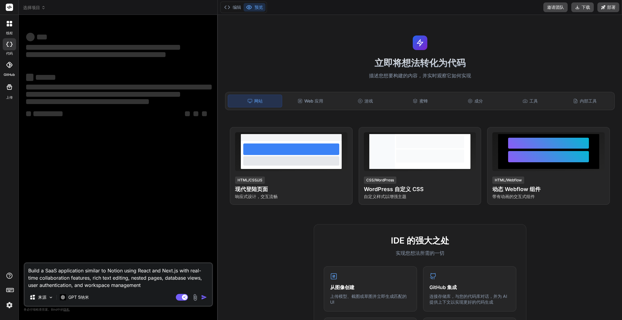
click at [32, 171] on div "‌ ‌ ‌ ‌ ‌ ‌ ‌ ‌ ‌ ‌ ‌ ‌ ‌ ‌" at bounding box center [119, 141] width 188 height 243
click at [183, 281] on textarea "Build a SaaS application similar to Notion using React and Next.js with real-ti…" at bounding box center [118, 277] width 187 height 26
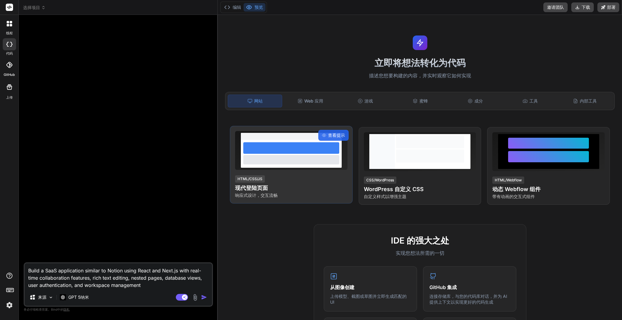
click at [284, 149] on div at bounding box center [291, 148] width 96 height 12
click at [325, 134] on div "查看提示" at bounding box center [333, 135] width 30 height 11
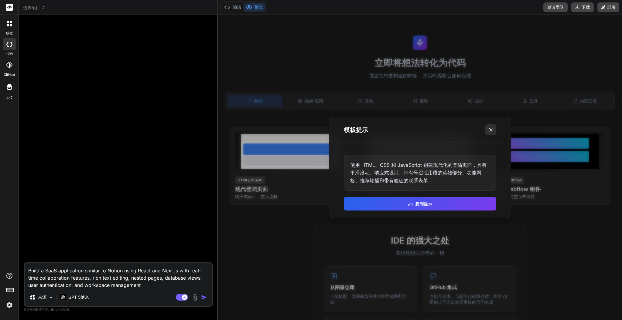
click at [495, 131] on button at bounding box center [490, 129] width 11 height 11
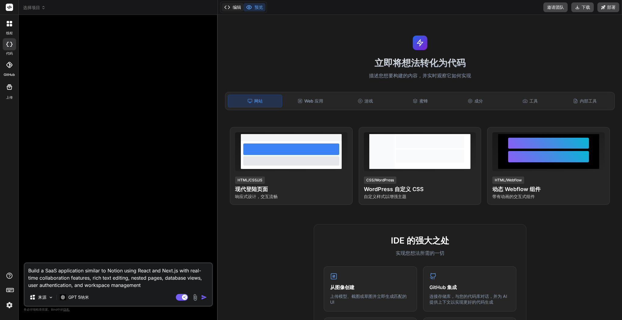
click at [238, 8] on font "编辑" at bounding box center [237, 7] width 9 height 5
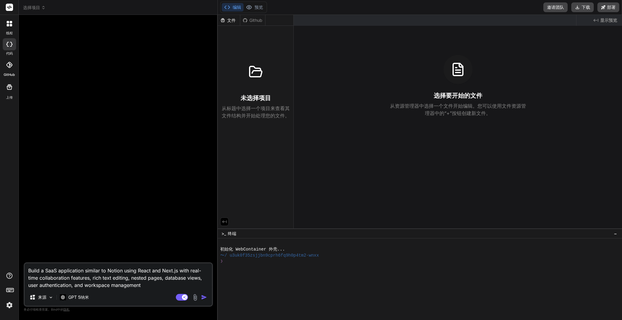
click at [255, 21] on font "Github" at bounding box center [255, 20] width 13 height 5
click at [228, 22] on font "文件" at bounding box center [231, 20] width 9 height 5
click at [246, 21] on icon at bounding box center [245, 20] width 5 height 5
click at [238, 139] on div "文件 Github 未选择项目 从标题中选择一个项目来查看其文件结构并开始处理您的文件。" at bounding box center [256, 122] width 76 height 214
click at [253, 3] on button "预览" at bounding box center [254, 7] width 22 height 9
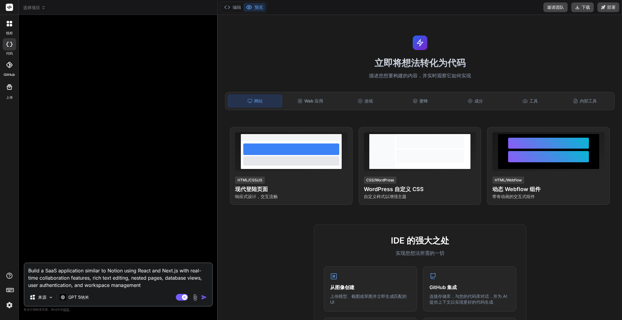
click at [108, 87] on div at bounding box center [119, 141] width 188 height 243
click at [8, 92] on div at bounding box center [9, 87] width 15 height 15
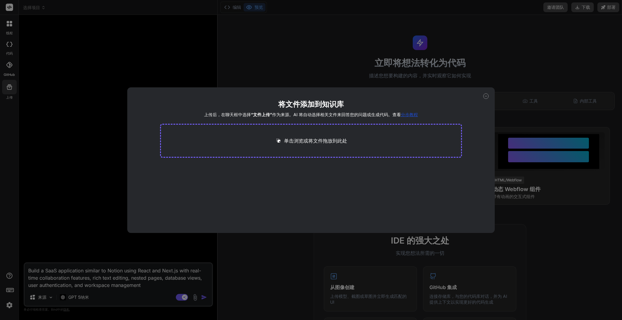
click at [268, 66] on div "将文件添加到知识库 上传后，在聊天框中选择 “文件上传” 作为来源。AI 将自动选择相关文件来回答您的问题或生成代码。查看 分步教程 单击浏览或将文件拖放到此处" at bounding box center [311, 160] width 622 height 320
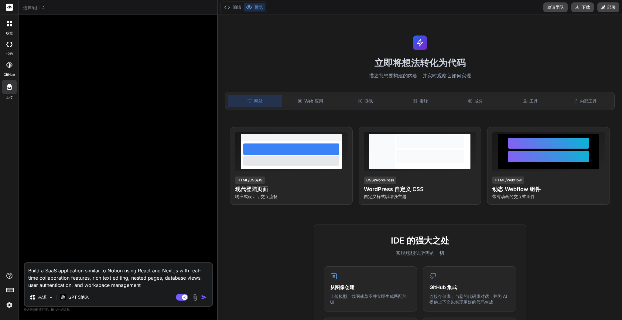
click at [12, 66] on icon at bounding box center [9, 65] width 6 height 6
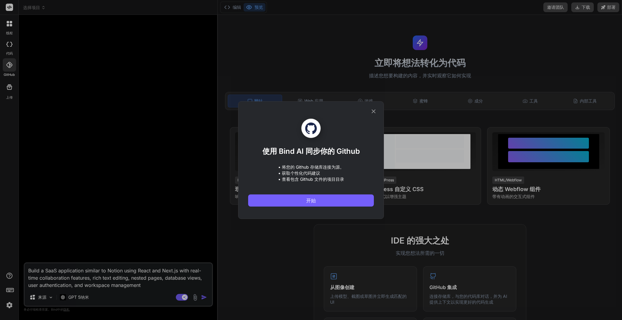
click at [373, 114] on icon at bounding box center [373, 111] width 7 height 7
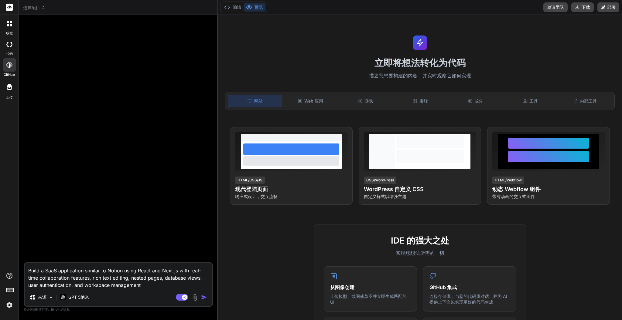
click at [11, 49] on div at bounding box center [9, 44] width 13 height 12
click at [7, 44] on icon at bounding box center [9, 44] width 6 height 5
type textarea "x"
click at [206, 299] on img "button" at bounding box center [204, 297] width 6 height 6
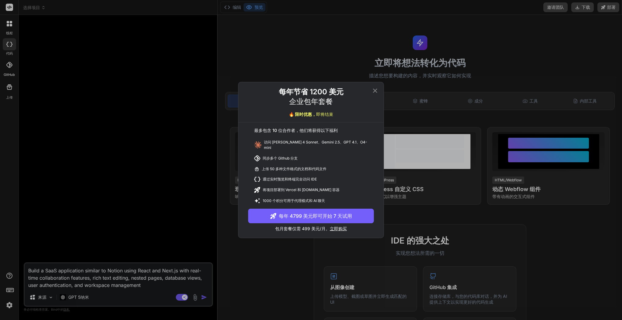
click at [206, 299] on div "每年节省 1200 美元 企业包年套餐 🔥 限时优惠， 即将结束 最多包含 10 位合作者，他们将获得以下福利 访问 [PERSON_NAME] 4 Sonn…" at bounding box center [311, 160] width 622 height 320
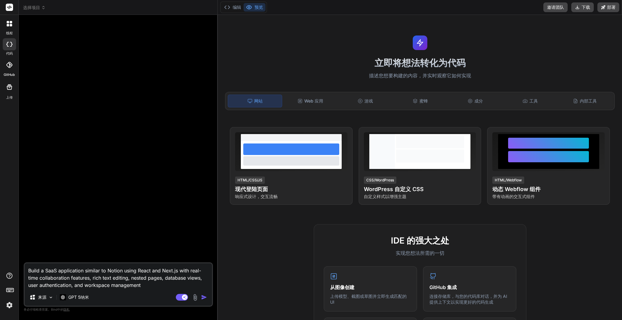
click at [173, 288] on textarea "Build a SaaS application similar to Notion using React and Next.js with real-ti…" at bounding box center [118, 277] width 187 height 26
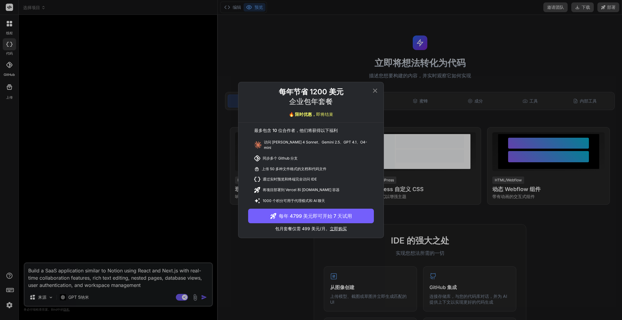
click at [373, 89] on icon at bounding box center [374, 90] width 7 height 7
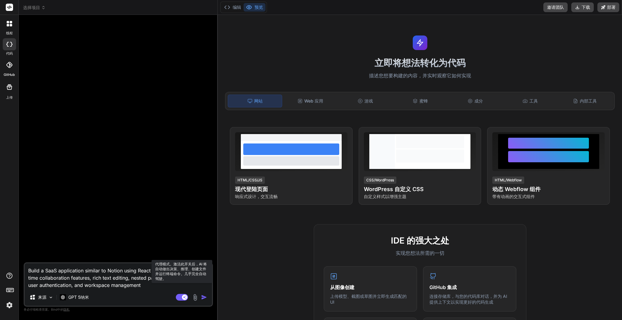
click at [183, 298] on rect at bounding box center [184, 297] width 5 height 5
click at [162, 287] on textarea "Build a SaaS application similar to Notion using React and Next.js with real-ti…" at bounding box center [118, 277] width 187 height 26
type textarea "x"
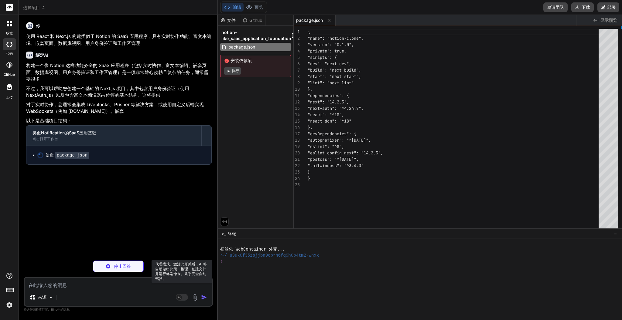
type textarea "x"
type textarea "/** @type {import('next').NextConfig} */ const nextConfig = {}; module.exports …"
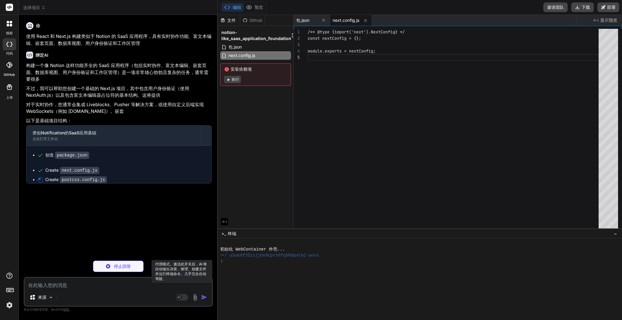
type textarea "x"
type textarea "module.exports = { plugins: { tailwindcss: {}, autoprefixer: {}, }, };"
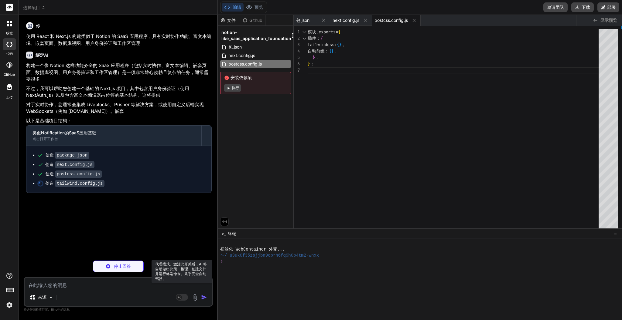
type textarea "x"
type textarea ""gradient-radial": "radial-gradient(var(--tw-gradient-stops))", "gradient-conic…"
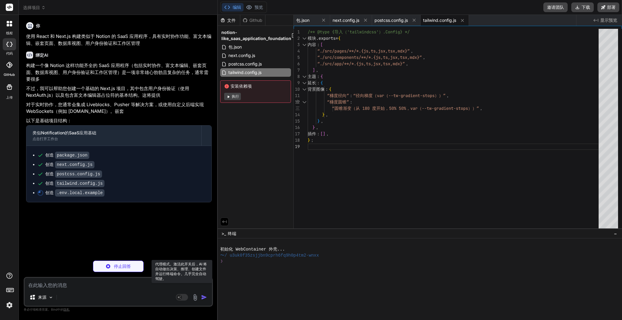
type textarea "x"
type textarea "# For production, you'll need a database connection string. # DATABASE_URL="pos…"
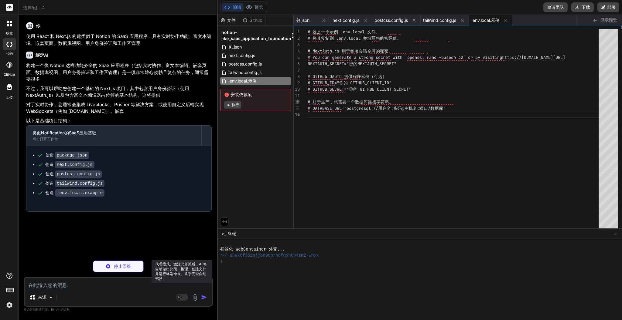
type textarea "x"
type textarea "@tailwind base; @tailwind components; @tailwind utilities; body { font-family: …"
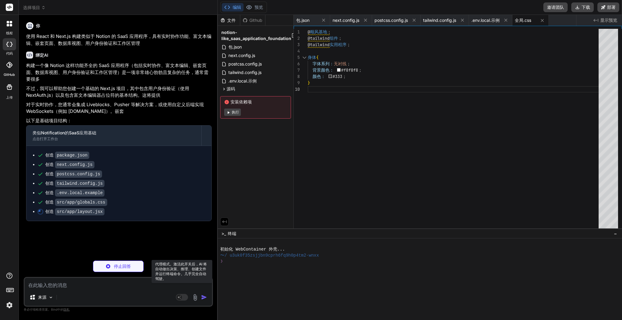
type textarea "x"
type textarea "}"
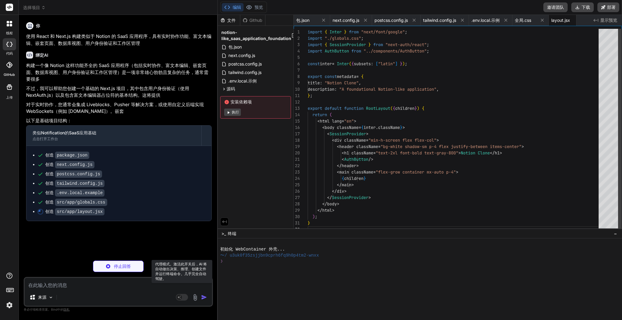
scroll to position [0, 11]
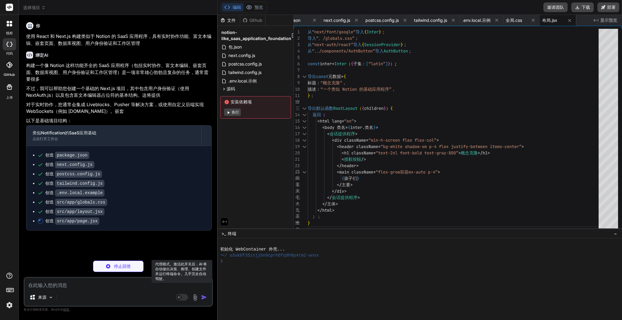
type textarea "x"
type textarea "</div> ) : ( <p className="text-lg text-gray-600"> Please sign in to access you…"
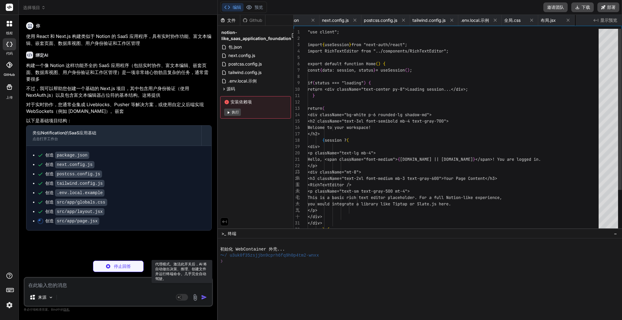
scroll to position [0, 47]
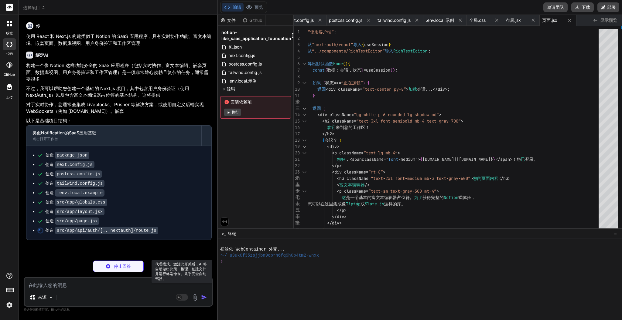
type textarea "x"
type textarea "async session({ session, token }) { session.user.id = token.id; return session;…"
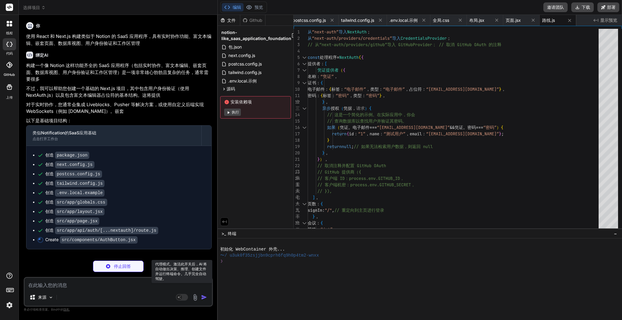
type textarea "x"
type textarea "return ( <button onClick={() => signIn()} className="px-4 py-2 bg-blue-500 text…"
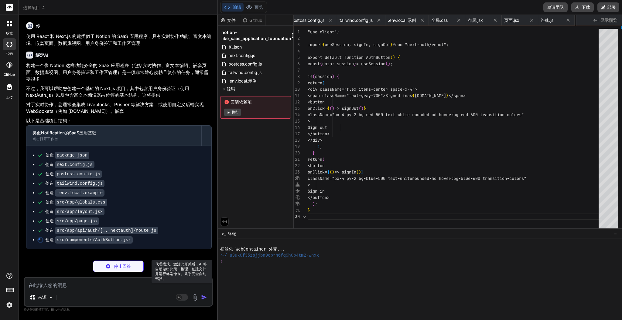
scroll to position [0, 128]
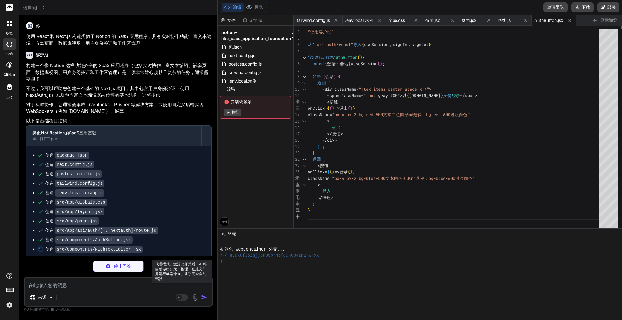
type textarea "x"
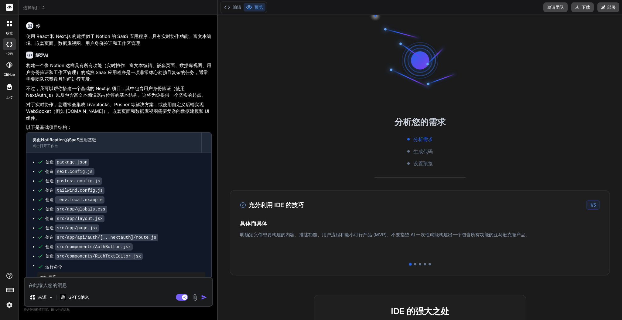
drag, startPoint x: 573, startPoint y: 115, endPoint x: 554, endPoint y: 117, distance: 18.9
click at [574, 115] on div "分析您的需求 分析需求 生成代码 设置预览 充分利用 IDE 的技巧 1 / 5 具体而具体 明确定义你想要构建的内容。描述功能、用户流程和最小可行产品 (M…" at bounding box center [420, 167] width 404 height 305
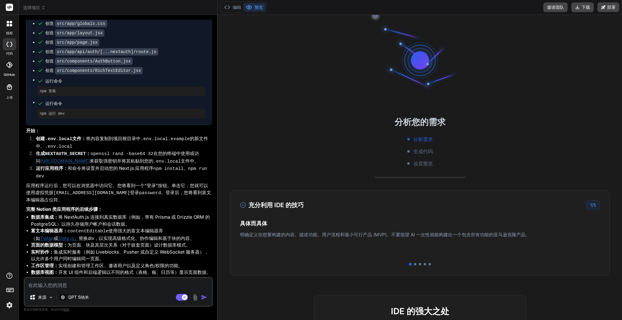
scroll to position [179, 0]
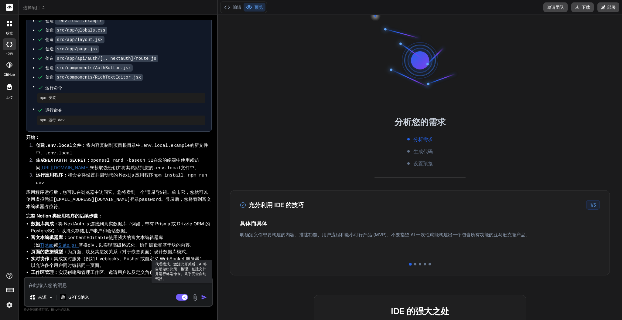
click at [178, 298] on rect at bounding box center [182, 297] width 12 height 7
click at [341, 286] on div "分析您的需求 分析需求 生成代码 设置预览 充分利用 IDE 的技巧 1 / 5 具体而具体 明确定义你想要构建的内容。描述功能、用户流程和最小可行产品 (M…" at bounding box center [420, 167] width 404 height 305
click at [37, 294] on div "来源" at bounding box center [41, 297] width 29 height 12
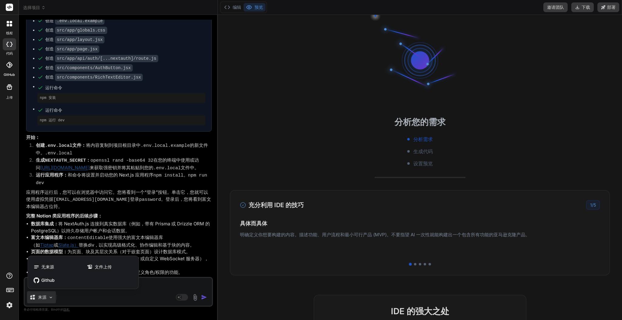
click at [46, 299] on div at bounding box center [311, 160] width 622 height 320
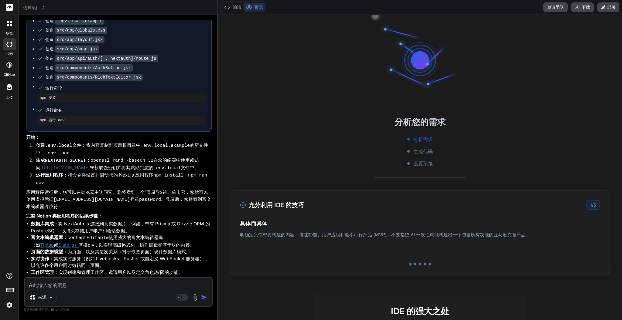
type textarea "x"
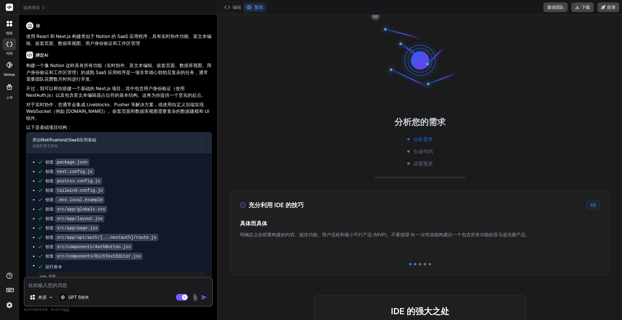
click at [349, 153] on div "分析需求 生成代码 设置预览" at bounding box center [420, 152] width 404 height 32
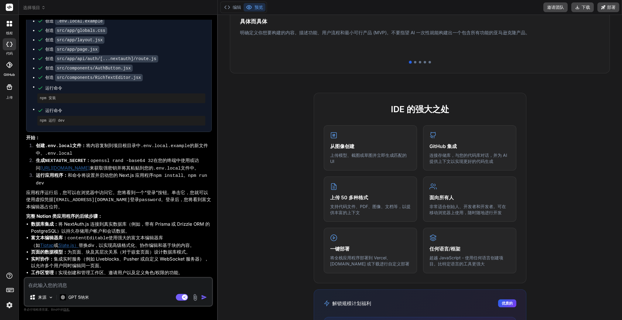
scroll to position [281, 0]
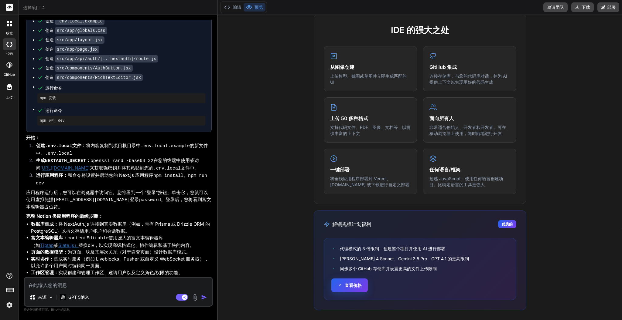
click at [350, 283] on font "查看价格" at bounding box center [353, 285] width 17 height 5
type textarea "x"
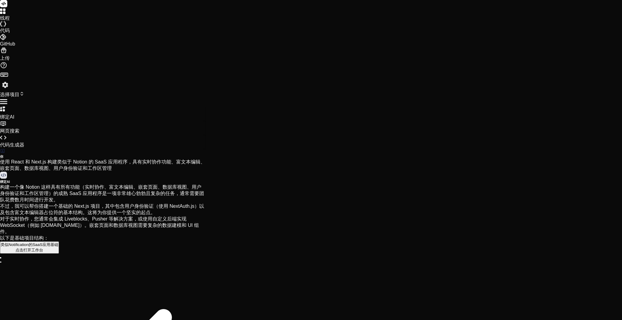
type textarea "x"
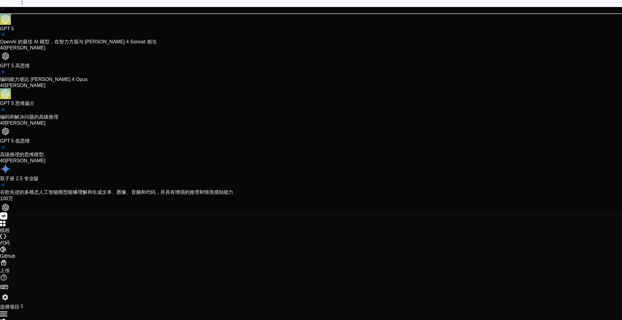
click at [157, 44] on font "OpenAI 的最佳 AI 模型，在智力方面与 Claude 4 Sonnet 相当" at bounding box center [78, 41] width 157 height 5
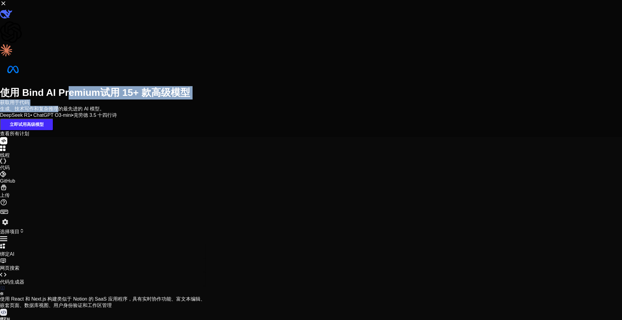
drag, startPoint x: 297, startPoint y: 138, endPoint x: 329, endPoint y: 159, distance: 38.7
click at [329, 137] on div "使用 Bind AI Premium 试用 15+ 款高级模型 获取用于代码 生成、技术写作和复杂推理的最先进的 AI 模型。 DeepSeek R1 • C…" at bounding box center [311, 68] width 622 height 137
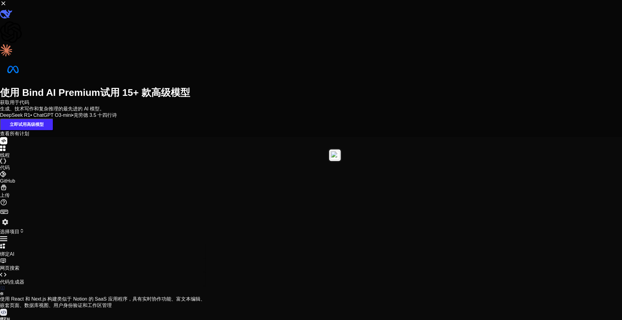
click at [329, 159] on div at bounding box center [335, 156] width 12 height 12
drag, startPoint x: 306, startPoint y: 177, endPoint x: 357, endPoint y: 180, distance: 51.4
click at [357, 119] on div "DeepSeek R1 • ChatGPT O3-mini • 克劳德 3.5 十四行诗" at bounding box center [311, 115] width 622 height 6
click at [117, 118] on span "克劳德 3.5 十四行诗" at bounding box center [94, 115] width 43 height 5
click at [53, 131] on button "立即试用高级模型" at bounding box center [26, 125] width 53 height 12
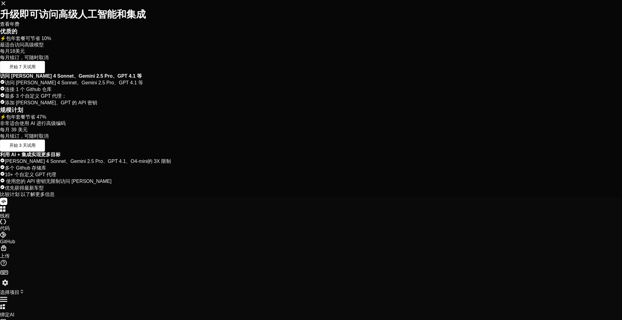
click at [45, 73] on button "开始 7 天试用" at bounding box center [22, 67] width 45 height 12
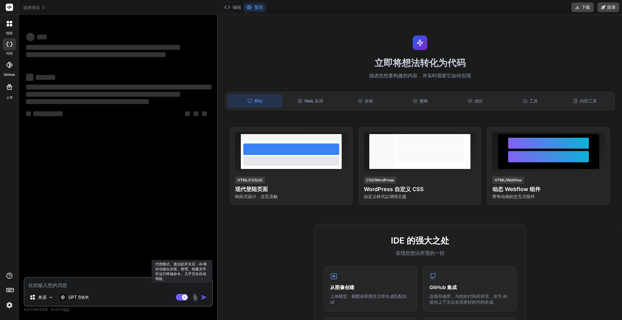
click at [181, 300] on rect at bounding box center [182, 297] width 12 height 7
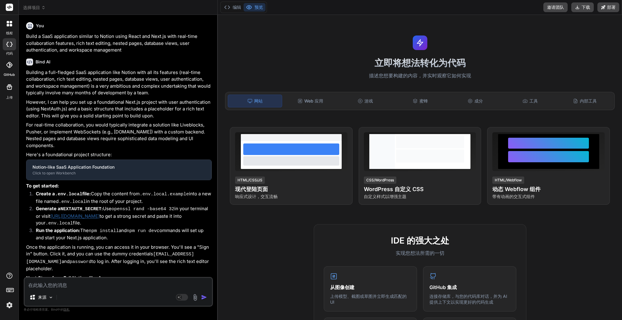
click at [77, 164] on div "Notion-like SaaS Application Foundation" at bounding box center [118, 167] width 172 height 6
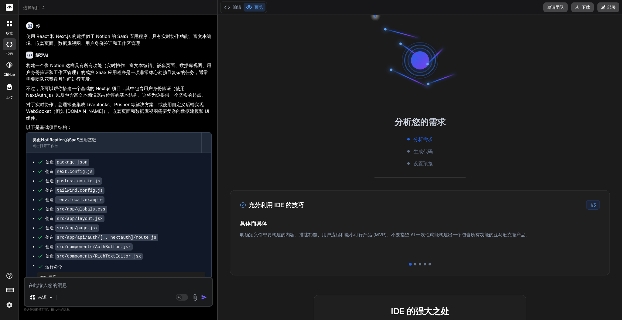
drag, startPoint x: 277, startPoint y: 234, endPoint x: 458, endPoint y: 234, distance: 180.6
click at [458, 234] on div "轻松部署 将您的 Next.js 和 React 项目部署到 Vercel。对于 Node.js 后端，请部署到托管容器。对于其他语言，请下载并手动部署到您的…" at bounding box center [420, 235] width 360 height 19
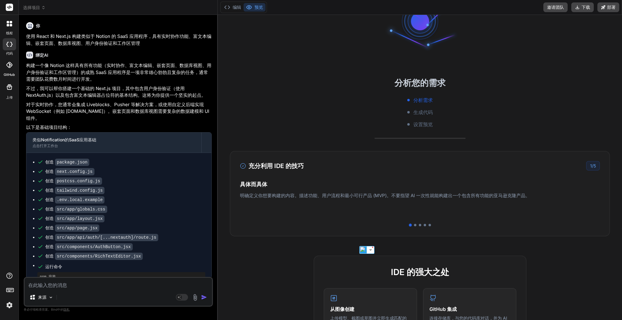
scroll to position [81, 0]
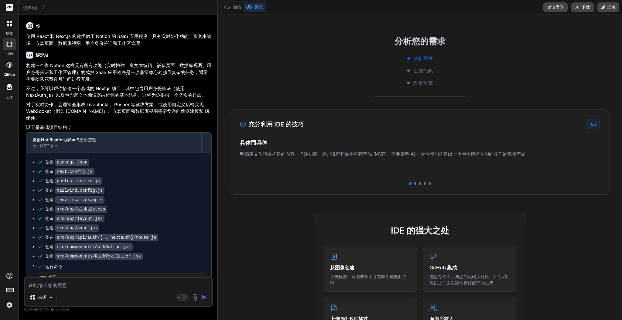
click at [477, 157] on font "将您的 Next.js 和 React 项目部署到 Vercel。对于 Node.js 后端，请部署到托管容器。对于其他语言，请下载并手动部署到您的服务器。" at bounding box center [378, 160] width 276 height 6
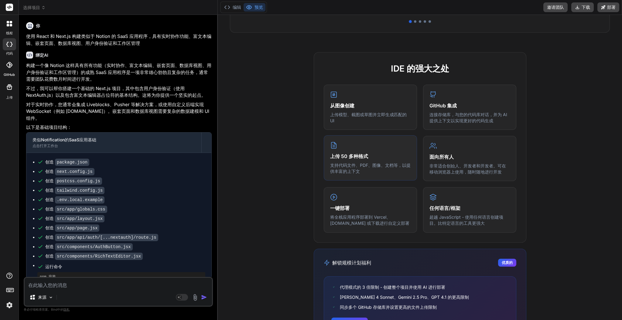
scroll to position [281, 0]
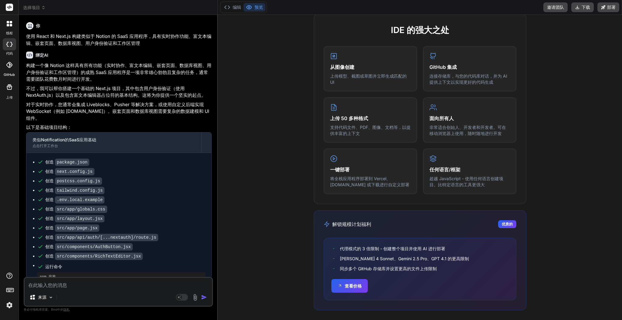
click at [83, 275] on pre "npm 安装" at bounding box center [121, 277] width 163 height 5
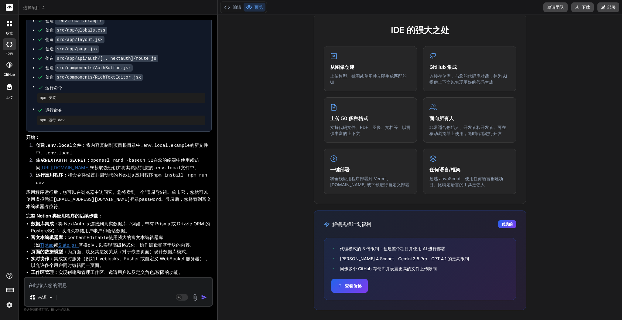
scroll to position [179, 0]
click at [69, 281] on textarea at bounding box center [118, 283] width 187 height 11
click at [35, 295] on icon at bounding box center [32, 297] width 6 height 6
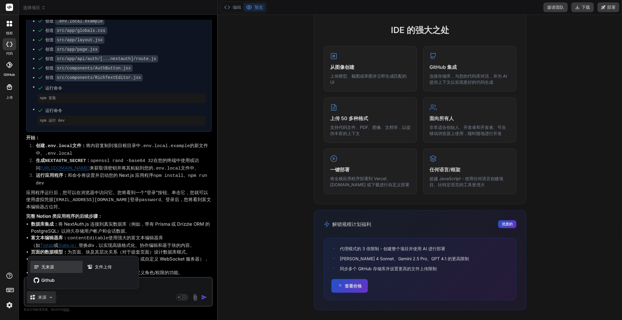
click at [59, 270] on div "无来源" at bounding box center [56, 267] width 52 height 12
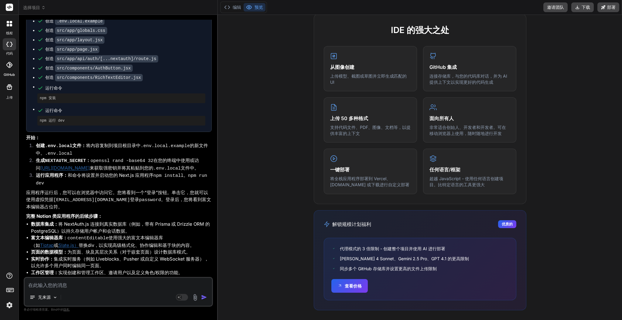
scroll to position [17, 0]
type textarea "x"
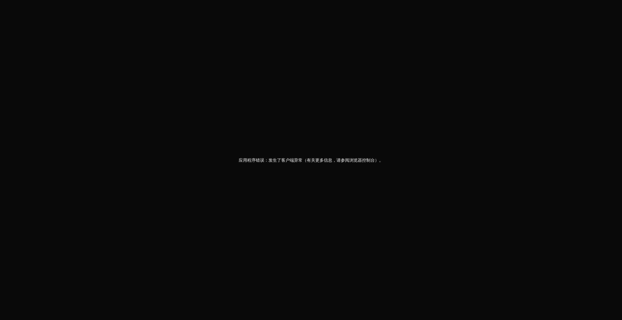
click at [298, 190] on div "应用程序错误：发生了客户端异常（有关更多信息，请参阅浏览器控制台）。" at bounding box center [311, 160] width 622 height 320
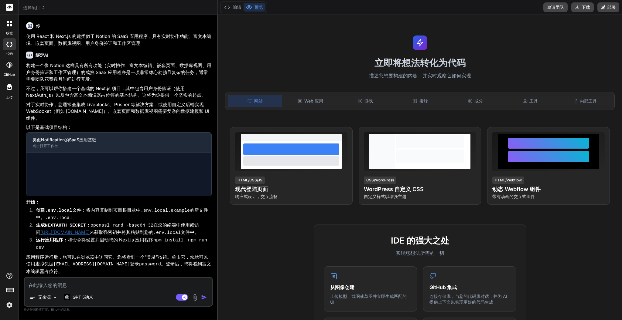
type textarea "x"
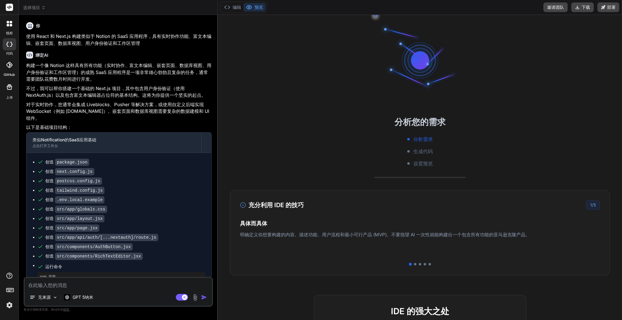
click at [430, 178] on div at bounding box center [419, 177] width 91 height 1
click at [282, 232] on h4 "轻松部署" at bounding box center [420, 230] width 360 height 8
click at [416, 152] on font "生成代码" at bounding box center [422, 151] width 19 height 6
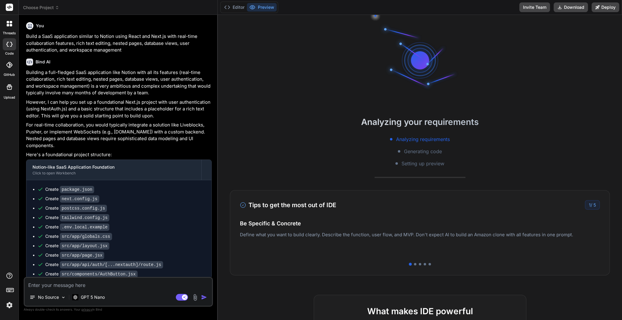
click at [476, 90] on div "Analyzing your requirements Analyzing requirements Generating code Setting up p…" at bounding box center [420, 167] width 404 height 305
click at [410, 140] on span "Analyzing requirements" at bounding box center [423, 139] width 54 height 7
click at [143, 285] on textarea at bounding box center [118, 283] width 187 height 11
type textarea "1"
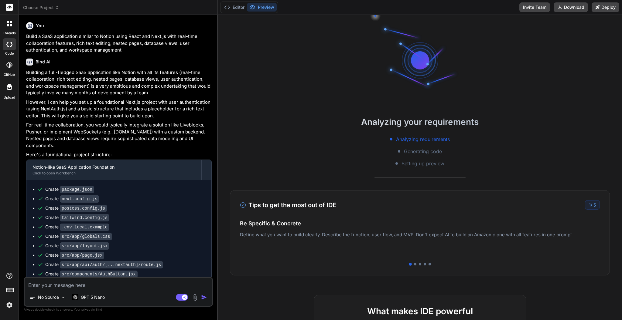
type textarea "x"
type textarea "1"
click at [207, 296] on img "button" at bounding box center [204, 297] width 6 height 6
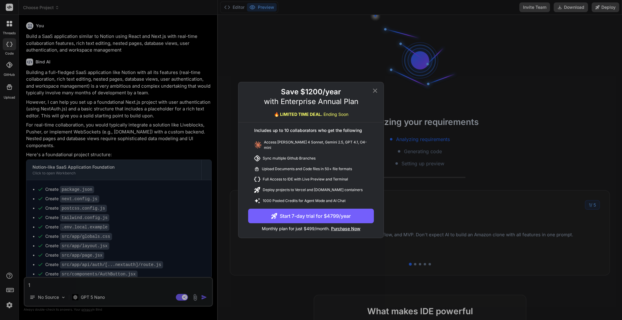
click at [373, 94] on icon at bounding box center [374, 90] width 7 height 7
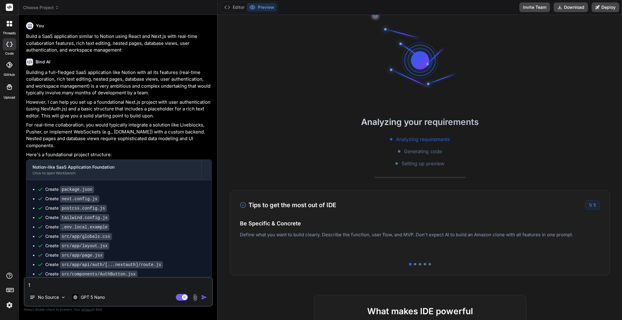
click at [83, 284] on textarea "1" at bounding box center [118, 283] width 187 height 11
type textarea "x"
click at [107, 297] on div "GPT 5 Nano" at bounding box center [88, 297] width 37 height 12
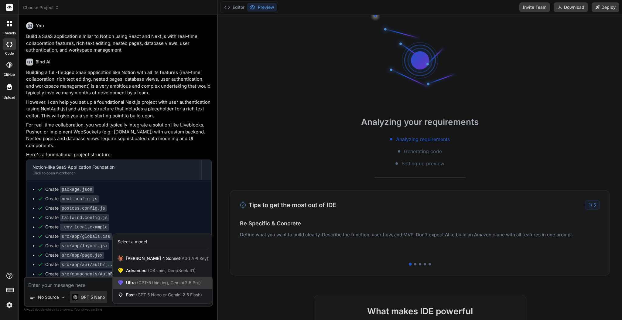
click at [144, 281] on span "(GPT-5 thinking, Gemini 2.5 Pro)" at bounding box center [168, 282] width 65 height 5
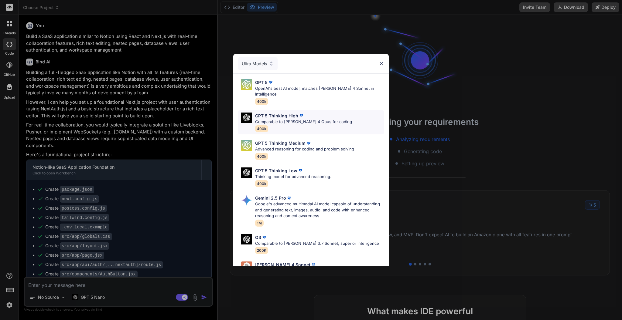
click at [289, 119] on p "Comparable to Claude 4 Opus for coding" at bounding box center [303, 122] width 97 height 6
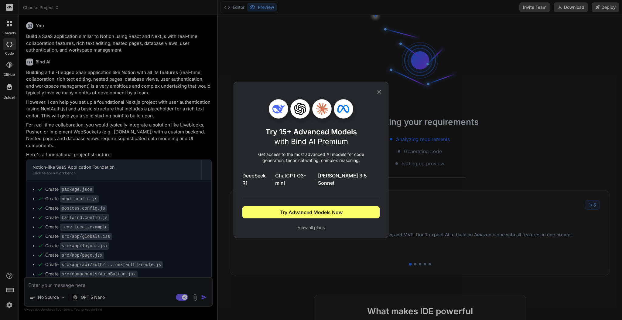
click at [380, 95] on icon at bounding box center [379, 92] width 7 height 7
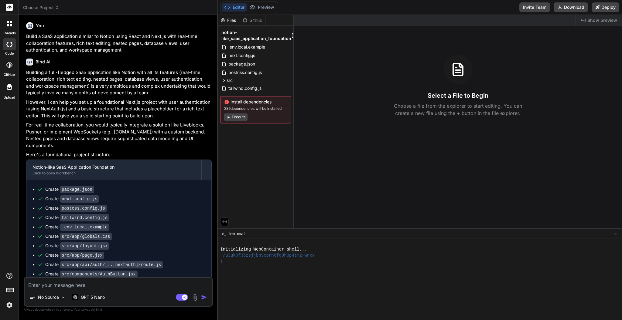
scroll to position [163, 0]
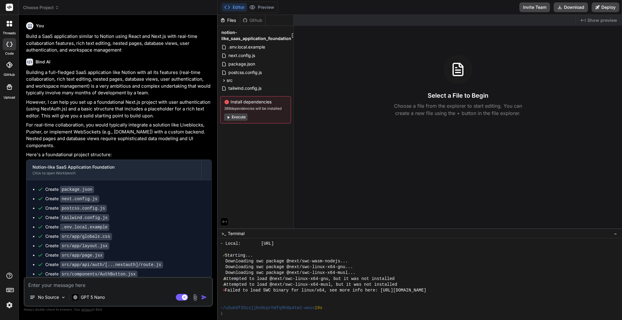
click at [243, 117] on button "Execute" at bounding box center [235, 117] width 23 height 7
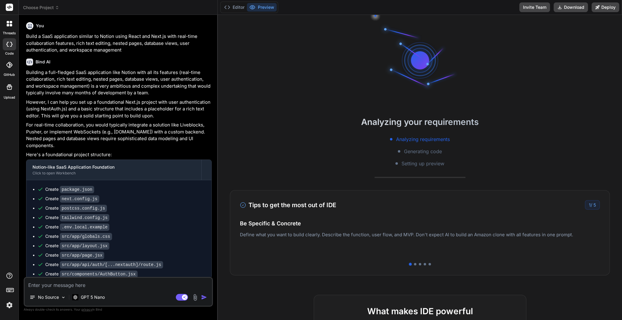
scroll to position [233, 0]
type textarea "x"
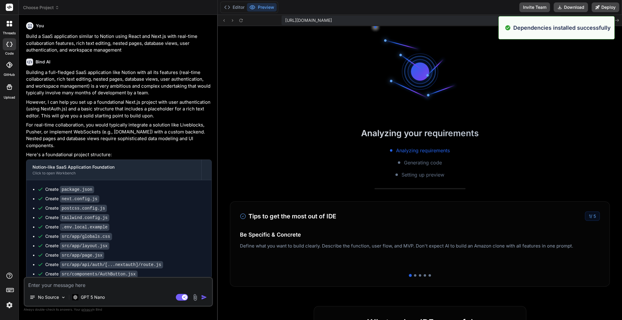
scroll to position [332, 0]
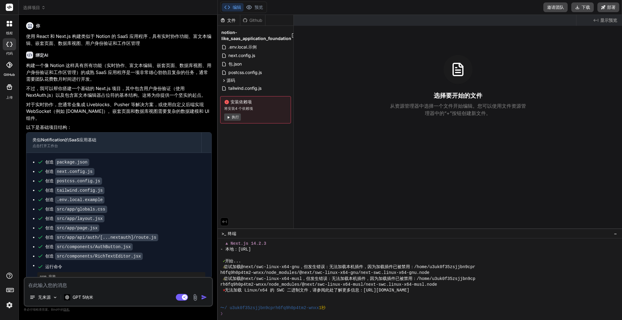
click at [235, 117] on font "执行" at bounding box center [235, 117] width 7 height 5
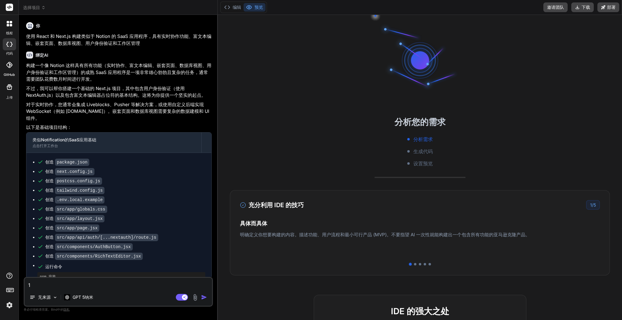
click at [256, 9] on font "预览" at bounding box center [258, 7] width 9 height 5
click at [237, 9] on font "编辑" at bounding box center [237, 7] width 9 height 5
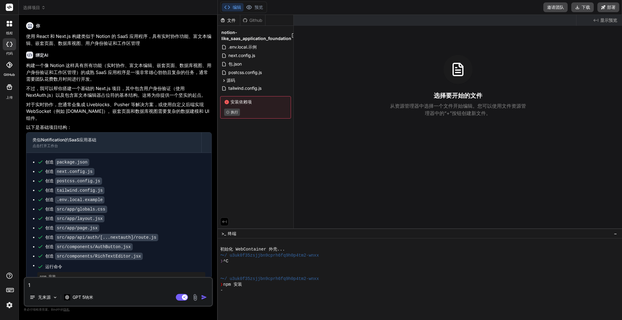
click at [253, 23] on font "Github" at bounding box center [255, 20] width 13 height 6
click at [224, 21] on icon at bounding box center [222, 20] width 5 height 5
click at [245, 19] on icon at bounding box center [245, 20] width 5 height 5
click at [229, 19] on font "文件" at bounding box center [231, 20] width 9 height 5
click at [253, 17] on font "Github" at bounding box center [255, 20] width 13 height 6
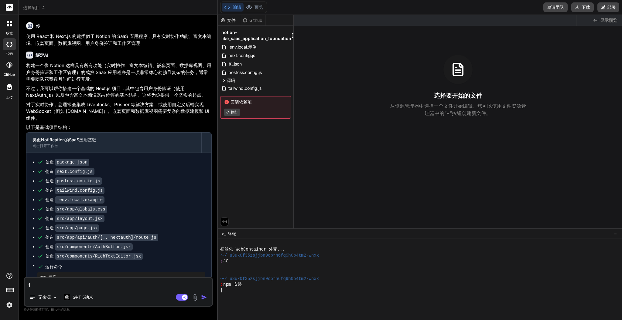
click at [226, 21] on div "文件" at bounding box center [229, 20] width 22 height 6
click at [251, 8] on icon at bounding box center [249, 7] width 6 height 6
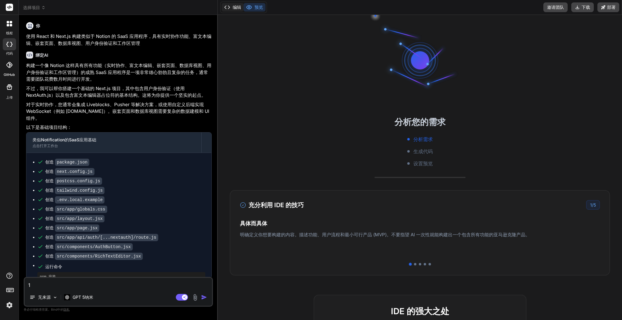
click at [233, 5] on font "编辑" at bounding box center [237, 7] width 9 height 5
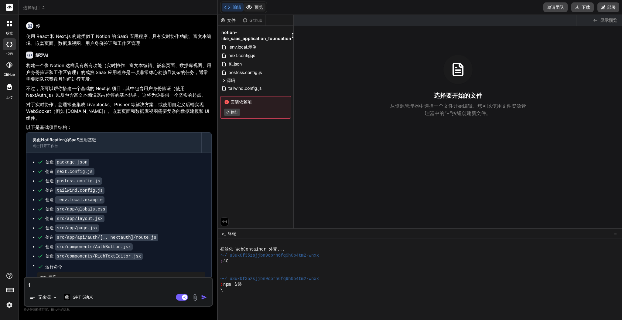
click at [249, 8] on circle at bounding box center [249, 8] width 2 height 2
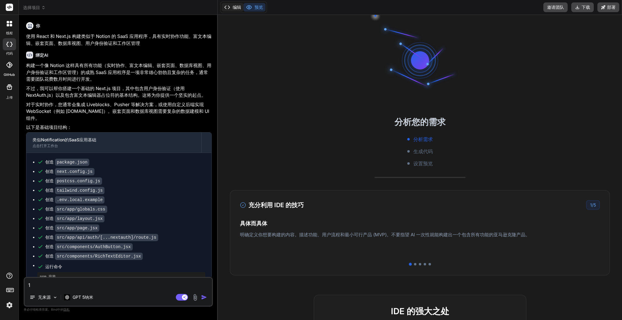
click at [239, 6] on font "编辑" at bounding box center [237, 7] width 9 height 5
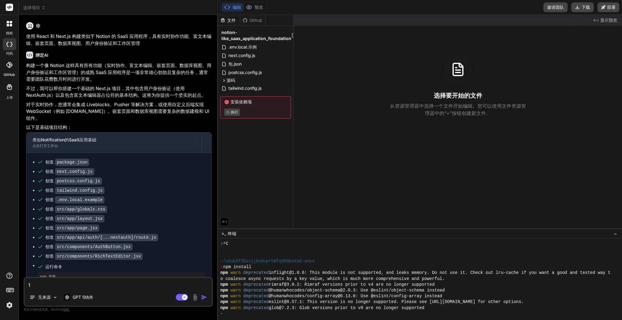
scroll to position [17, 0]
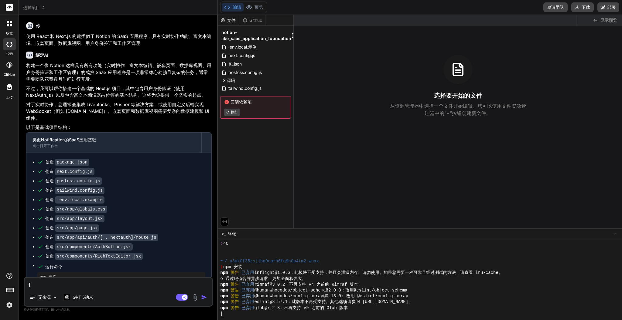
type textarea "x"
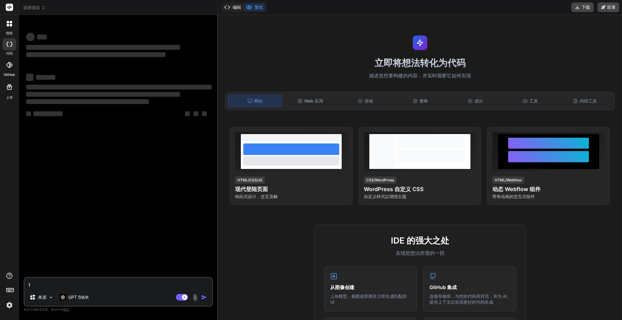
click at [236, 9] on font "编辑" at bounding box center [237, 7] width 9 height 5
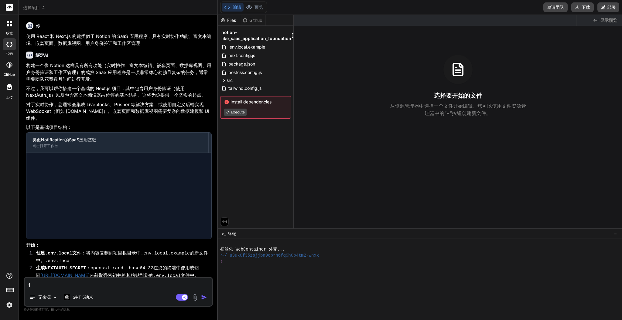
type textarea "x"
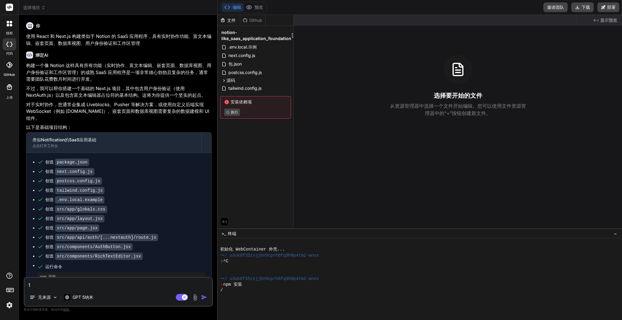
click at [39, 5] on font "选择项目" at bounding box center [31, 7] width 17 height 5
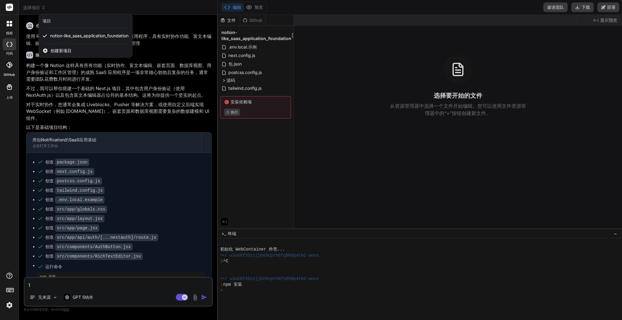
click at [39, 6] on div at bounding box center [311, 160] width 622 height 320
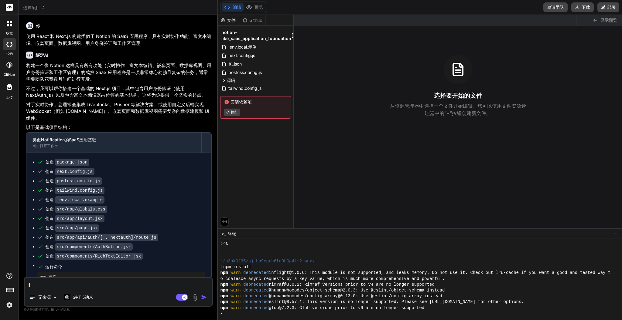
scroll to position [17, 0]
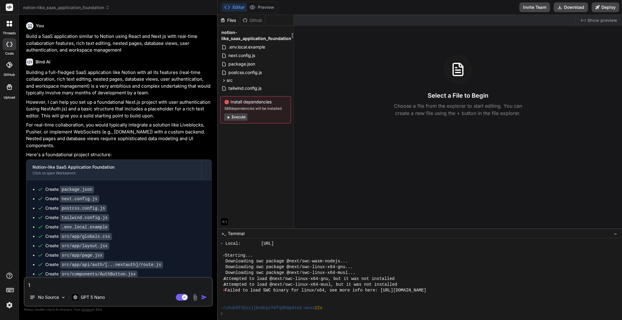
scroll to position [163, 0]
click at [235, 119] on button "Execute" at bounding box center [235, 117] width 23 height 7
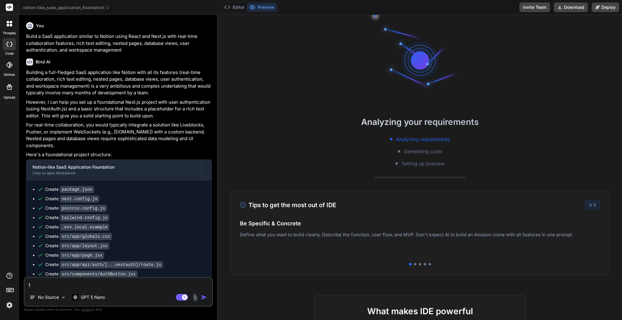
scroll to position [233, 0]
type textarea "x"
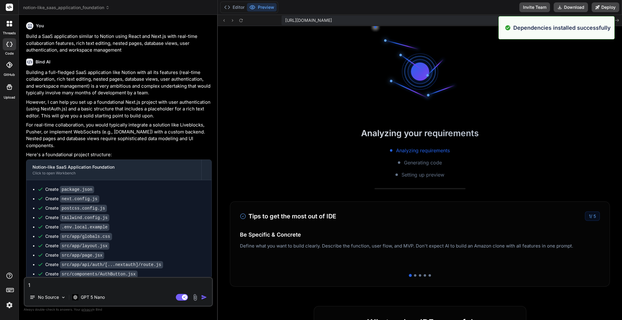
scroll to position [332, 0]
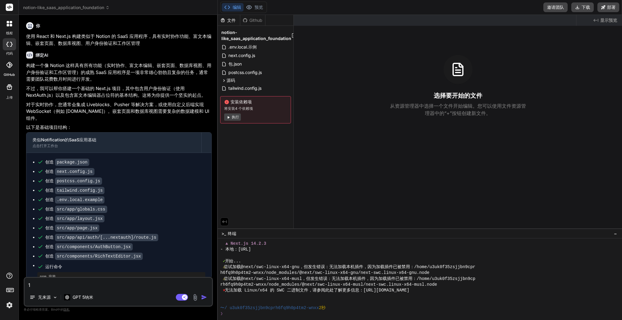
click at [236, 119] on font "执行" at bounding box center [235, 117] width 7 height 5
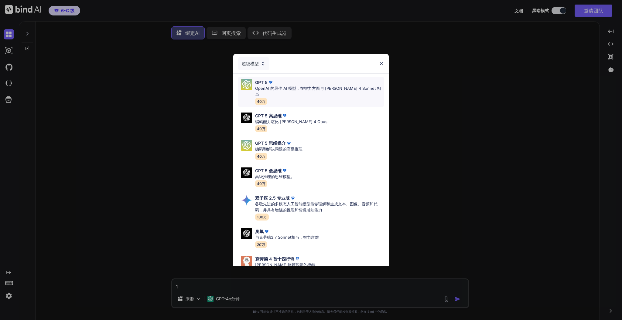
click at [287, 88] on font "OpenAI 的最佳 AI 模型，在智力方面与 [PERSON_NAME] 4 Sonnet 相当" at bounding box center [318, 91] width 126 height 11
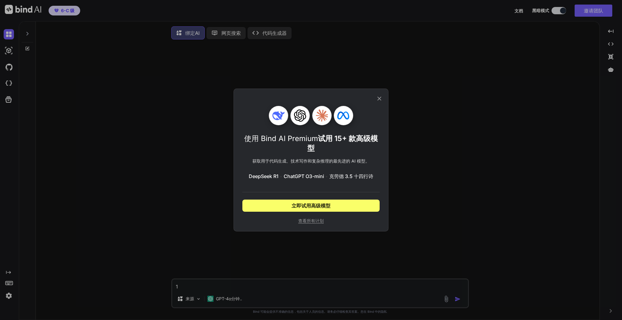
click at [380, 97] on icon at bounding box center [379, 98] width 7 height 7
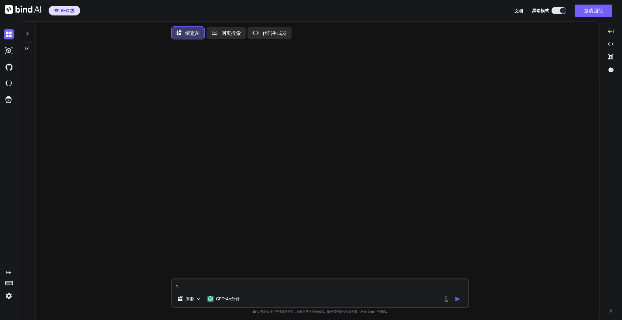
click at [25, 34] on icon at bounding box center [27, 33] width 5 height 5
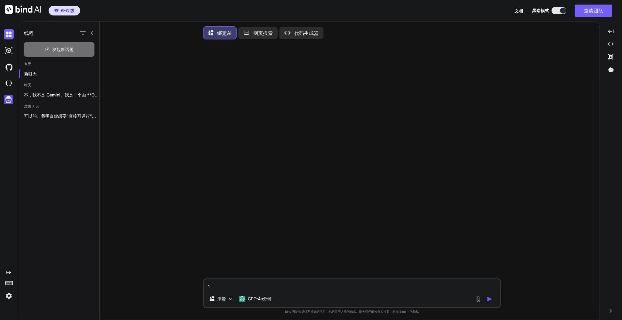
click at [6, 103] on icon at bounding box center [8, 99] width 9 height 9
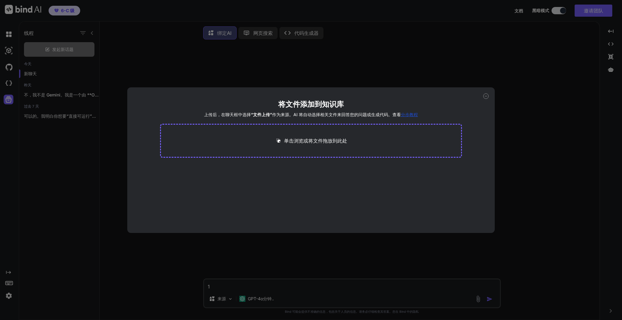
click at [117, 66] on div "将文件添加到知识库 上传后，在聊天框中选择 “文件上传” 作为来源。AI 将自动选择相关文件来回答您的问题或生成代码。查看 分步教程 单击浏览或将文件拖放到此处" at bounding box center [311, 160] width 622 height 320
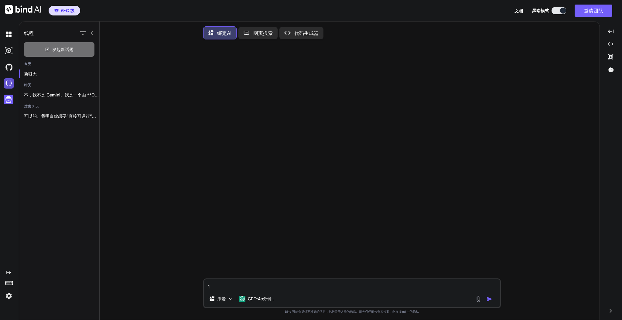
click at [10, 81] on img at bounding box center [9, 83] width 10 height 10
click at [9, 53] on img at bounding box center [9, 51] width 10 height 10
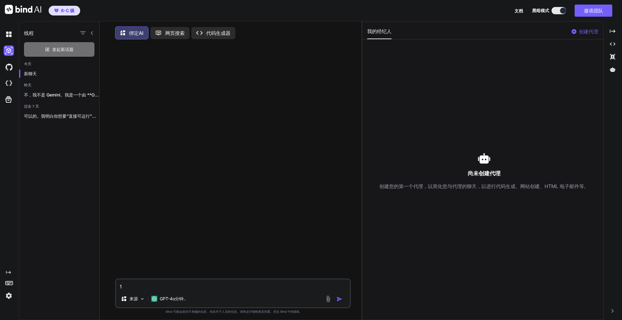
click at [311, 111] on div at bounding box center [233, 161] width 234 height 234
click at [192, 282] on textarea "1" at bounding box center [232, 285] width 233 height 11
click at [171, 298] on font "GPT-4o分钟.." at bounding box center [173, 298] width 26 height 5
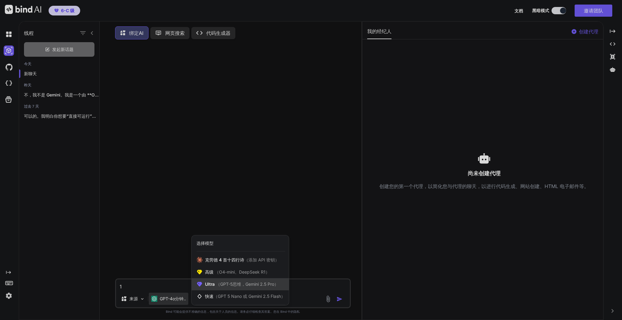
click at [227, 285] on font "（GPT-5思维，Gemini 2.5 Pro）" at bounding box center [247, 284] width 63 height 5
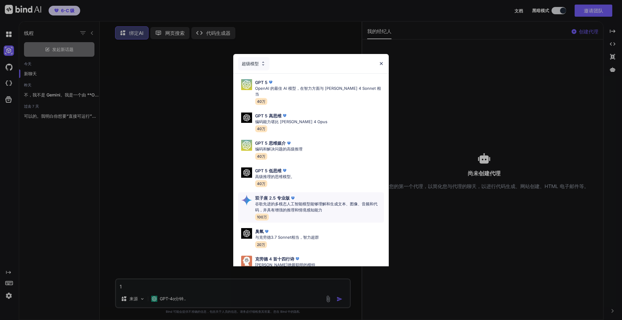
click at [265, 196] on font "双子座 2.5 专业版" at bounding box center [272, 198] width 35 height 5
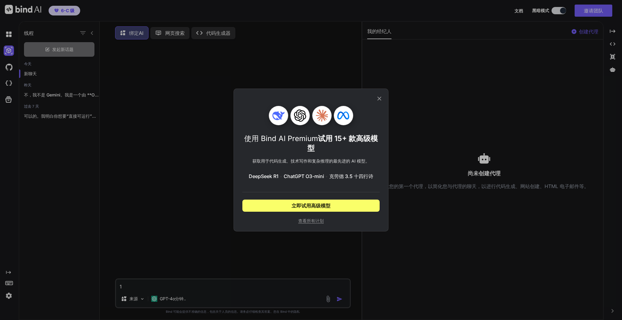
click at [381, 97] on icon at bounding box center [379, 98] width 7 height 7
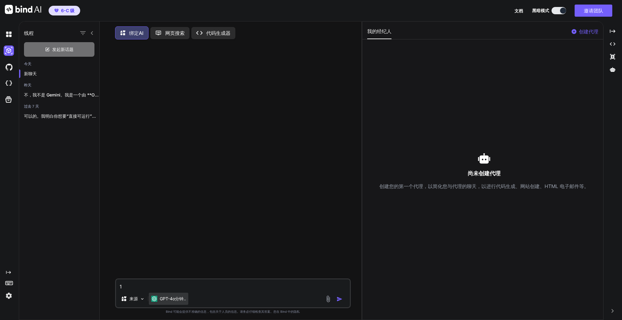
click at [174, 294] on div "GPT-4o分钟.." at bounding box center [168, 299] width 39 height 12
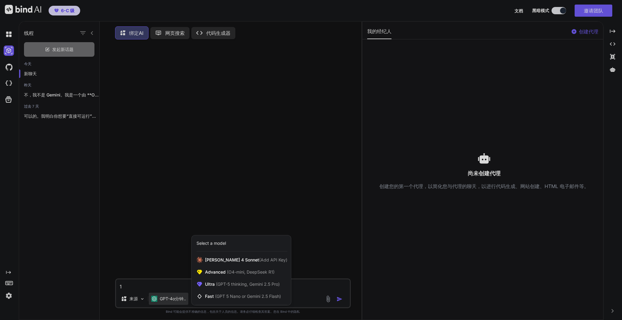
click at [172, 297] on div at bounding box center [311, 160] width 622 height 320
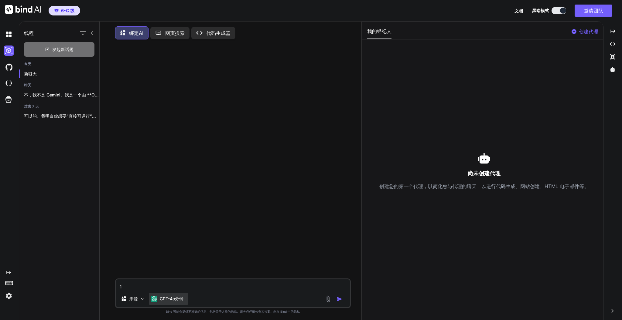
click at [175, 295] on div "GPT-4o分钟.." at bounding box center [168, 299] width 39 height 12
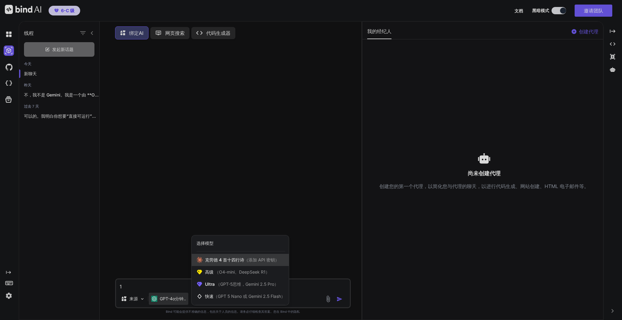
click at [217, 262] on font "克劳德 4 首十四行诗" at bounding box center [224, 259] width 39 height 5
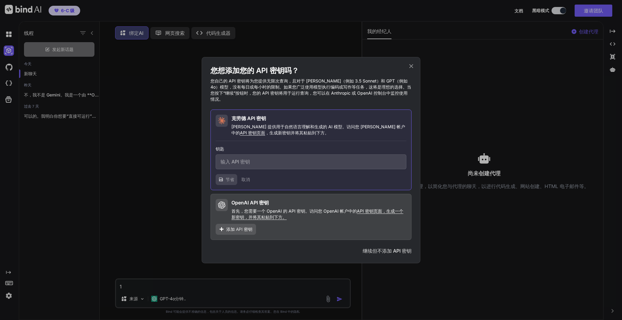
click at [406, 70] on h1 "您想添加您的 API 密钥吗？" at bounding box center [310, 71] width 201 height 10
click at [410, 70] on icon at bounding box center [411, 66] width 7 height 7
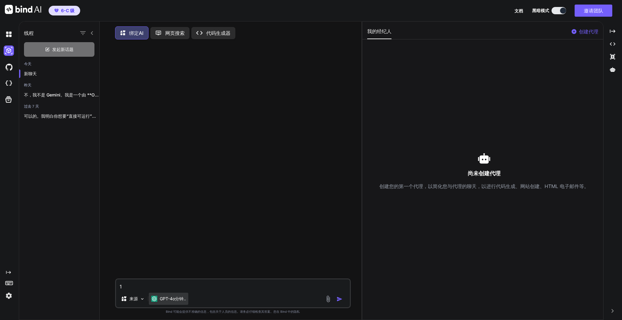
click at [181, 296] on div "GPT-4o分钟.." at bounding box center [168, 299] width 39 height 12
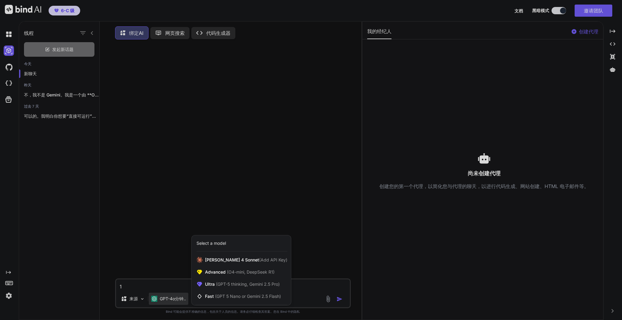
click at [178, 299] on div at bounding box center [311, 160] width 622 height 320
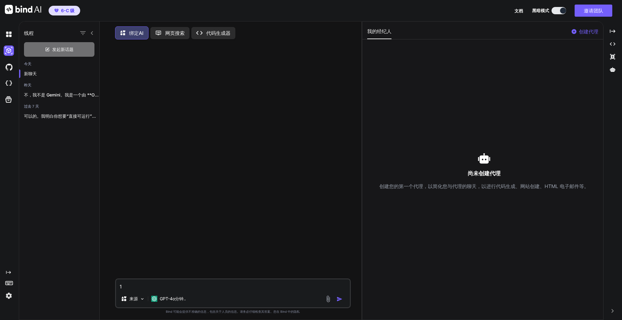
click at [178, 299] on font "GPT-4o分钟.." at bounding box center [173, 298] width 26 height 5
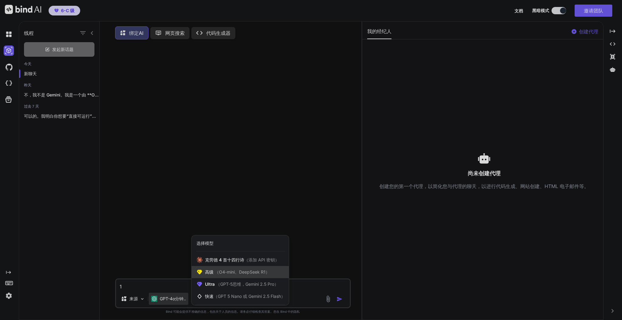
click at [240, 273] on font "（O4-mini、DeepSeek R1）" at bounding box center [242, 272] width 55 height 5
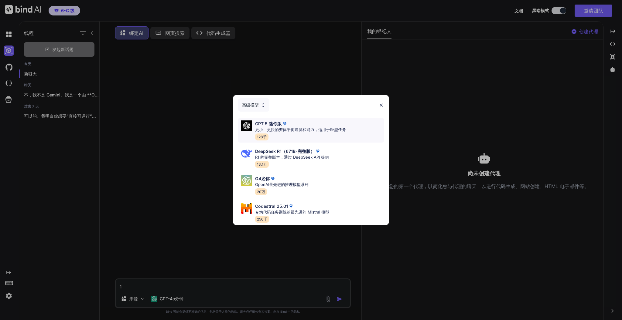
click at [313, 128] on font "更小、更快的变体平衡速度和能力，适用于轻型任务" at bounding box center [300, 129] width 91 height 5
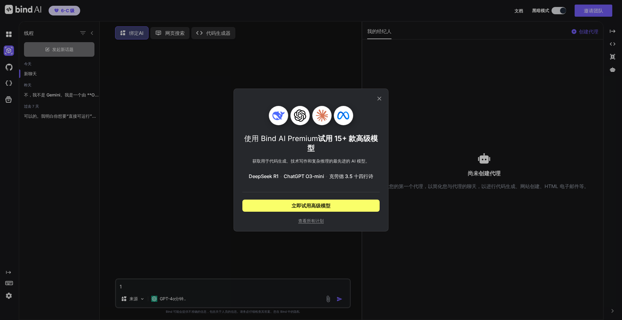
click at [378, 98] on icon at bounding box center [379, 98] width 7 height 7
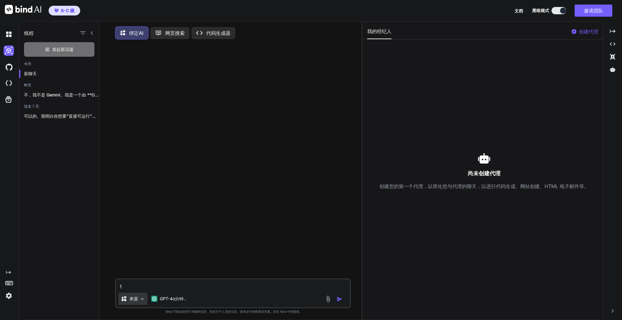
click at [132, 299] on font "来源" at bounding box center [133, 298] width 9 height 5
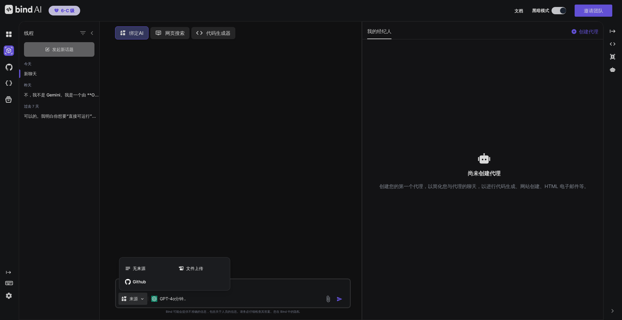
click at [171, 294] on div at bounding box center [311, 160] width 622 height 320
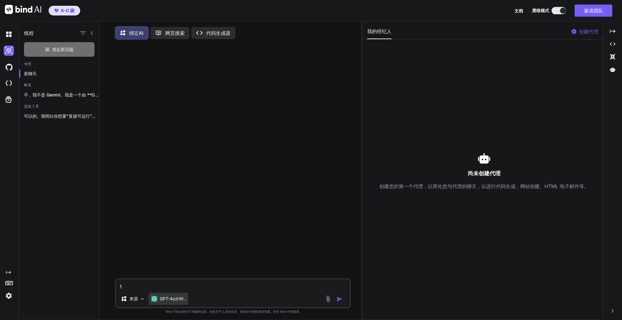
click at [170, 299] on font "GPT-4o分钟.." at bounding box center [173, 298] width 26 height 5
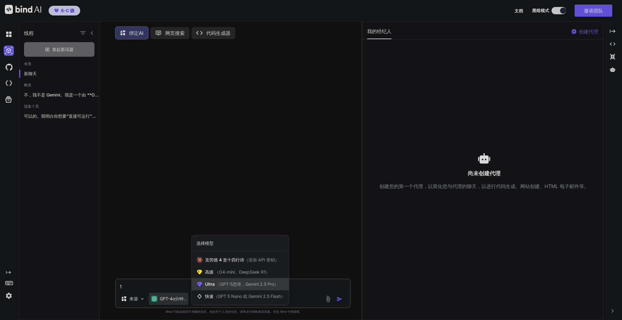
click at [250, 289] on div "Ultra （GPT-5思维，Gemini 2.5 Pro）" at bounding box center [240, 284] width 97 height 12
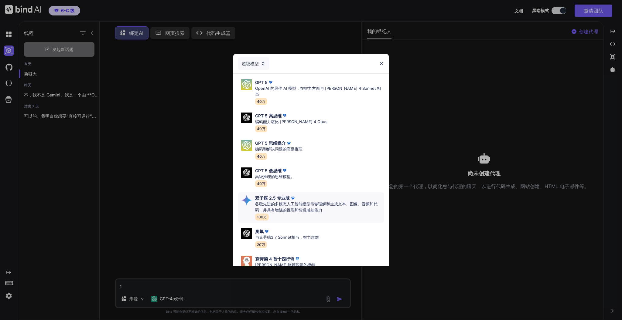
click at [318, 202] on font "谷歌先进的多模态人工智能模型能够理解和生成文本、图像、音频和代码，并具有增强的推理和情境感知能力" at bounding box center [316, 207] width 122 height 11
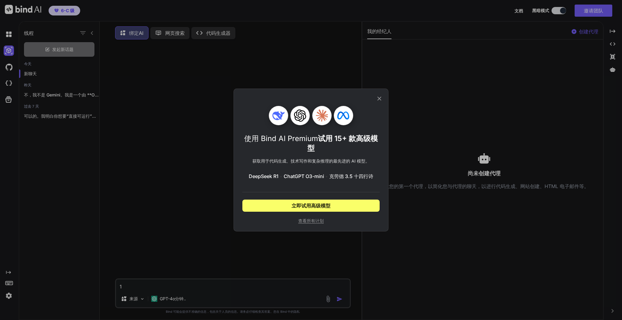
click at [377, 98] on icon at bounding box center [379, 98] width 7 height 7
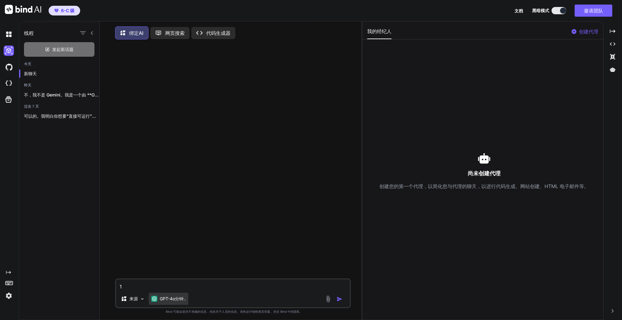
click at [181, 299] on font "GPT-4o分钟.." at bounding box center [173, 298] width 26 height 5
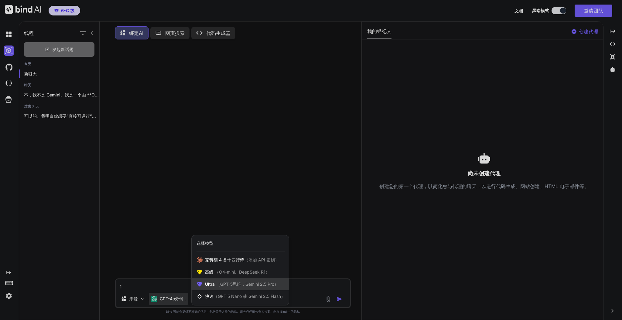
click at [240, 284] on font "（GPT-5思维，Gemini 2.5 Pro）" at bounding box center [247, 284] width 63 height 5
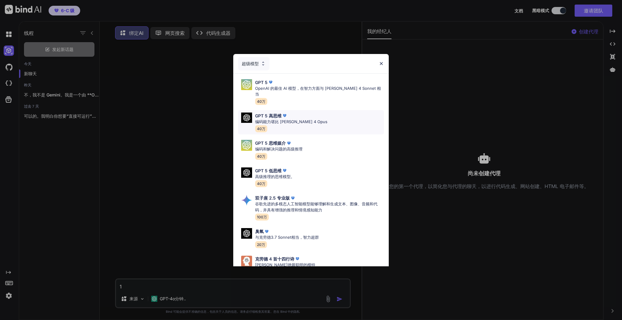
click at [312, 118] on div "GPT 5 高思维 编码能力堪比 Claude 4 Opus 40万" at bounding box center [311, 122] width 146 height 25
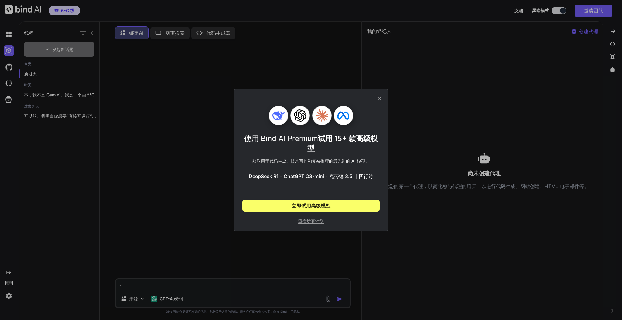
click at [379, 100] on icon at bounding box center [379, 98] width 7 height 7
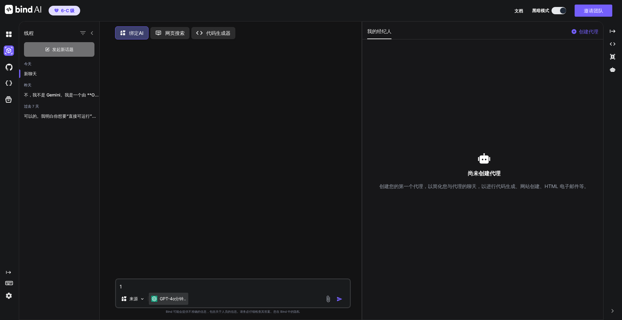
click at [183, 299] on font "GPT-4o分钟.." at bounding box center [173, 298] width 26 height 5
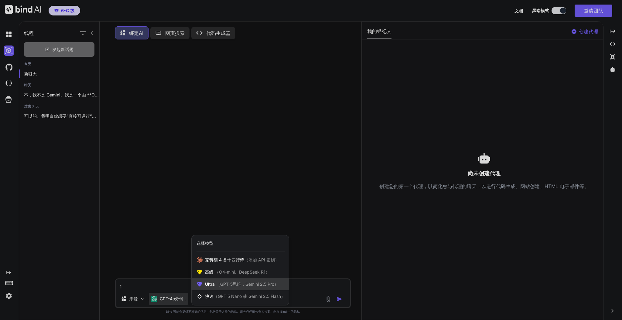
click at [274, 284] on font "（GPT-5思维，Gemini 2.5 Pro）" at bounding box center [247, 284] width 63 height 5
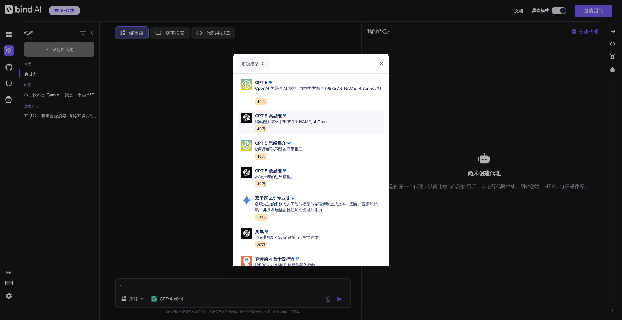
click at [318, 115] on div "GPT 5 高思维 编码能力堪比 Claude 4 Opus 40万" at bounding box center [311, 122] width 146 height 25
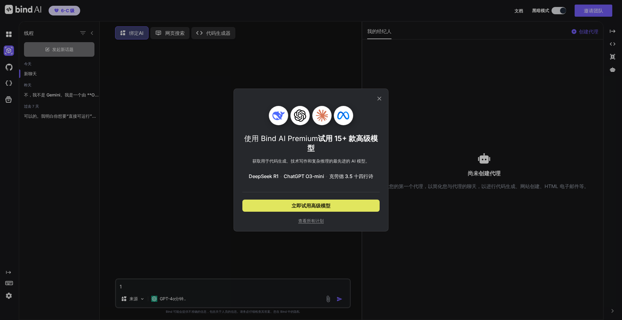
click at [319, 205] on font "立即试用高级模型" at bounding box center [310, 206] width 39 height 6
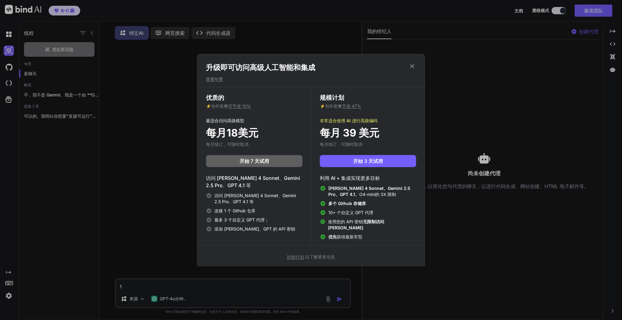
click at [414, 68] on icon at bounding box center [412, 66] width 7 height 7
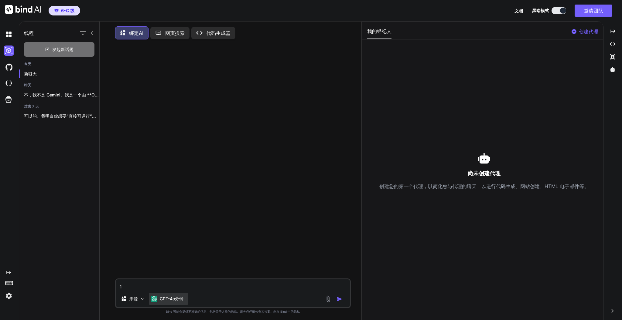
click at [169, 304] on div "GPT-4o分钟.." at bounding box center [168, 299] width 39 height 12
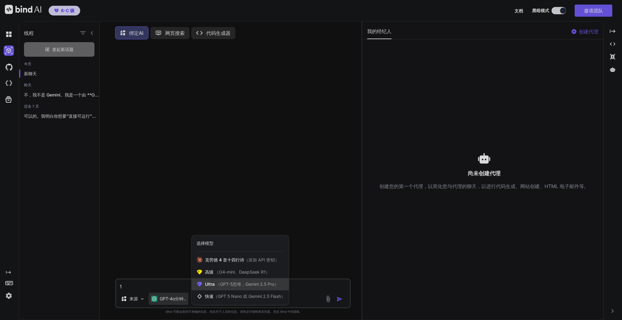
click at [240, 286] on font "（GPT-5思维，Gemini 2.5 Pro）" at bounding box center [247, 284] width 63 height 5
type textarea "x"
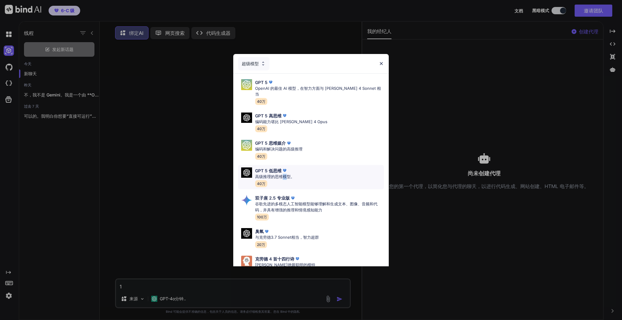
click at [284, 174] on font "高级推理的思维模型。" at bounding box center [274, 176] width 39 height 5
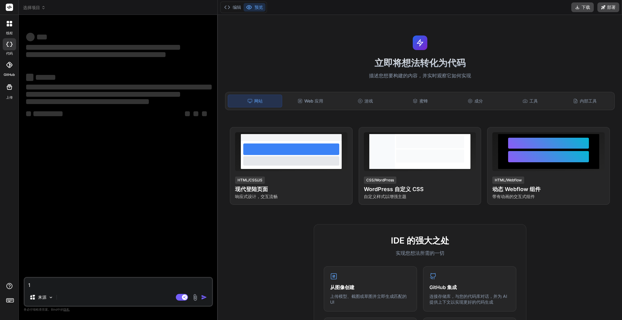
type textarea "x"
